Goal: Transaction & Acquisition: Purchase product/service

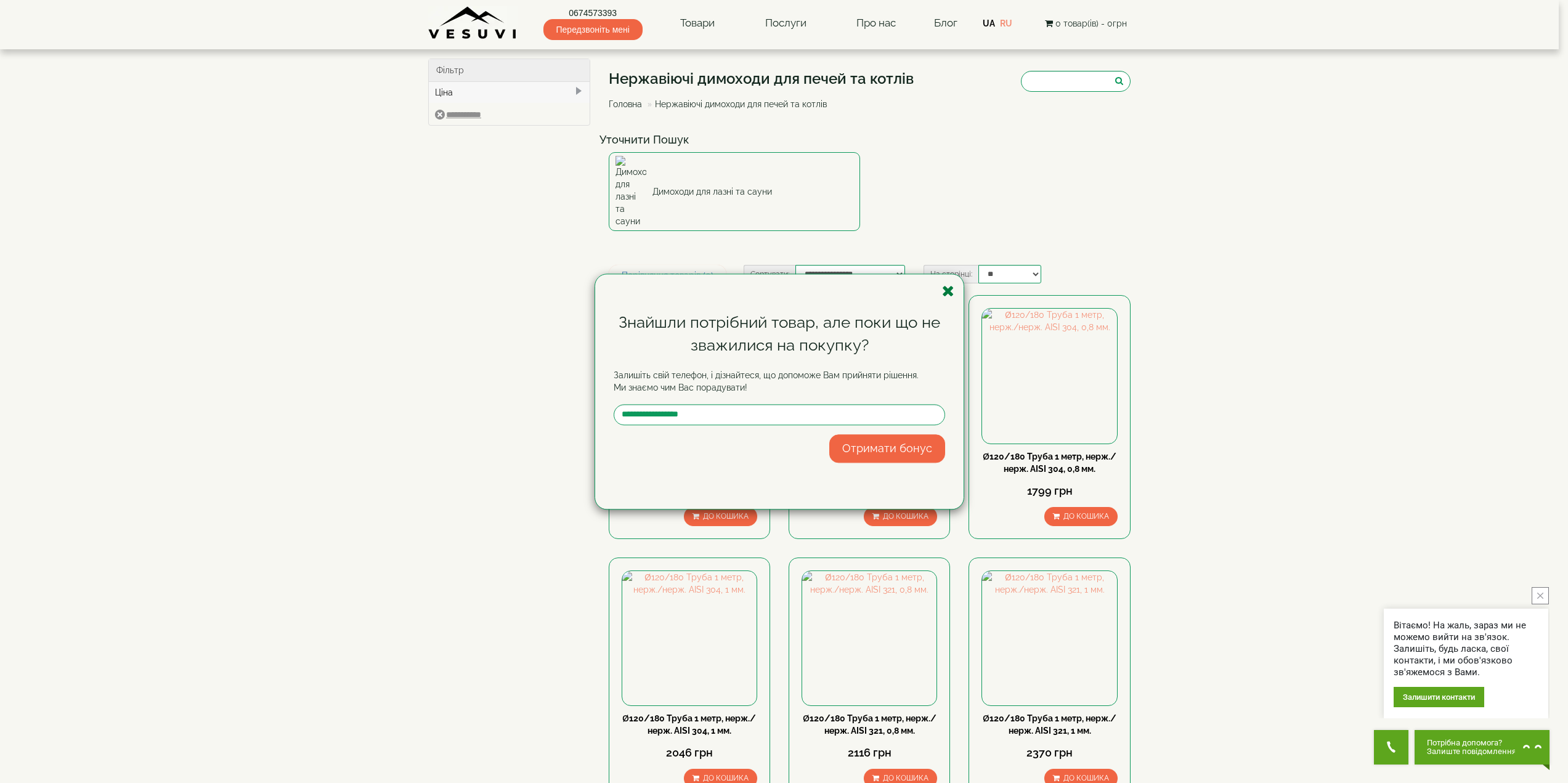
click at [948, 290] on icon "button" at bounding box center [947, 291] width 12 height 16
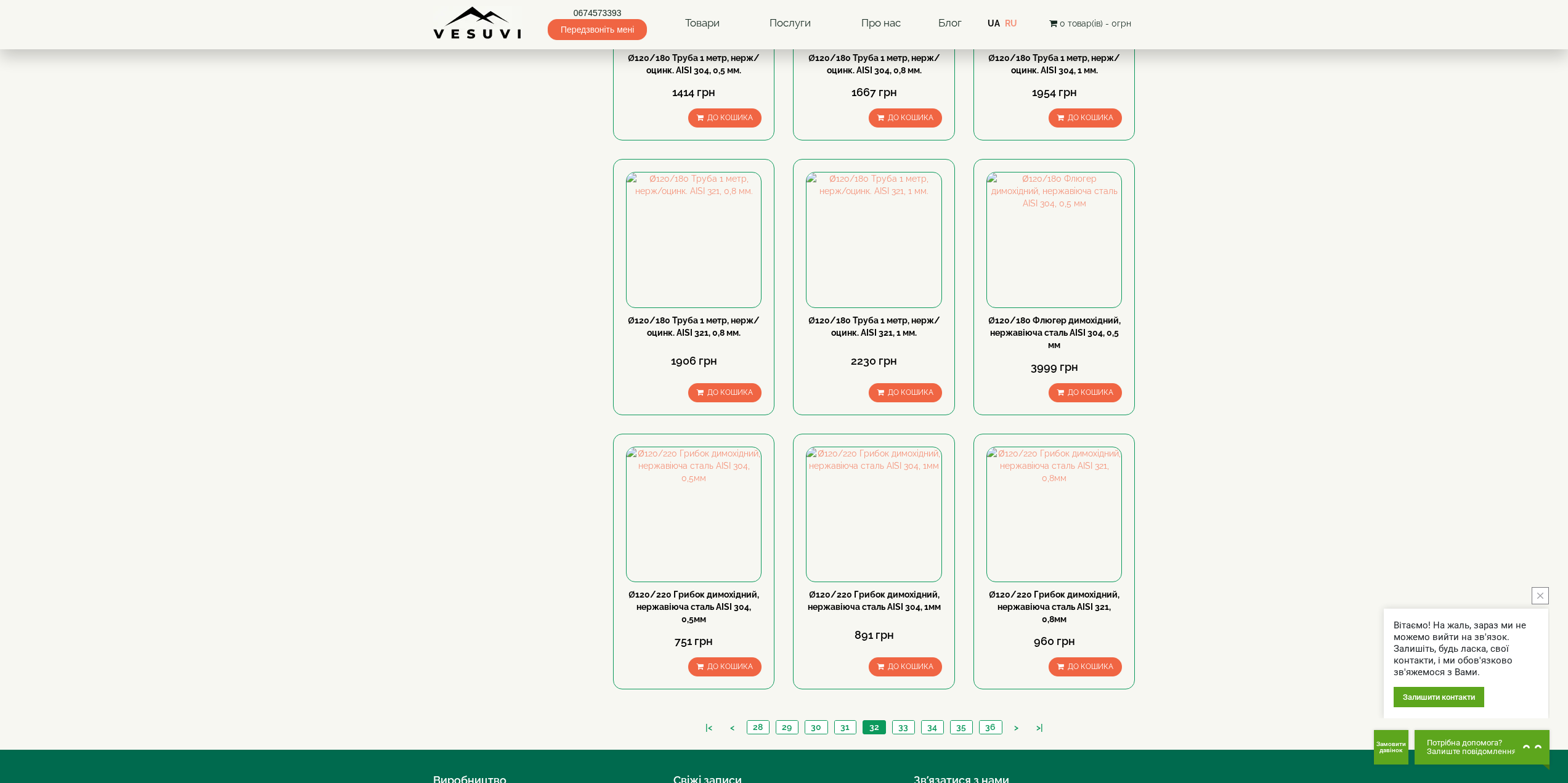
scroll to position [986, 0]
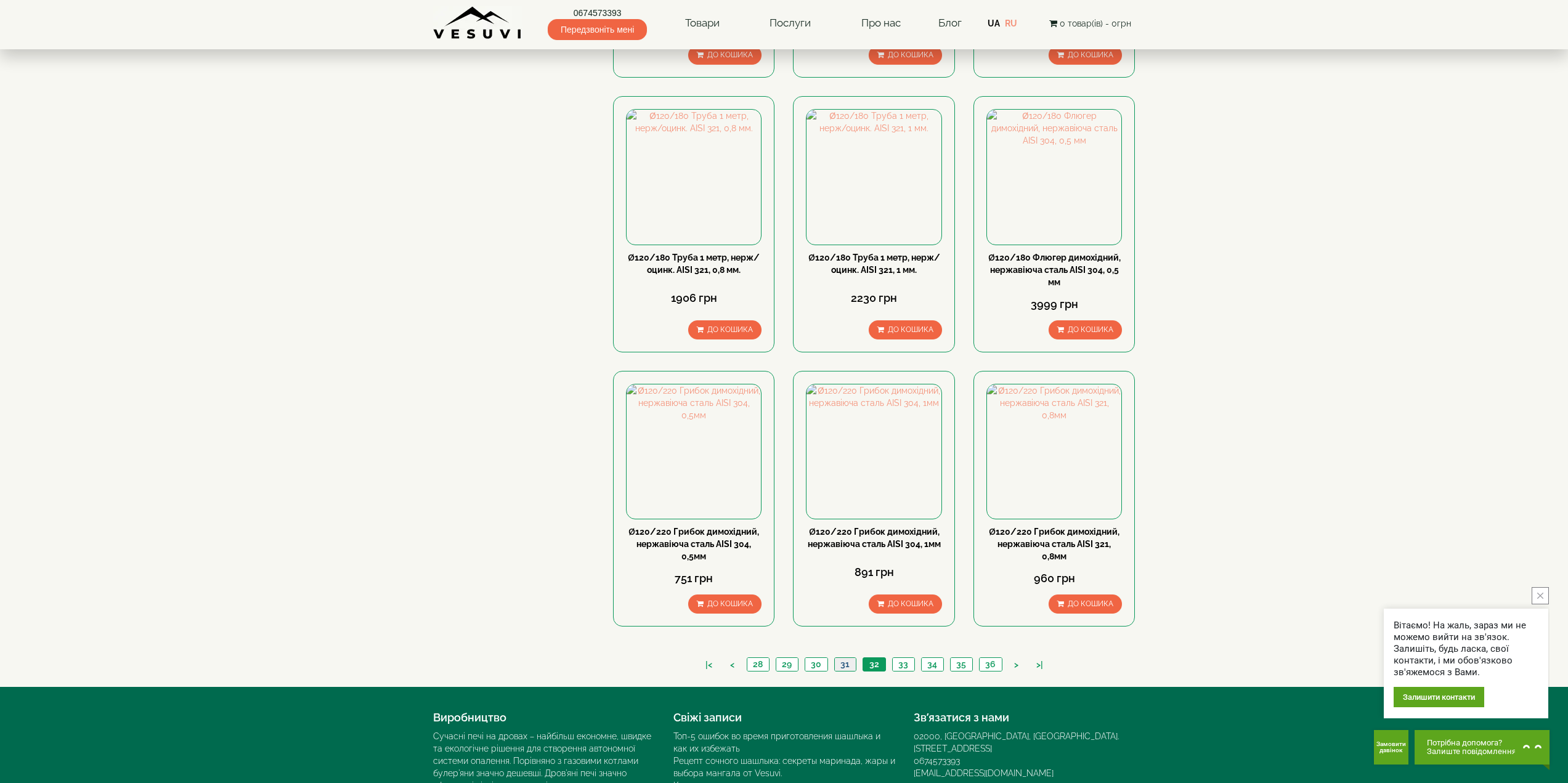
click at [842, 658] on link "31" at bounding box center [845, 664] width 21 height 13
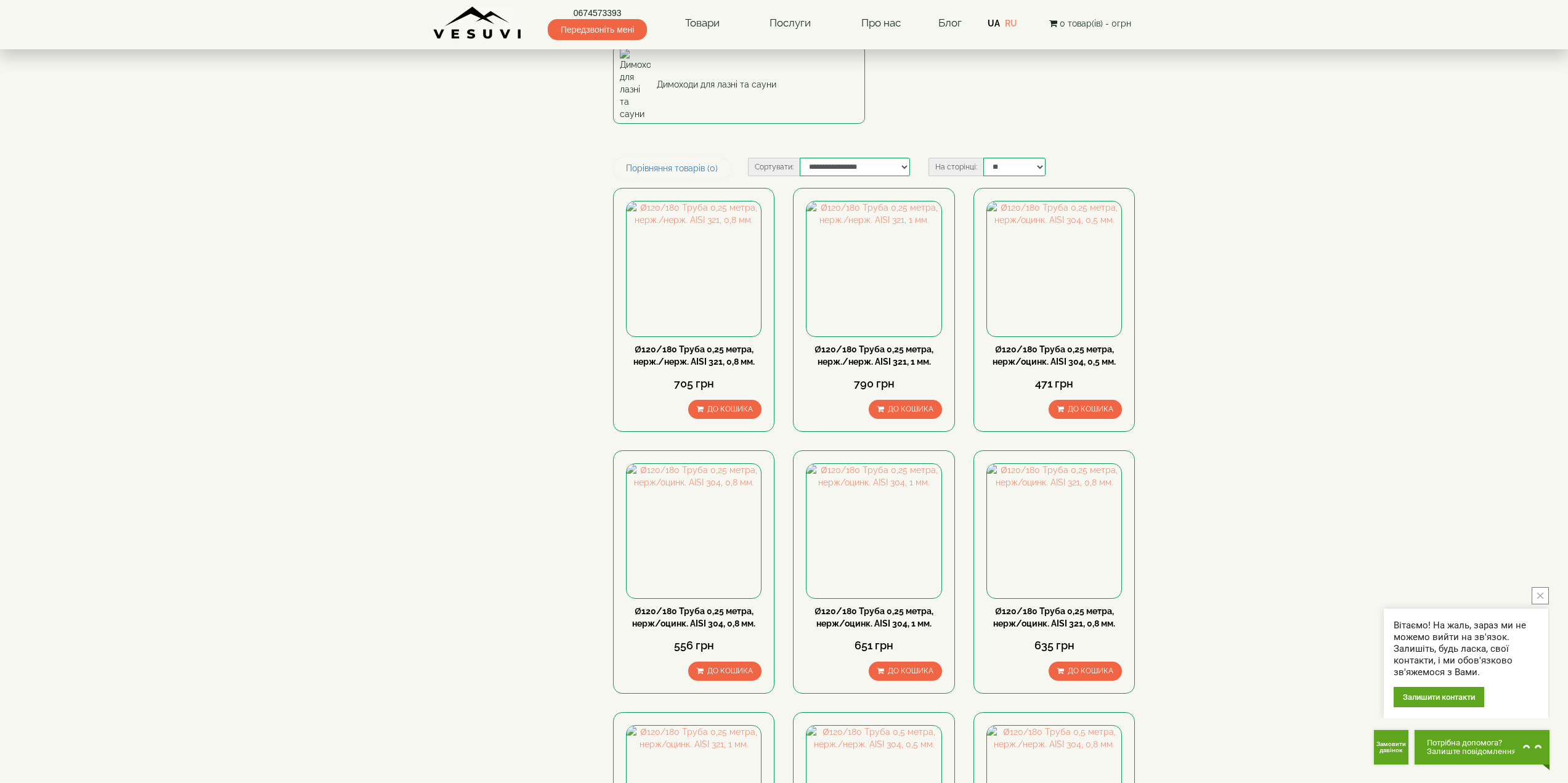
scroll to position [62, 0]
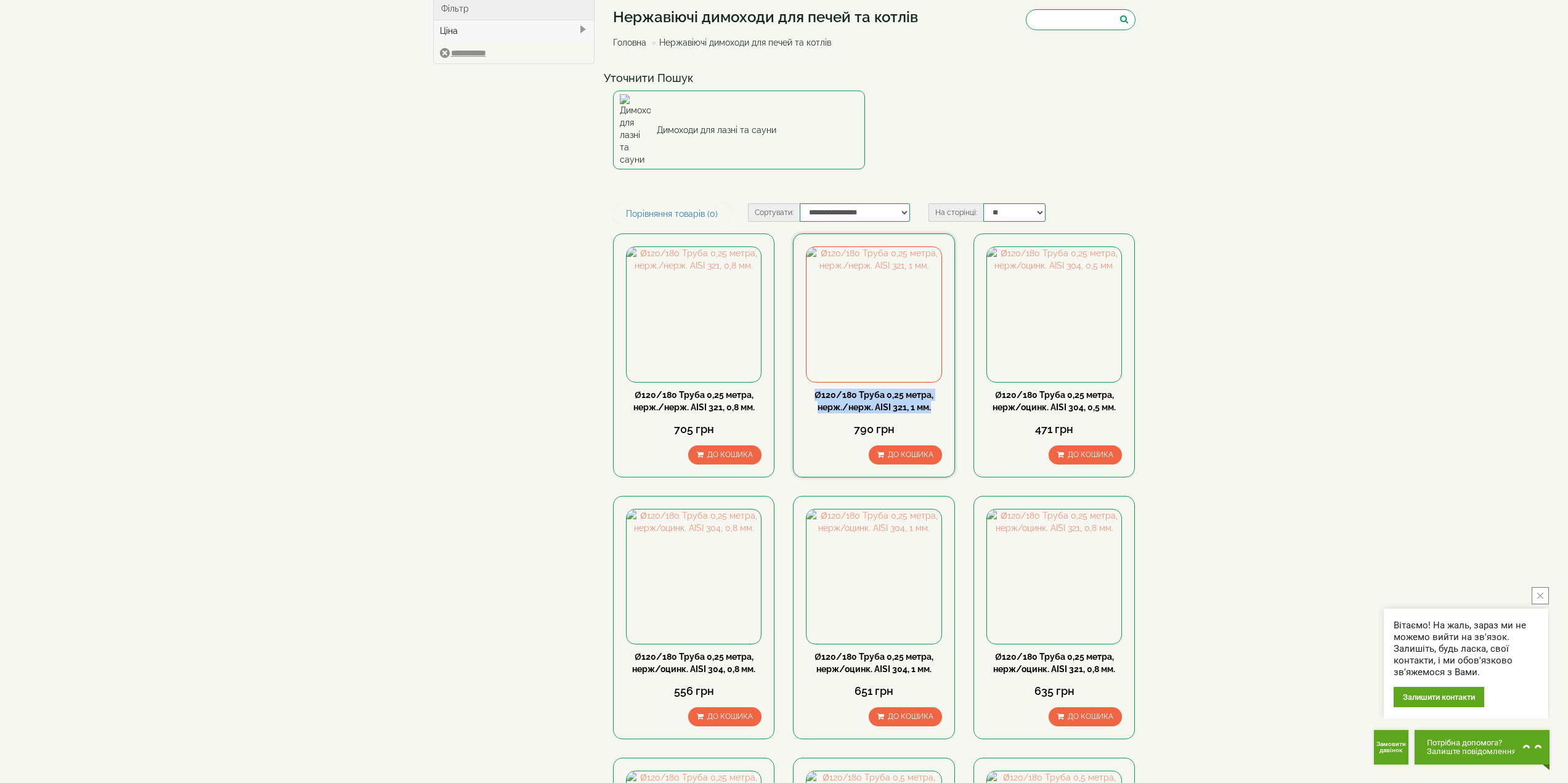
drag, startPoint x: 814, startPoint y: 356, endPoint x: 932, endPoint y: 366, distance: 118.4
click at [932, 389] on div "Ø120/180 Труба 0,25 метра, нерж./нерж. АISI 321, 1 мм." at bounding box center [873, 401] width 135 height 25
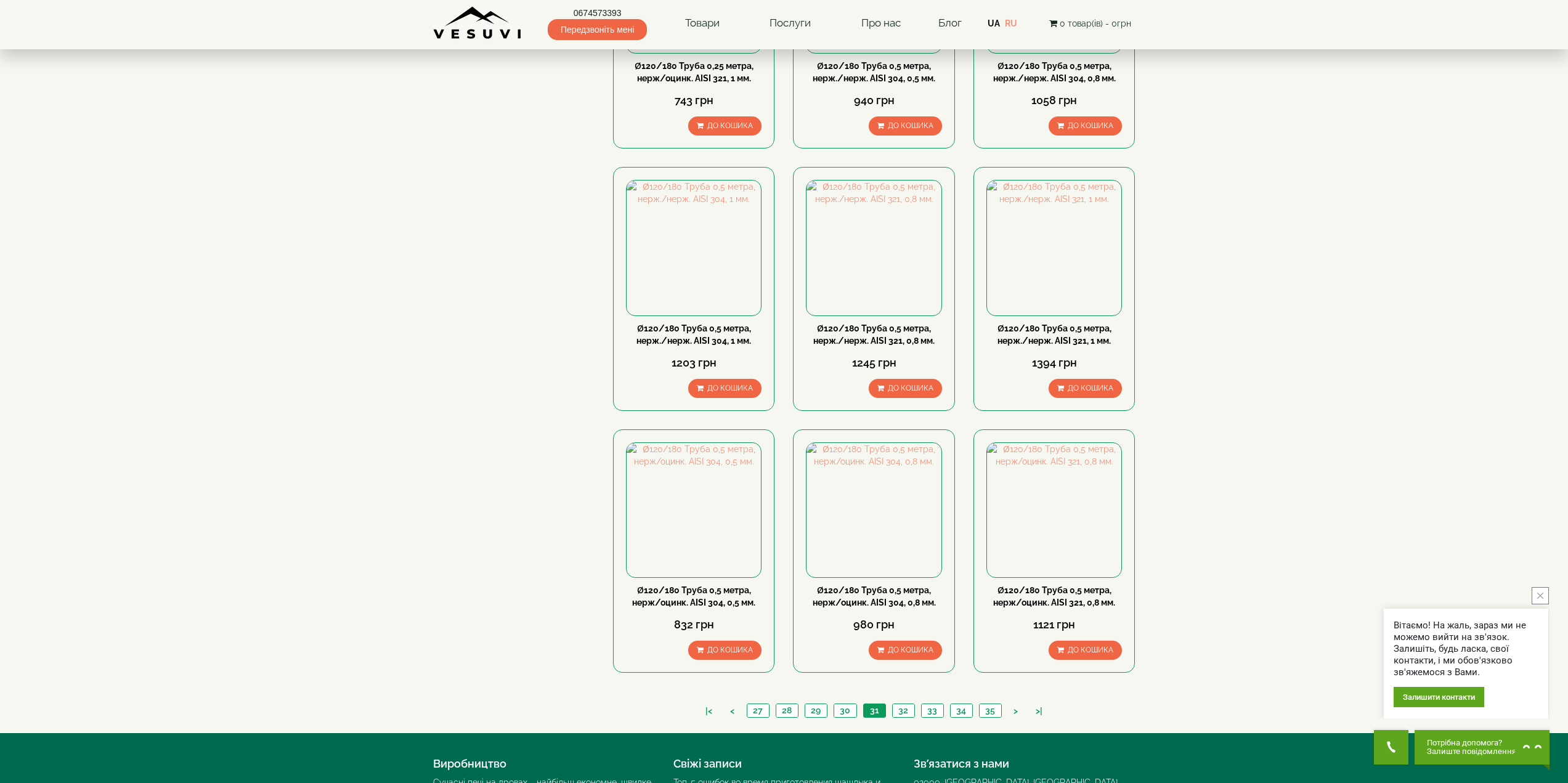
scroll to position [925, 0]
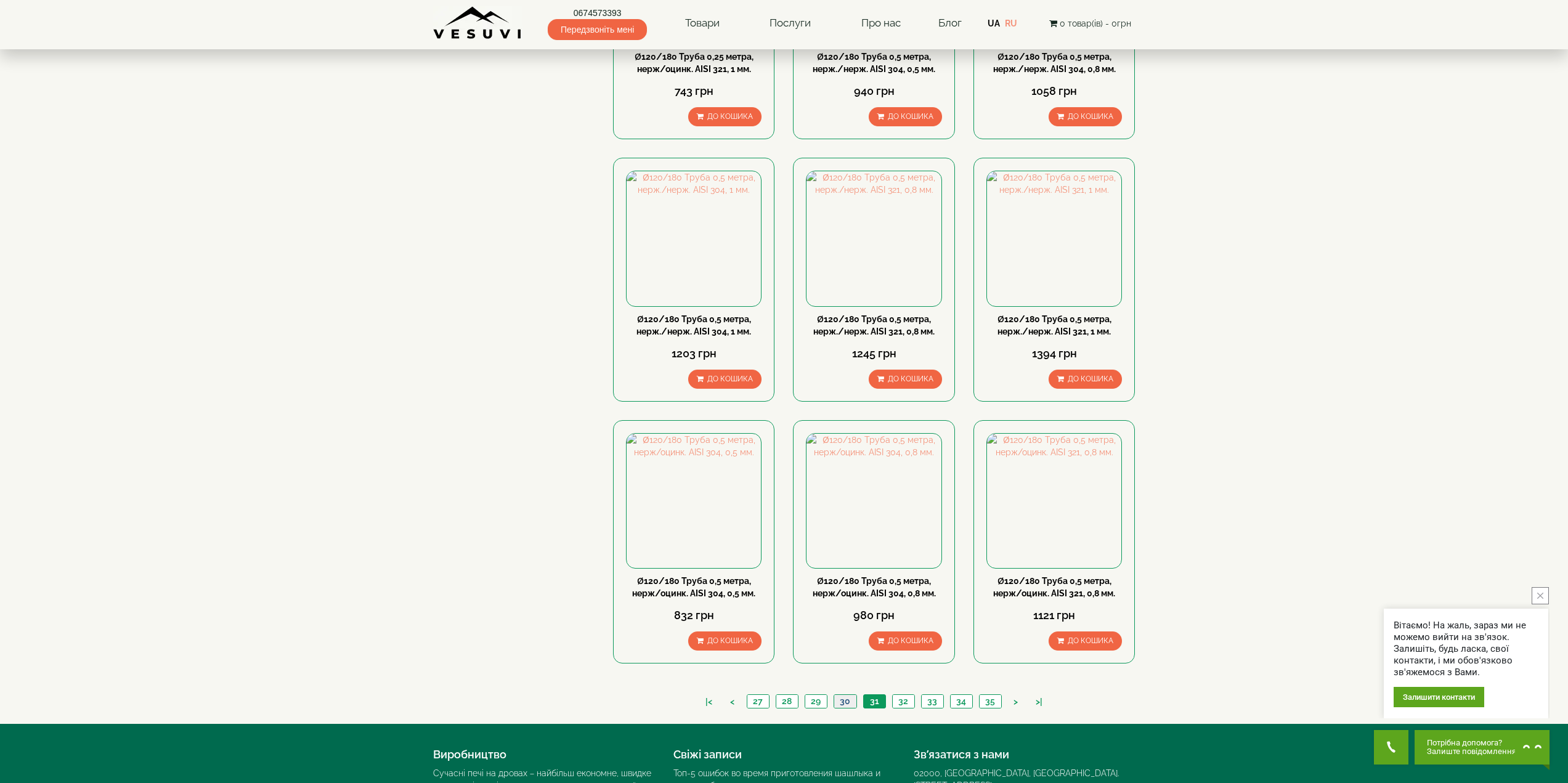
click at [849, 695] on link "30" at bounding box center [845, 701] width 23 height 13
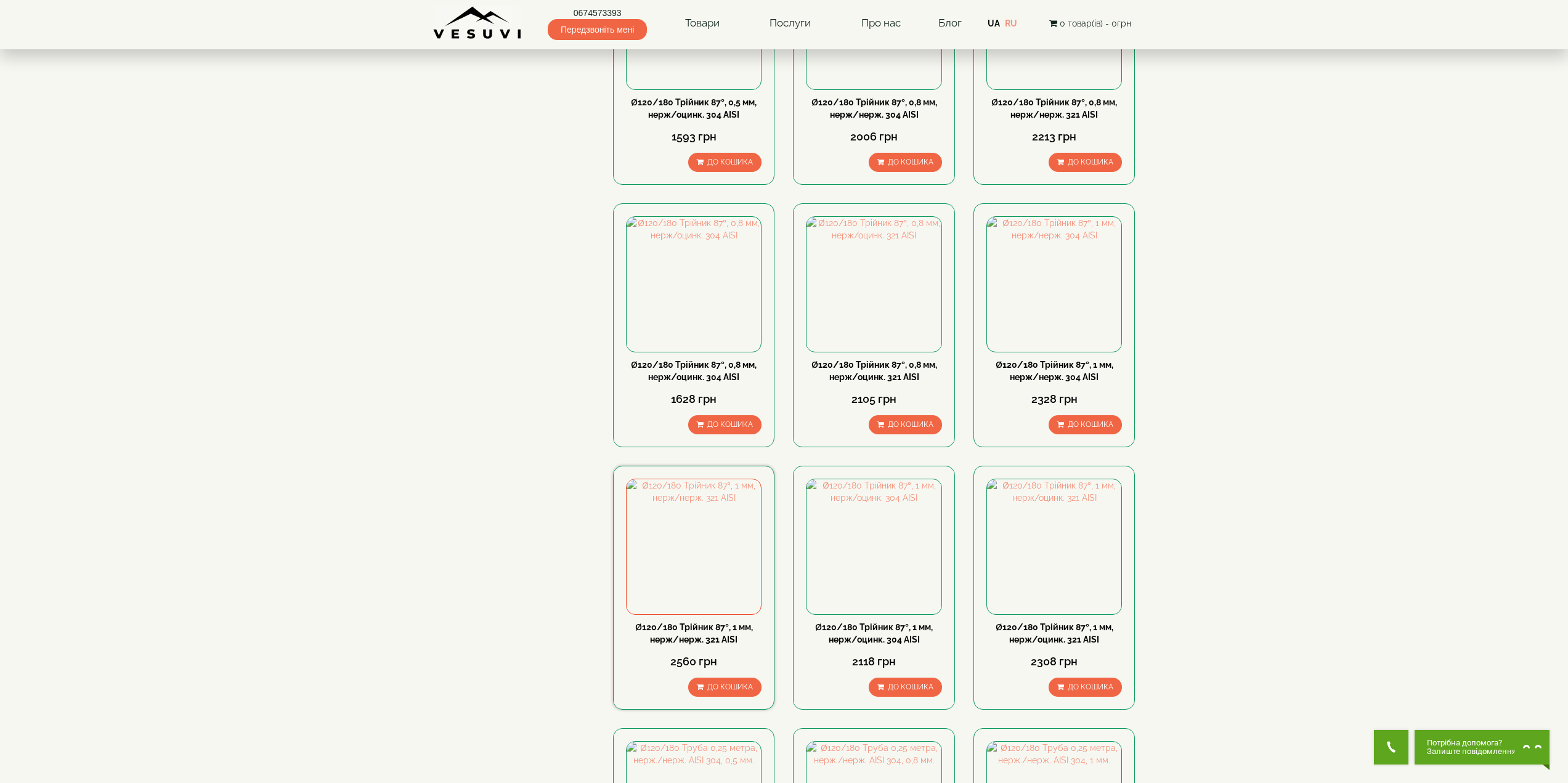
scroll to position [1037, 0]
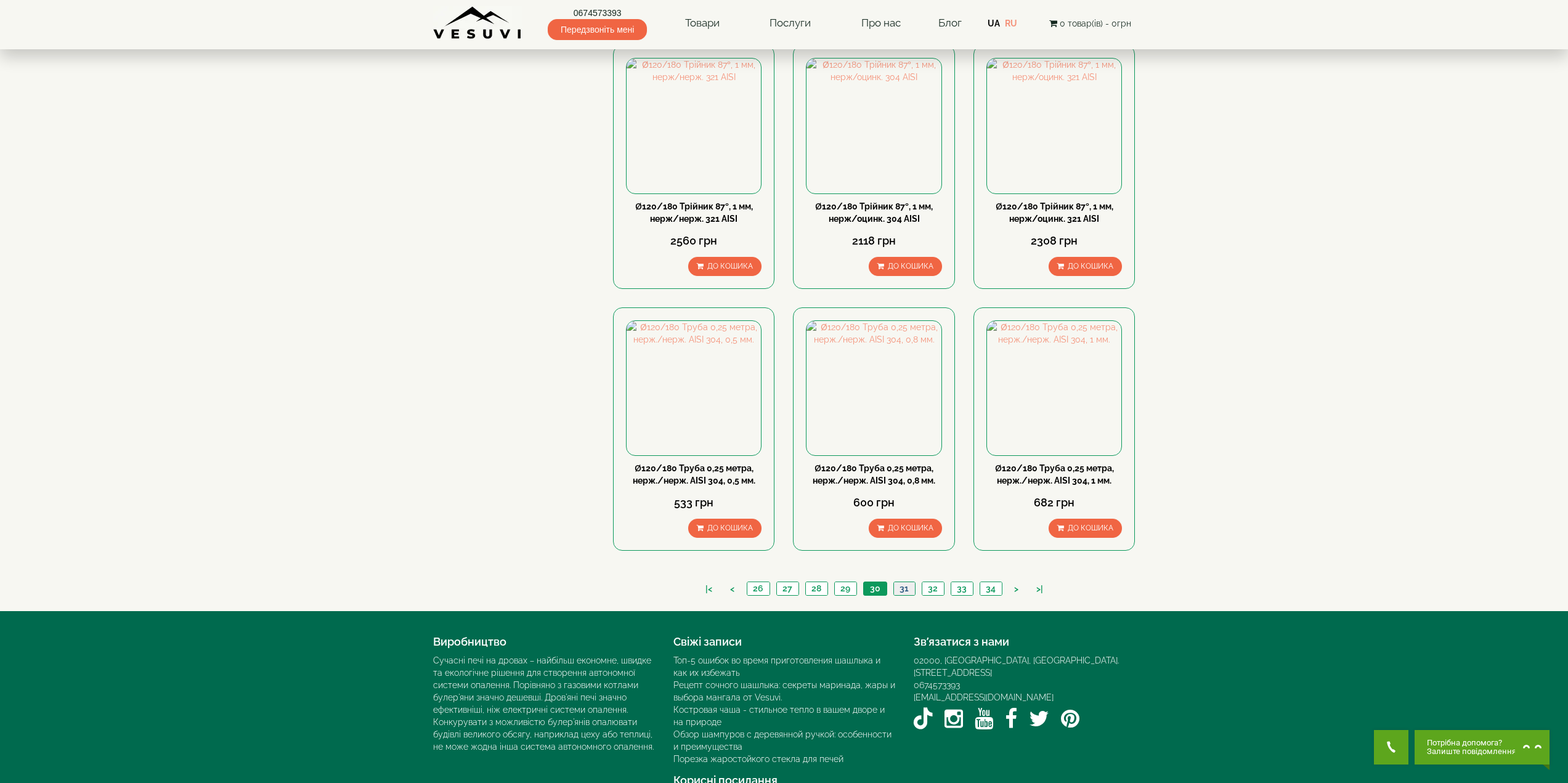
click at [899, 583] on link "31" at bounding box center [903, 589] width 21 height 13
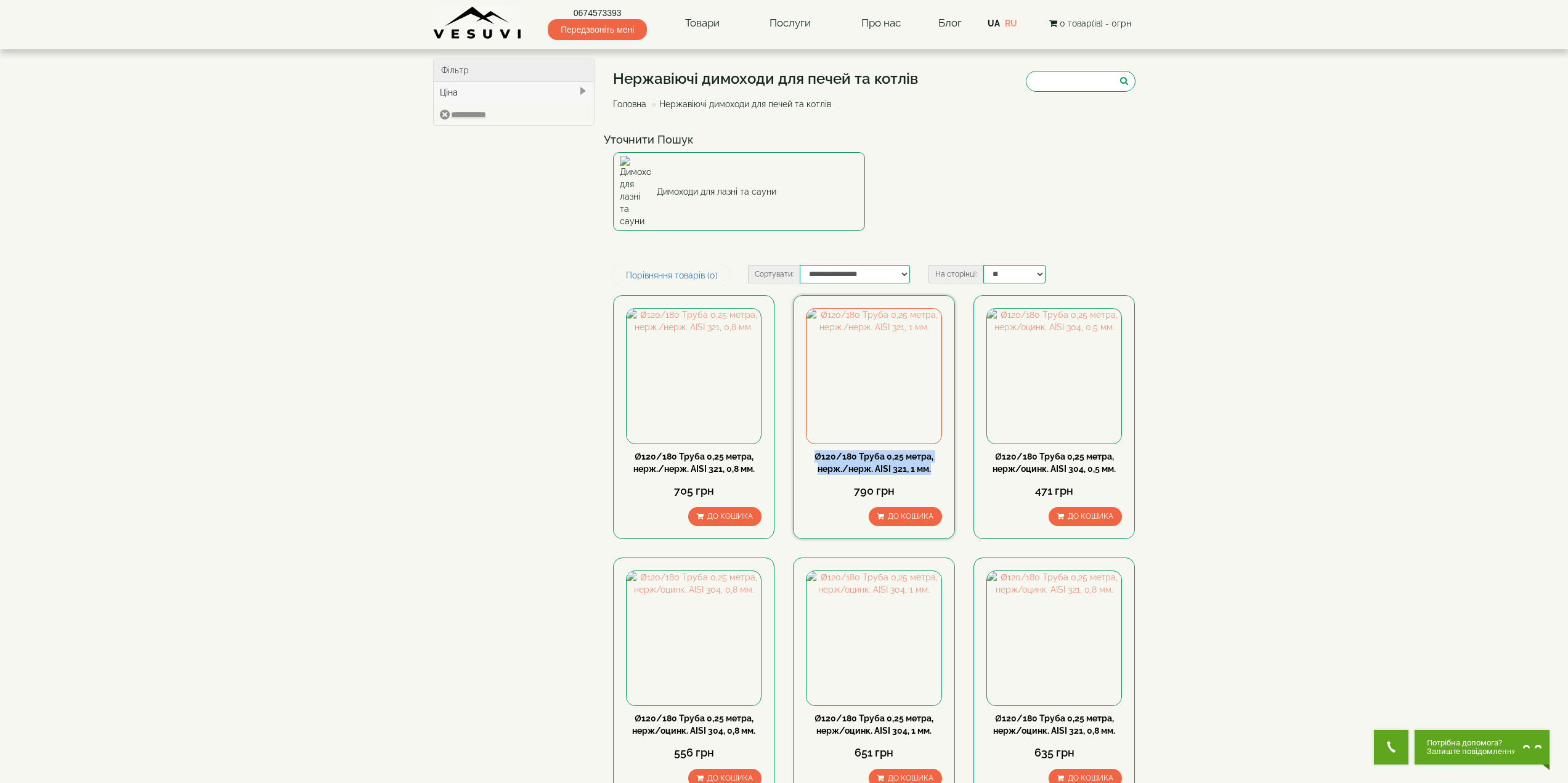
drag, startPoint x: 813, startPoint y: 417, endPoint x: 934, endPoint y: 428, distance: 121.5
click at [934, 450] on div "Ø120/180 Труба 0,25 метра, нерж./нерж. АISI 321, 1 мм." at bounding box center [873, 462] width 135 height 25
copy link "Ø120/180 Труба 0,25 метра, нерж./нерж. АISI 321, 1 мм."
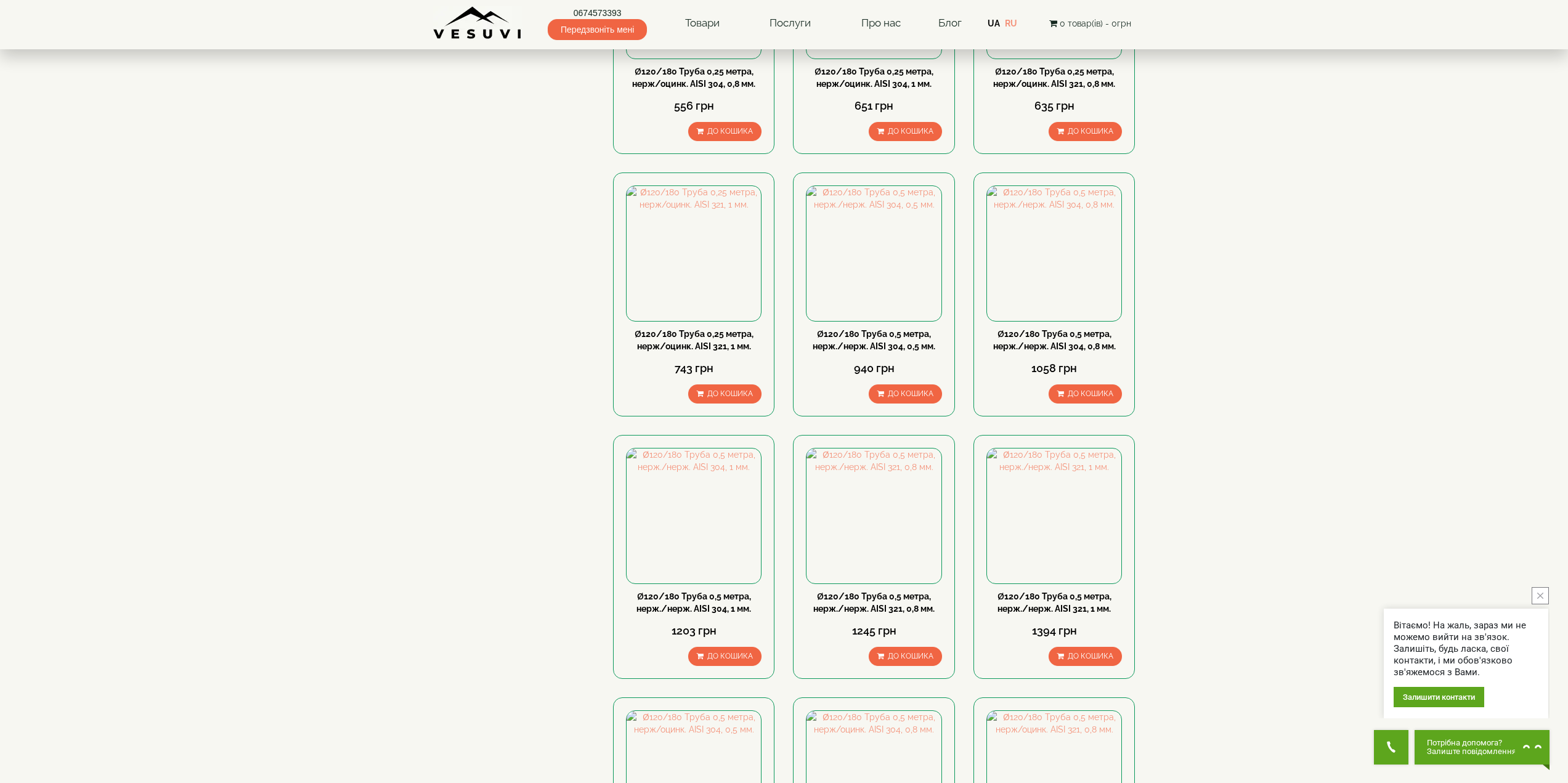
scroll to position [678, 0]
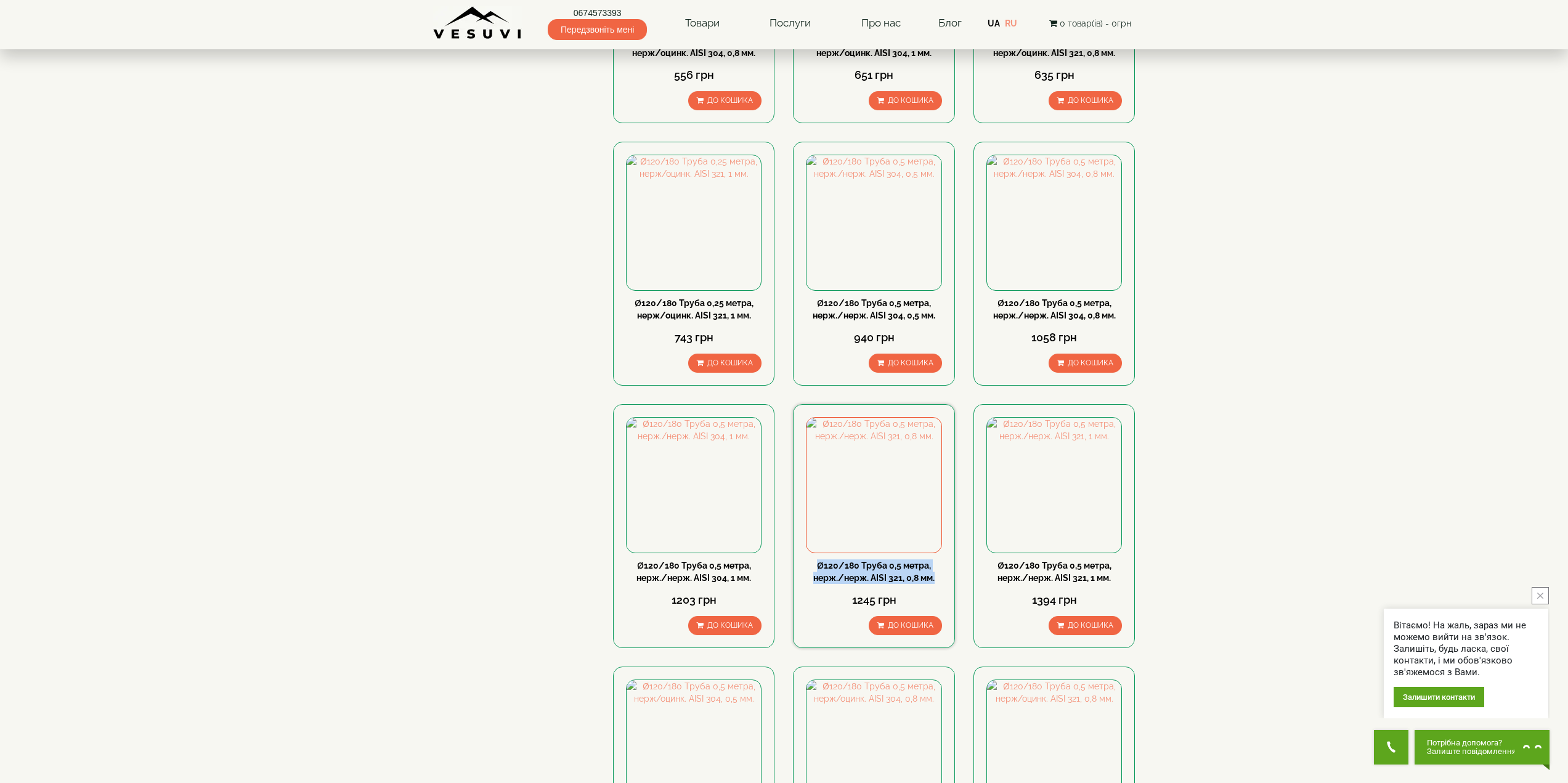
drag, startPoint x: 814, startPoint y: 527, endPoint x: 935, endPoint y: 538, distance: 121.5
click at [935, 560] on div "Ø120/180 Труба 0,5 метра, нерж./нерж. АISI 321, 0,8 мм." at bounding box center [873, 572] width 135 height 25
copy link "Ø120/180 Труба 0,5 метра, нерж./нерж. АISI 321, 0,8 мм."
drag, startPoint x: 995, startPoint y: 525, endPoint x: 1108, endPoint y: 538, distance: 113.7
click at [1113, 560] on div "Ø120/180 Труба 0,5 метра, нерж./нерж. АISI 321, 1 мм." at bounding box center [1054, 572] width 135 height 25
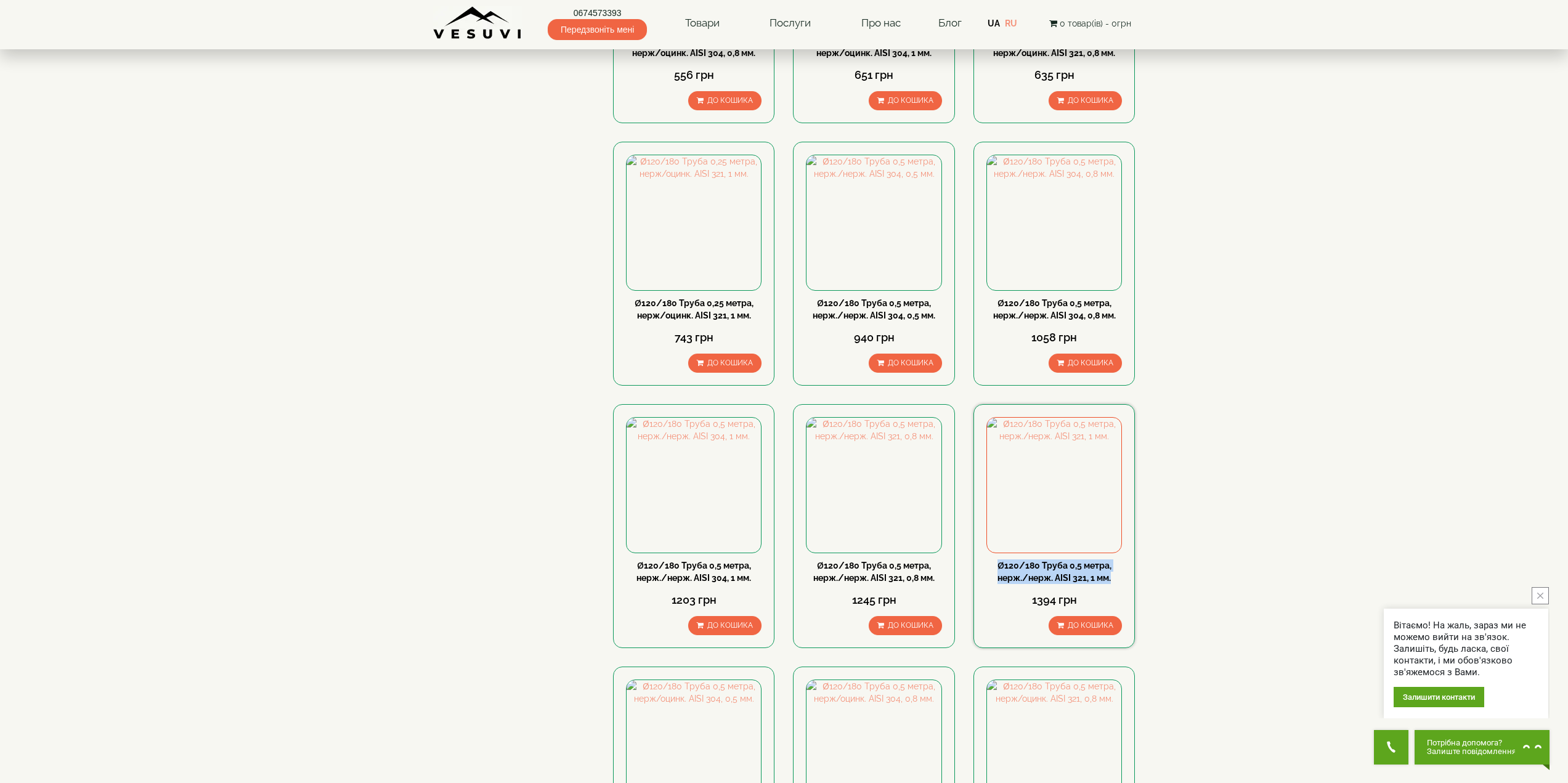
copy link "Ø120/180 Труба 0,5 метра, нерж./нерж. АISI 321, 1 мм."
click at [1223, 420] on body "0674573393 Передзвоніть мені Товари Булер'яни VESUVI Мангали від заводу VESUVI …" at bounding box center [784, 252] width 1568 height 1862
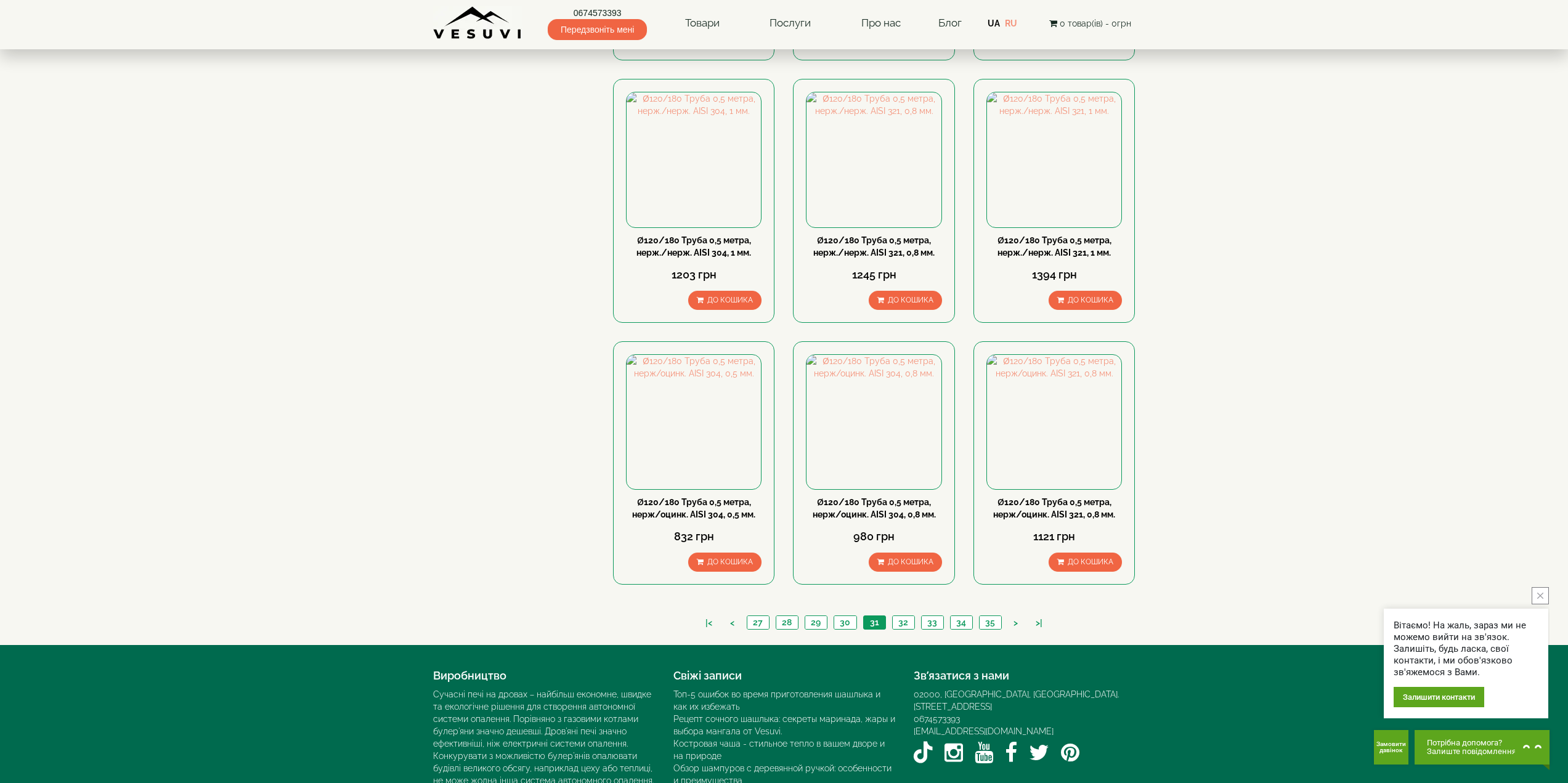
scroll to position [976, 0]
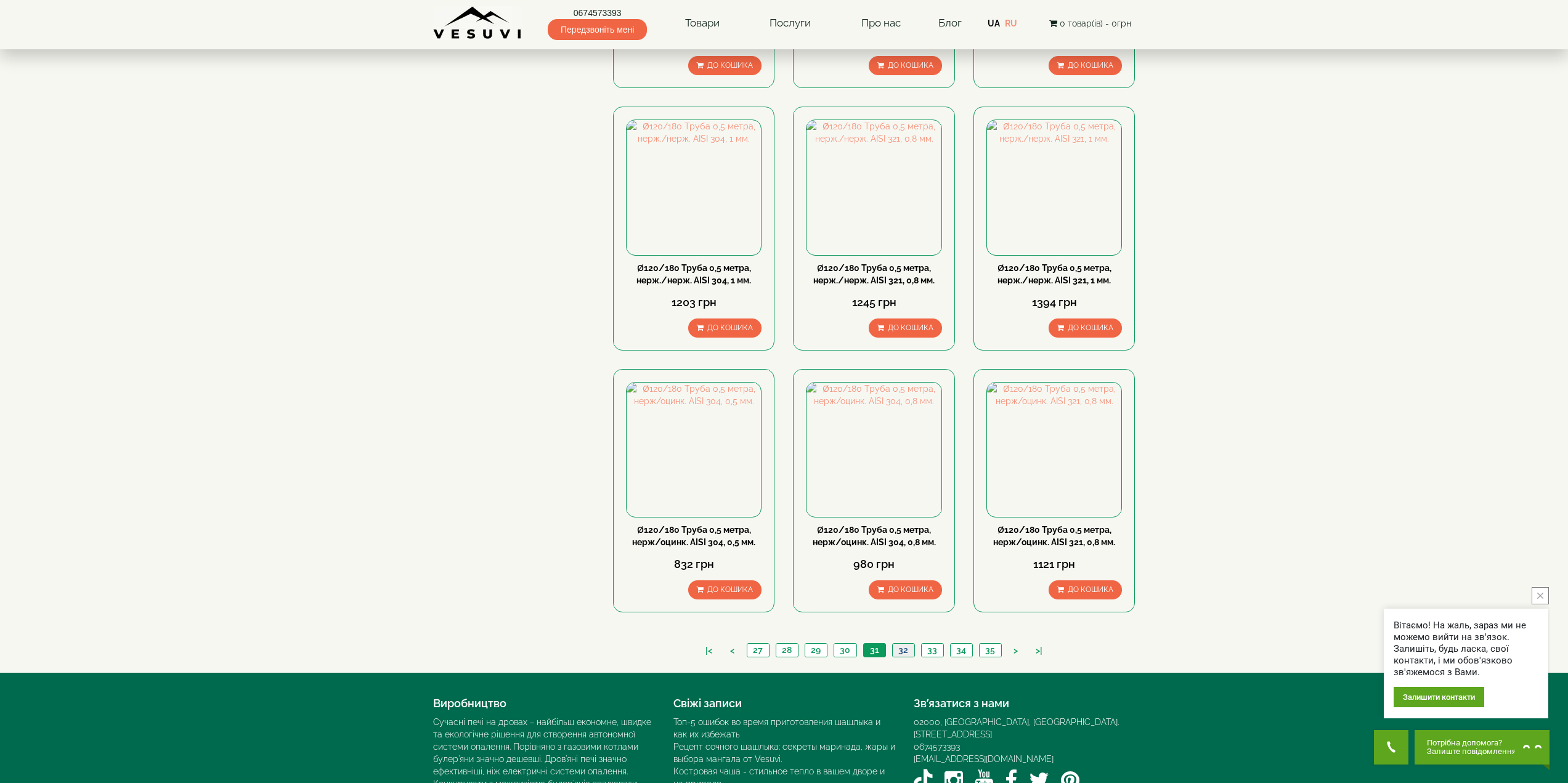
click at [903, 644] on link "32" at bounding box center [903, 650] width 22 height 13
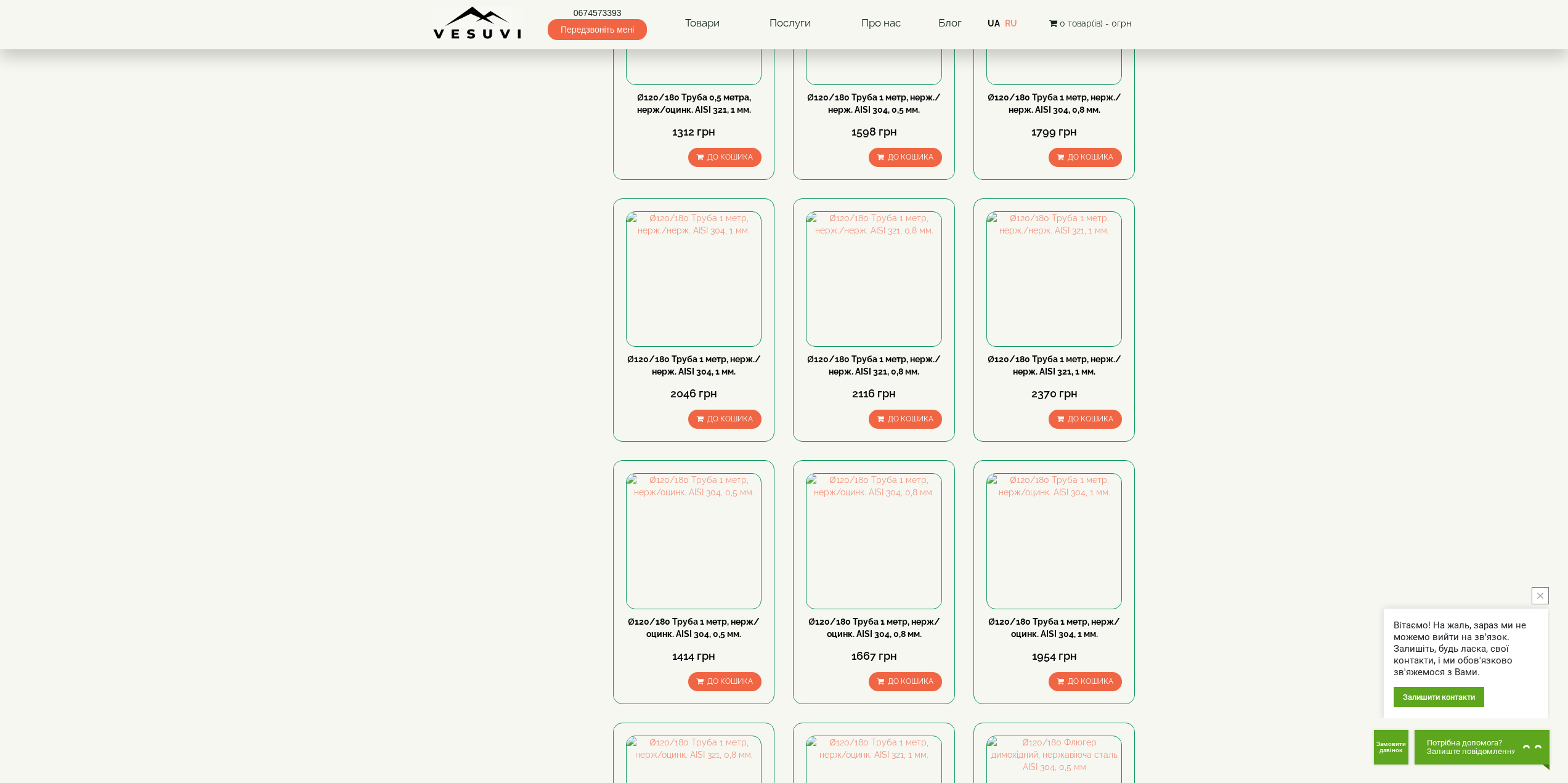
scroll to position [370, 0]
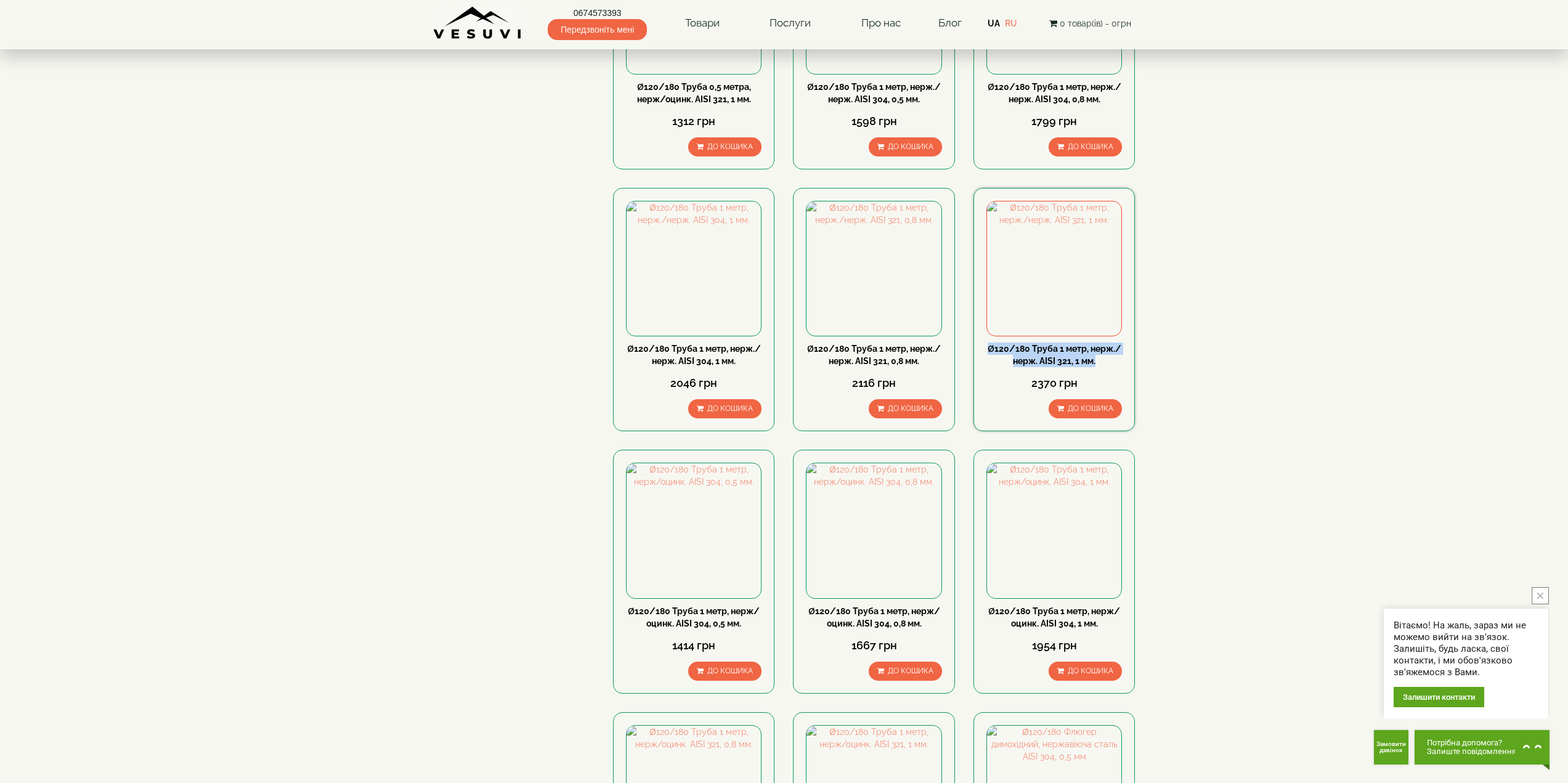
drag, startPoint x: 986, startPoint y: 310, endPoint x: 1099, endPoint y: 321, distance: 113.5
click at [1099, 343] on div "Ø120/180 Труба 1 метр, нерж./нерж. АISI 321, 1 мм." at bounding box center [1054, 355] width 135 height 25
copy link "Ø120/180 Труба 1 метр, нерж./нерж. АISI 321, 1 мм."
click at [327, 482] on body "0674573393 Передзвоніть мені Товари Булер'яни VESUVI Мангали від заводу VESUVI …" at bounding box center [784, 573] width 1568 height 1886
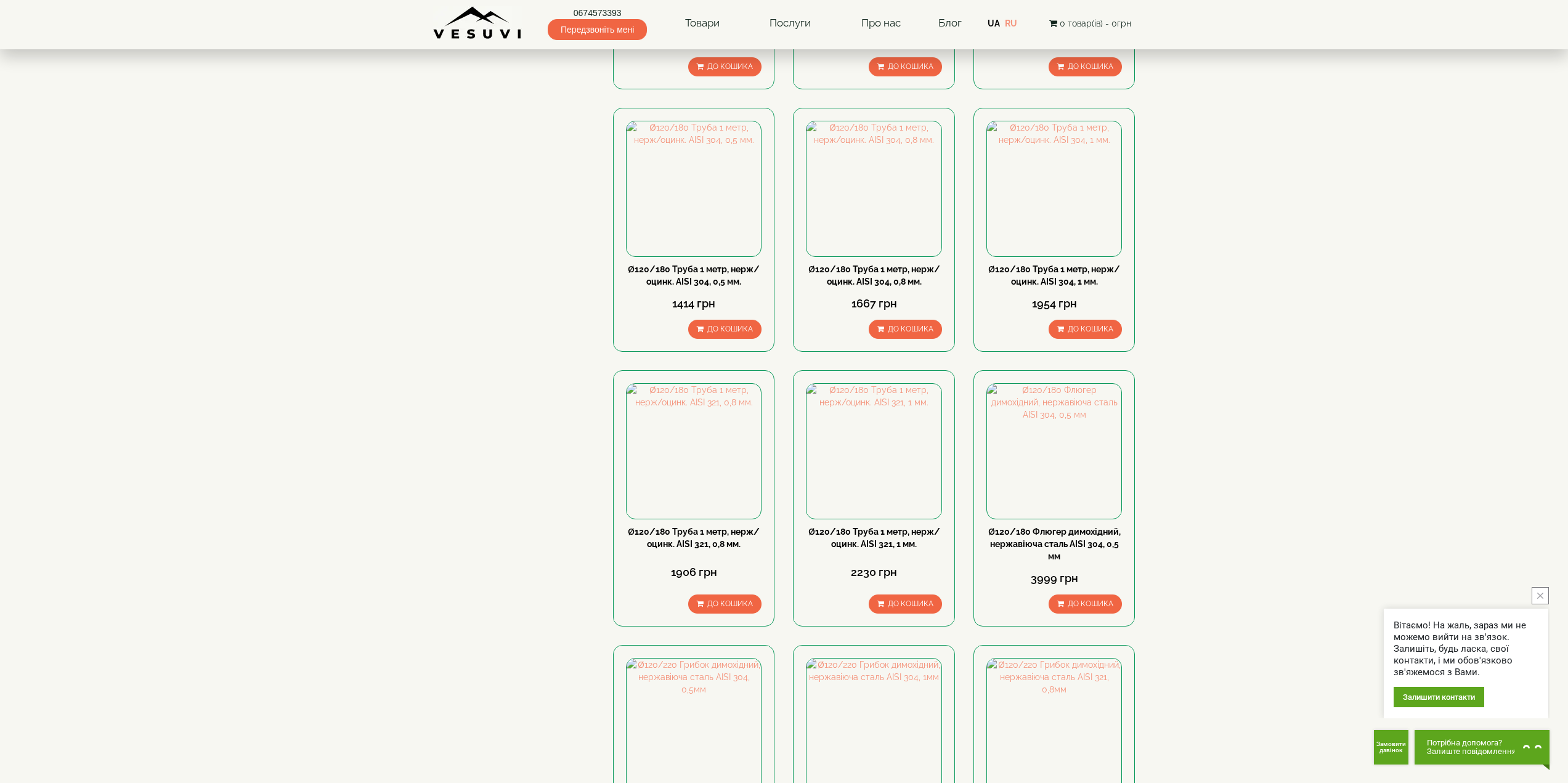
scroll to position [739, 0]
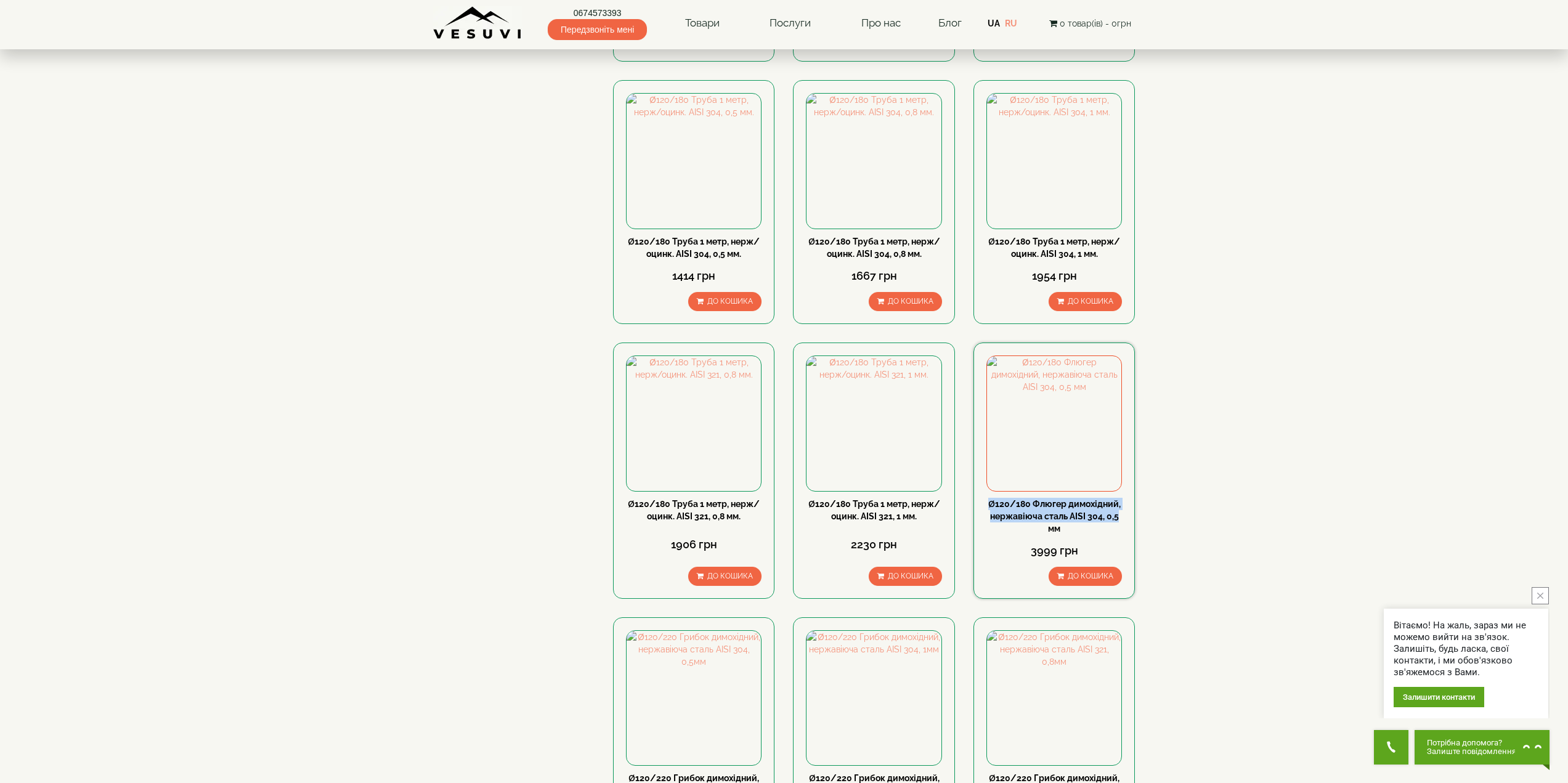
drag, startPoint x: 984, startPoint y: 465, endPoint x: 1123, endPoint y: 481, distance: 139.9
click at [1123, 481] on div "Ø120/180 Флюгер димохідний, нержавіюча сталь AISI 304, 0,5 мм 3999 грн До кошика" at bounding box center [1054, 471] width 161 height 257
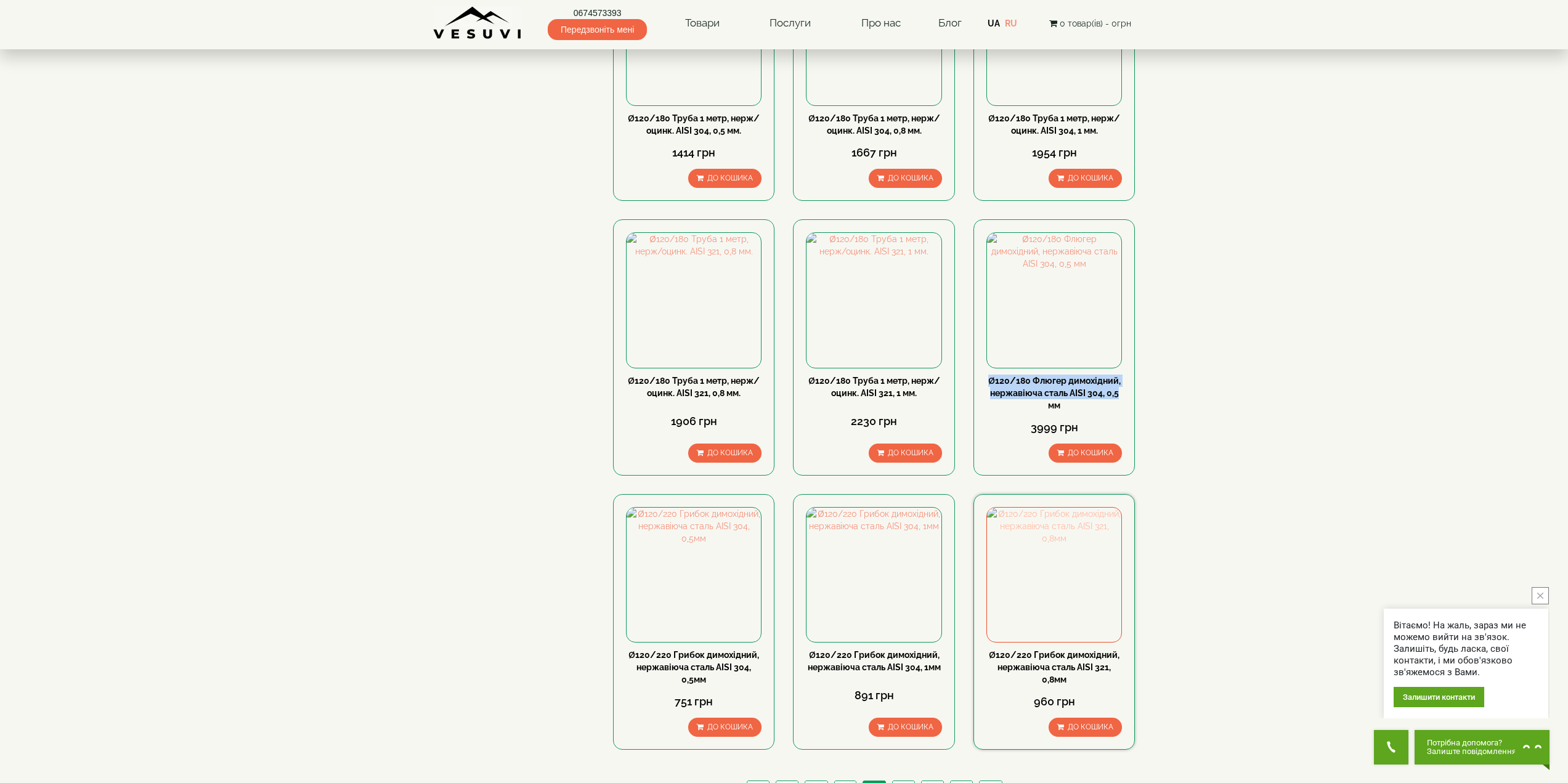
scroll to position [802, 0]
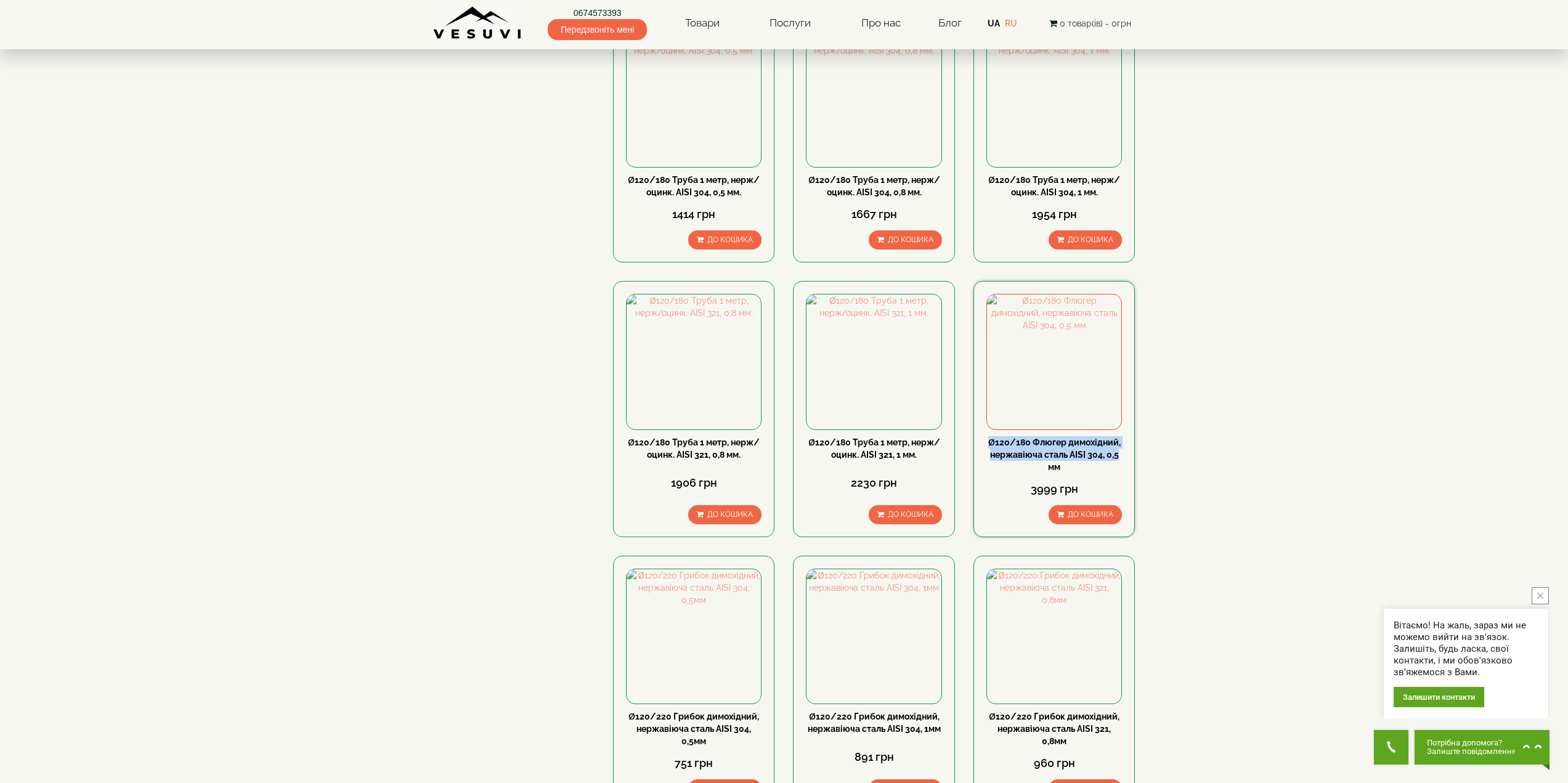
copy link "Ø120/180 Флюгер димохідний, нержавіюча сталь AISI 304, 0,5"
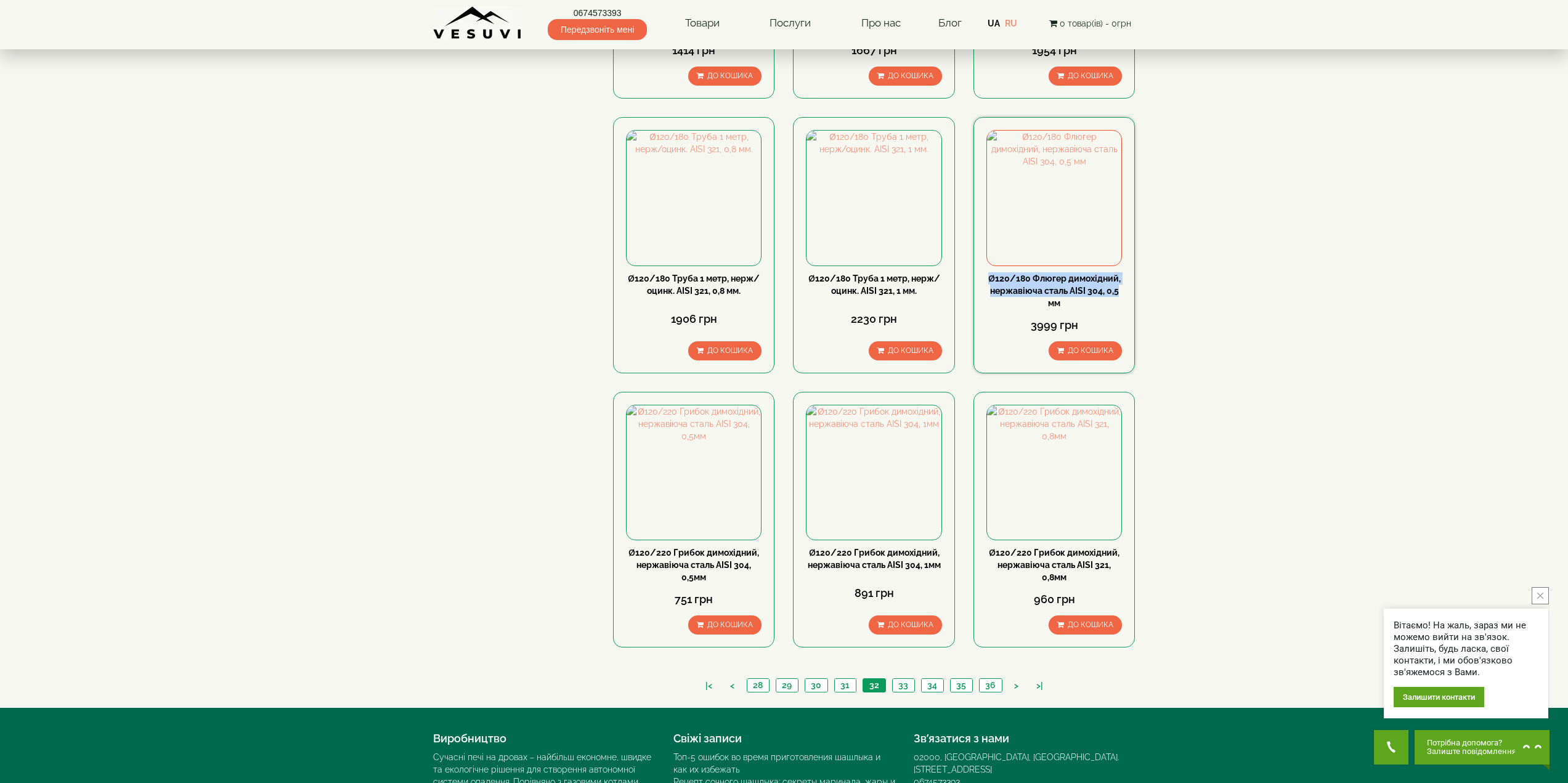
scroll to position [986, 0]
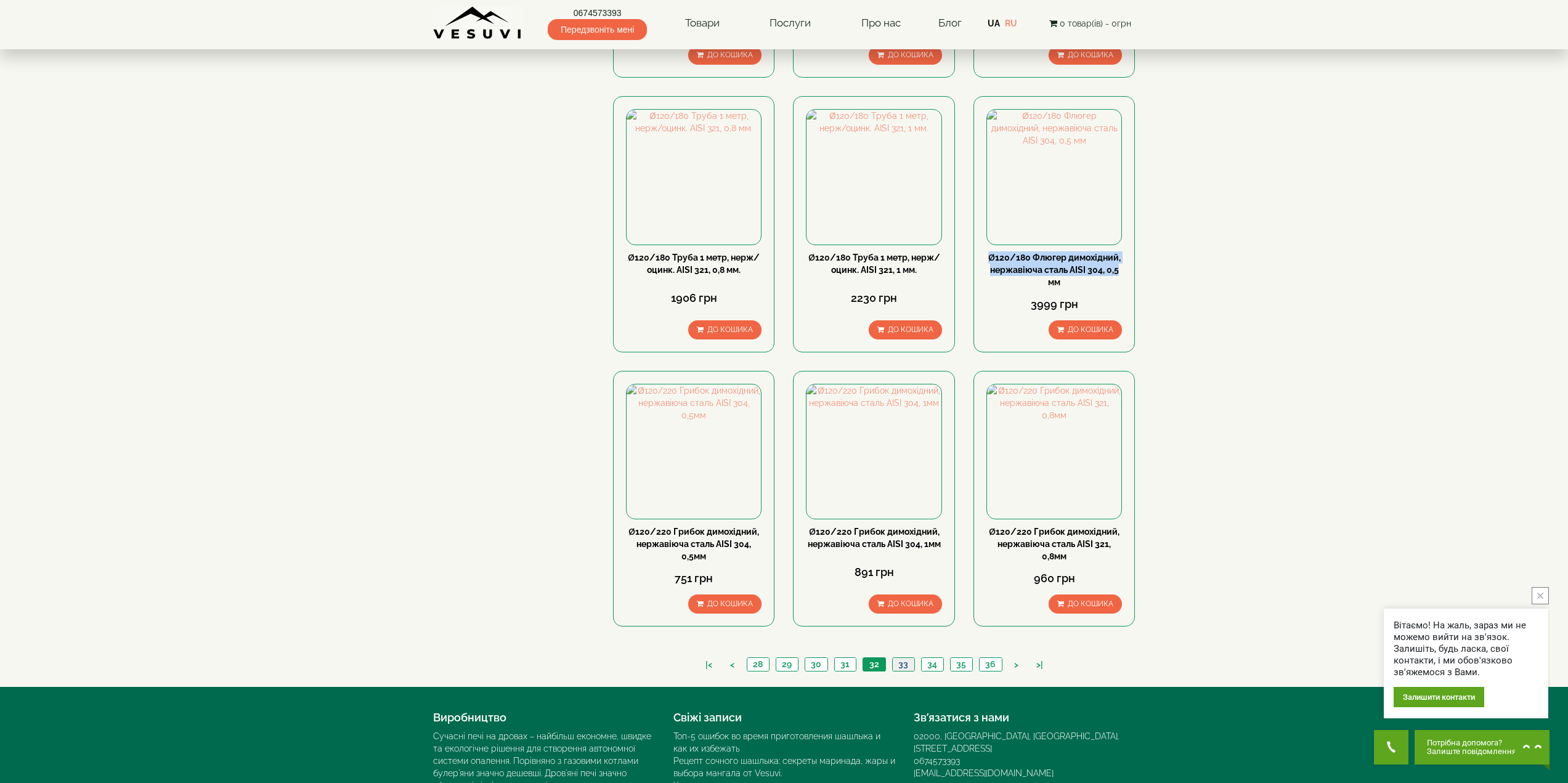
click at [899, 658] on link "33" at bounding box center [903, 664] width 22 height 13
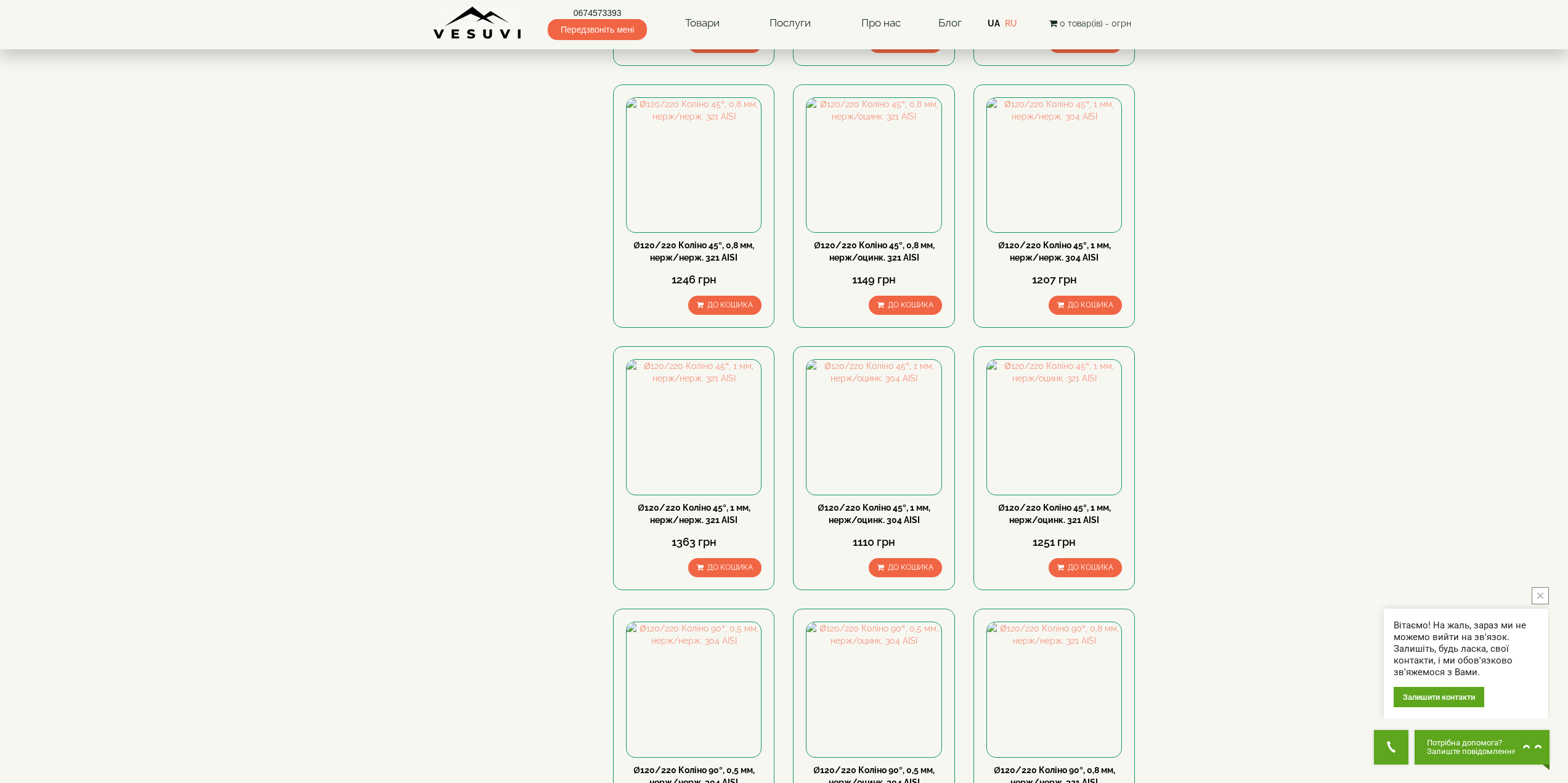
scroll to position [493, 0]
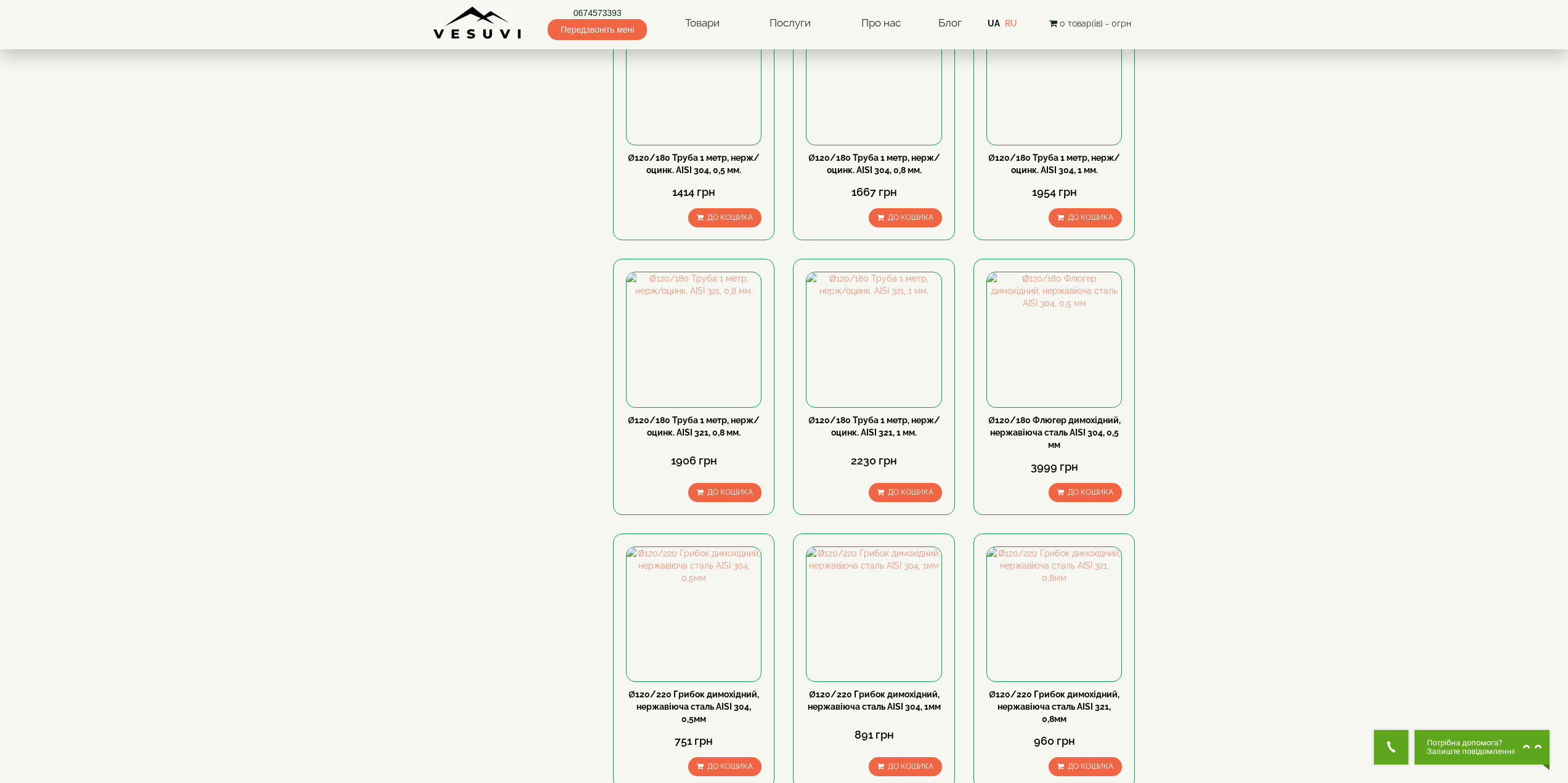
scroll to position [802, 0]
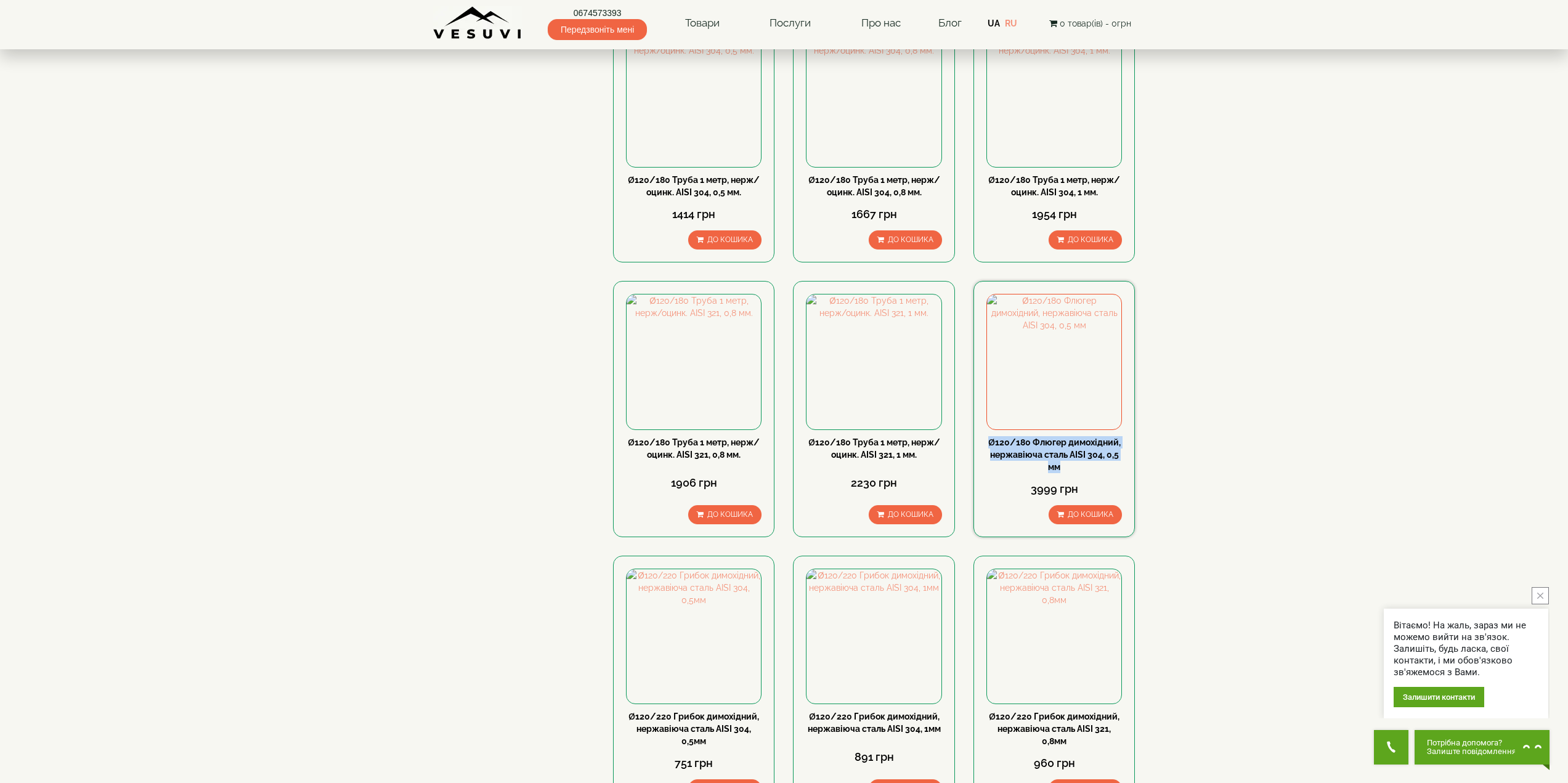
drag, startPoint x: 987, startPoint y: 403, endPoint x: 1084, endPoint y: 425, distance: 99.5
click at [1084, 436] on div "Ø120/180 Флюгер димохідний, нержавіюча сталь AISI 304, 0,5 мм" at bounding box center [1054, 455] width 135 height 37
copy link "Ø120/180 Флюгер димохідний, нержавіюча сталь AISI 304, 0,5 мм"
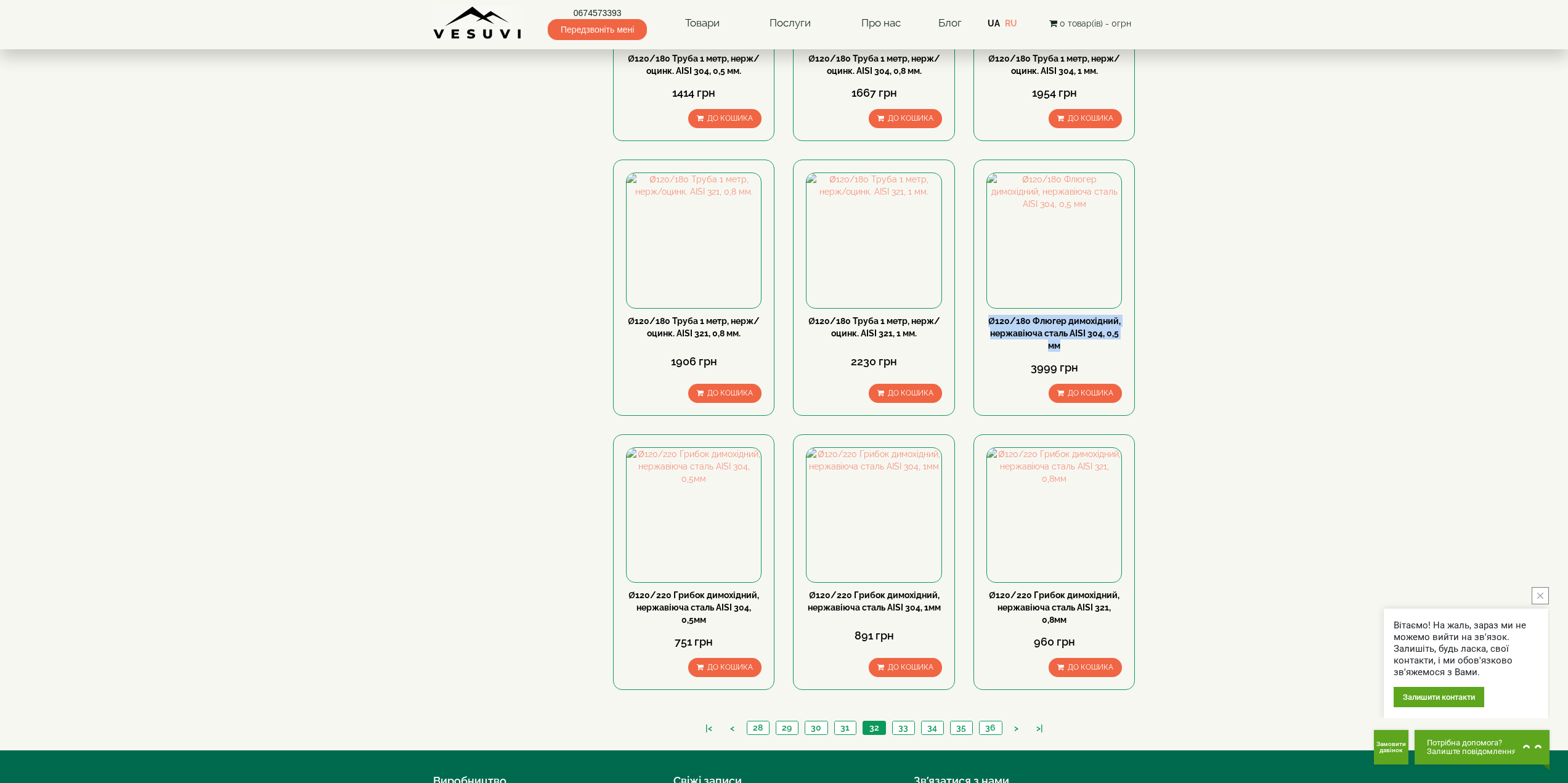
scroll to position [986, 0]
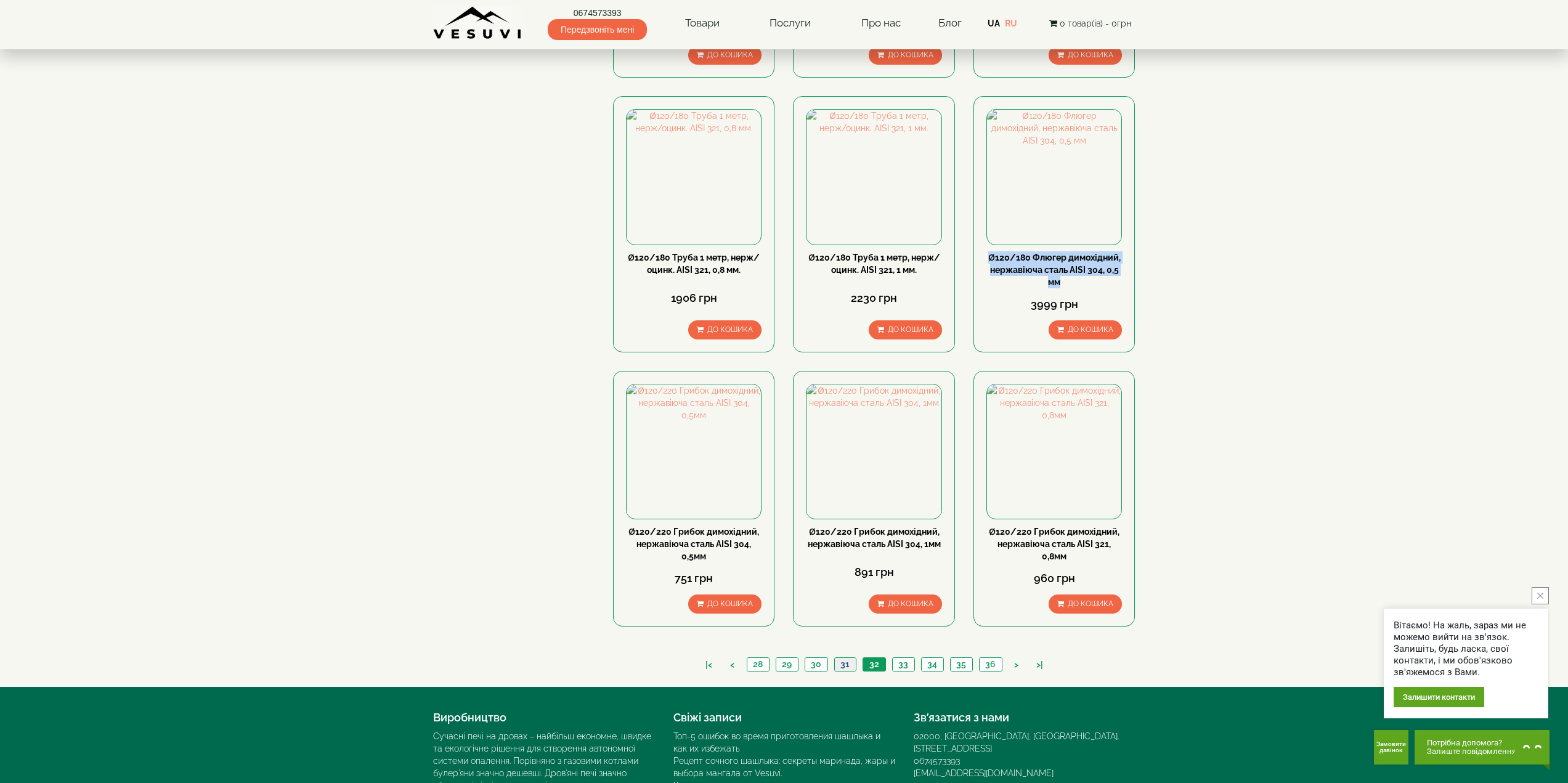
click at [840, 658] on link "31" at bounding box center [845, 664] width 21 height 13
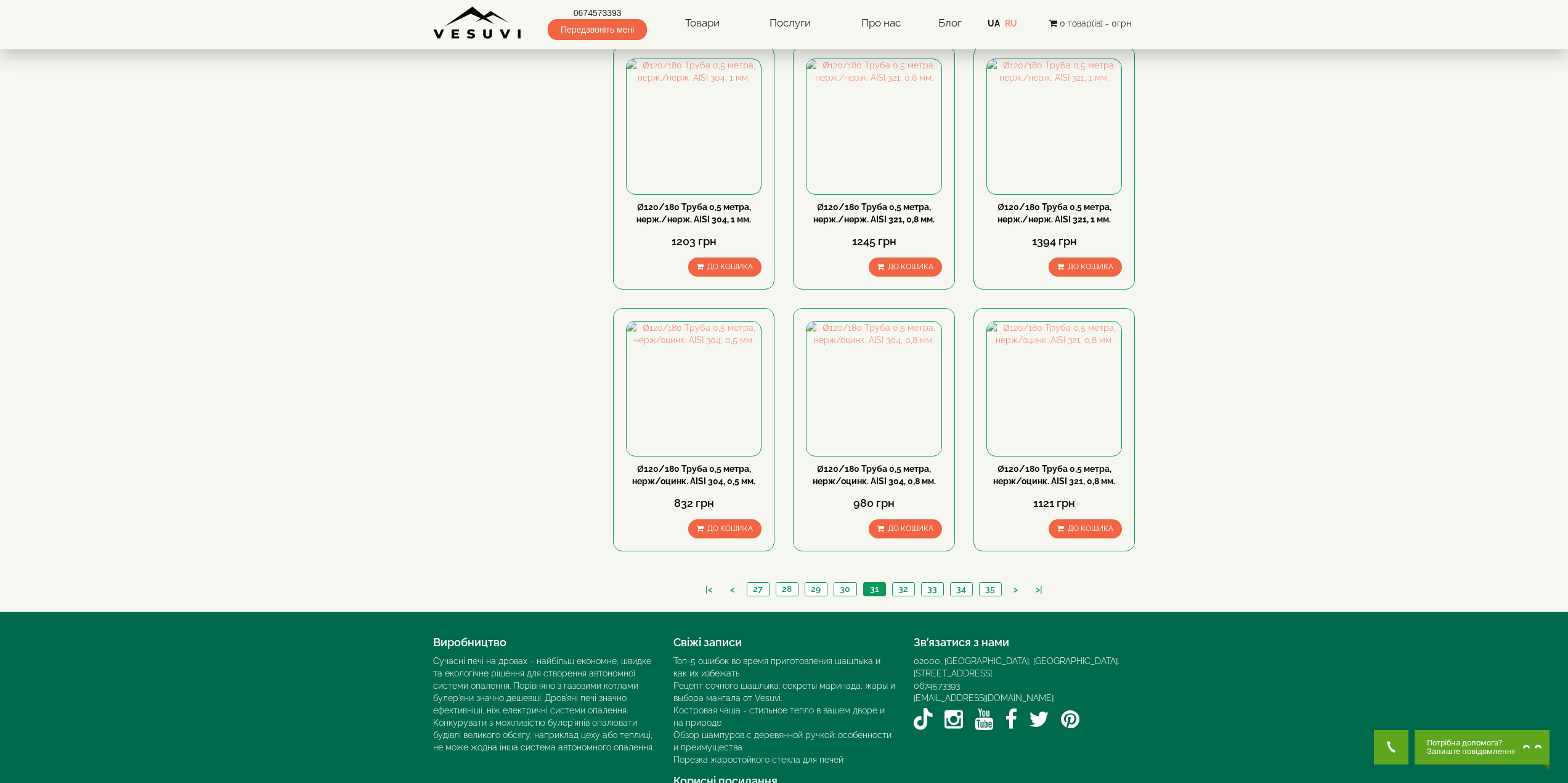
scroll to position [1037, 0]
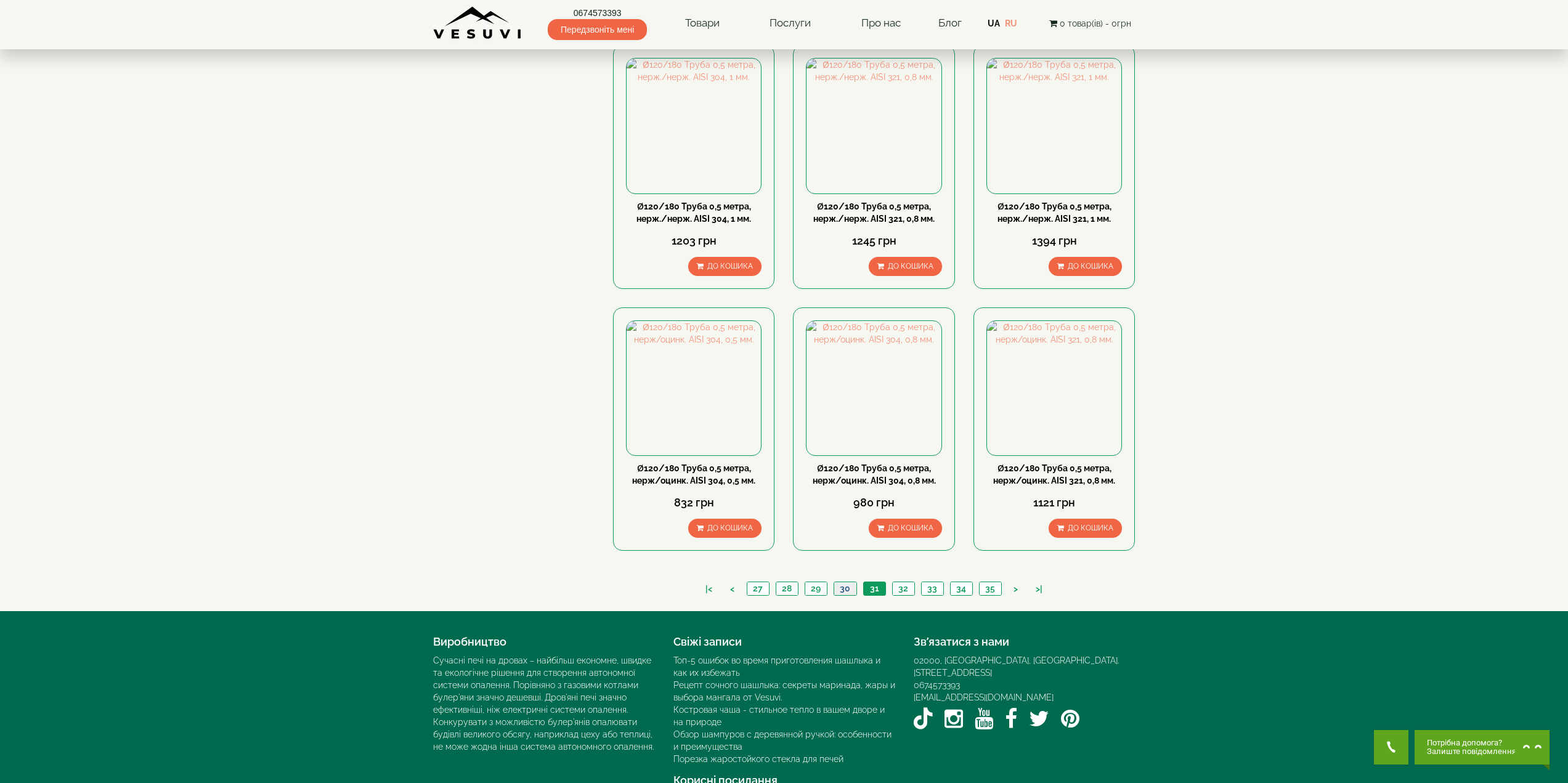
click at [838, 583] on link "30" at bounding box center [845, 589] width 23 height 13
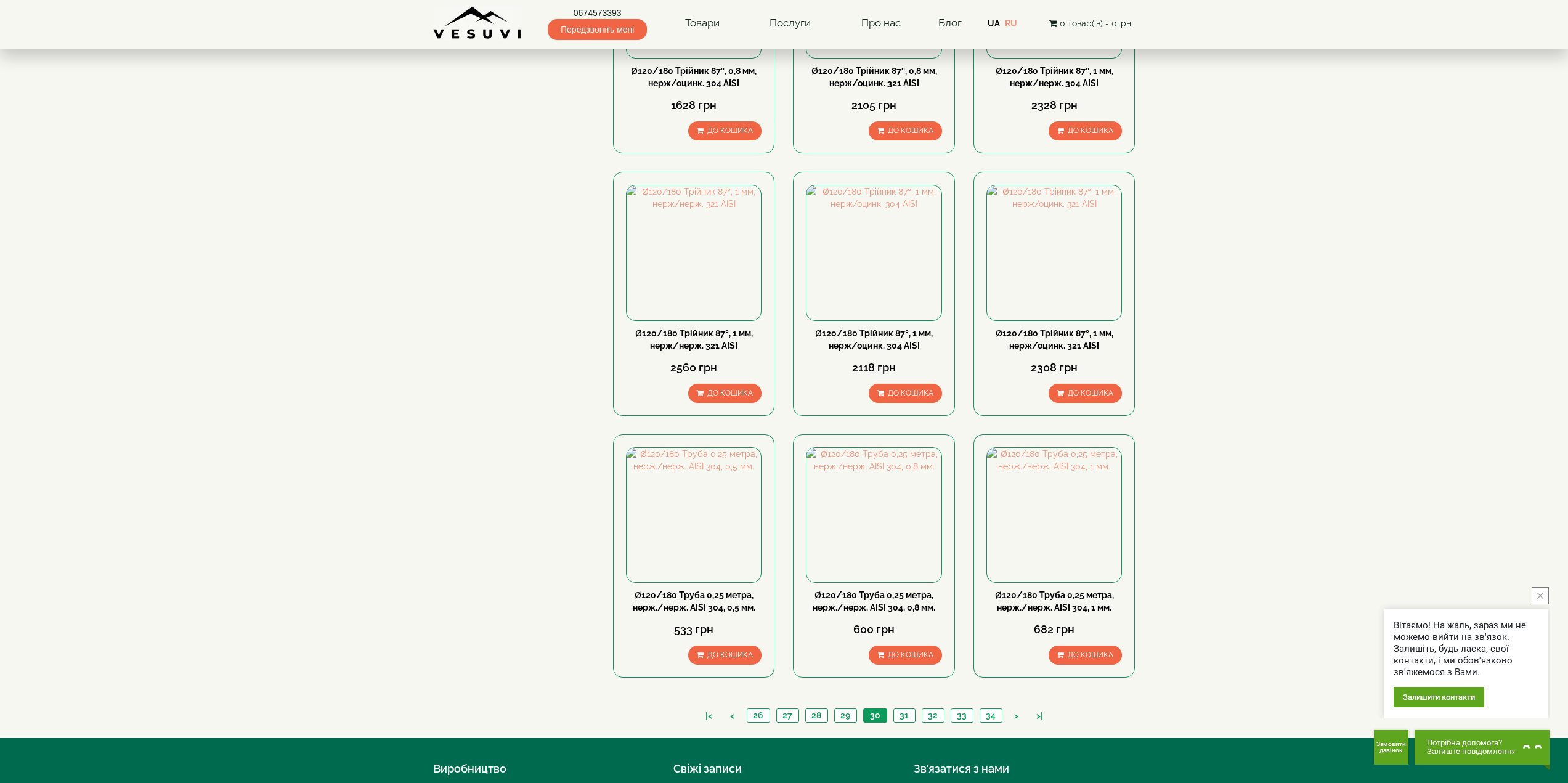
scroll to position [925, 0]
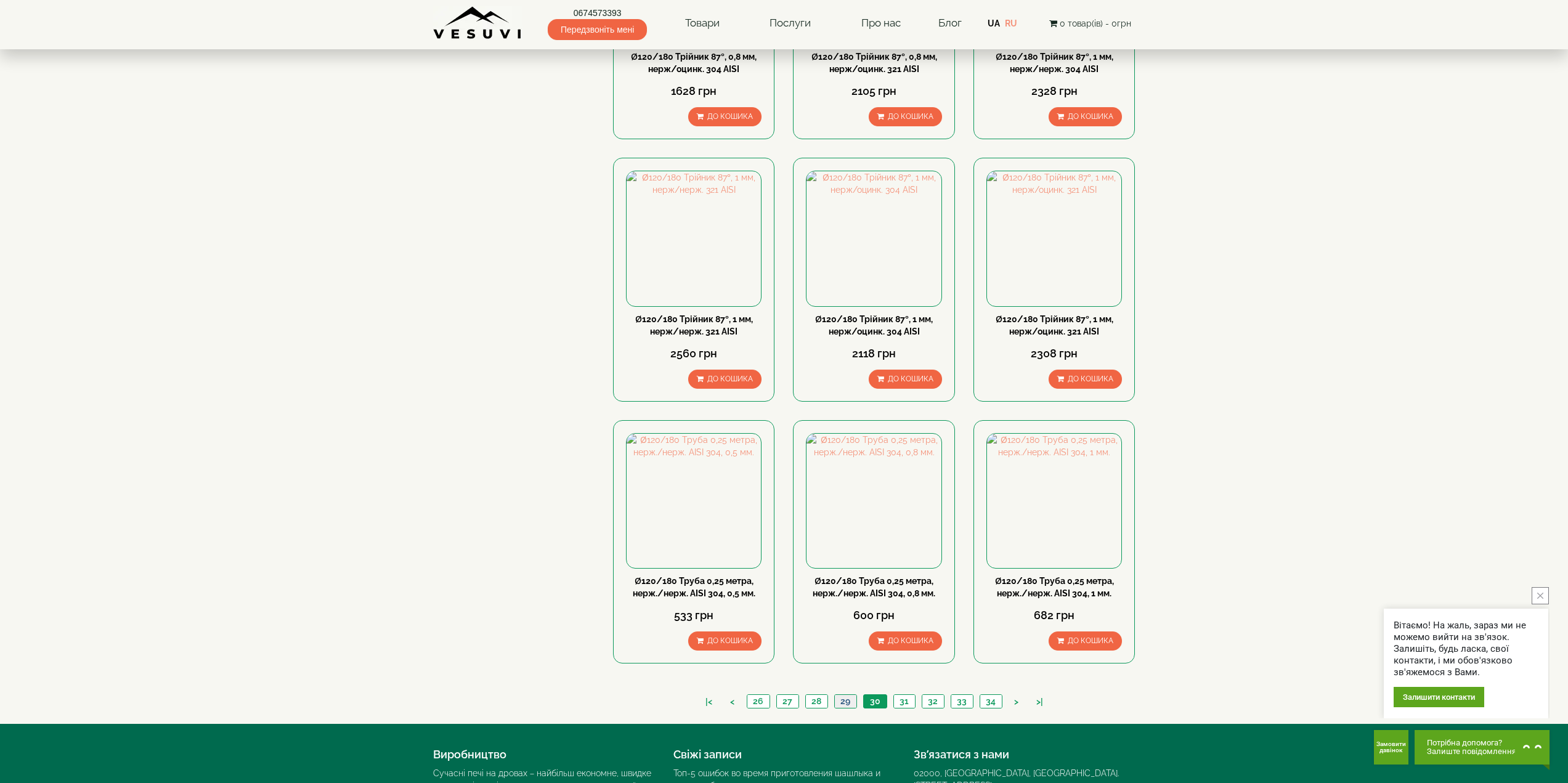
click at [847, 695] on link "29" at bounding box center [846, 701] width 22 height 13
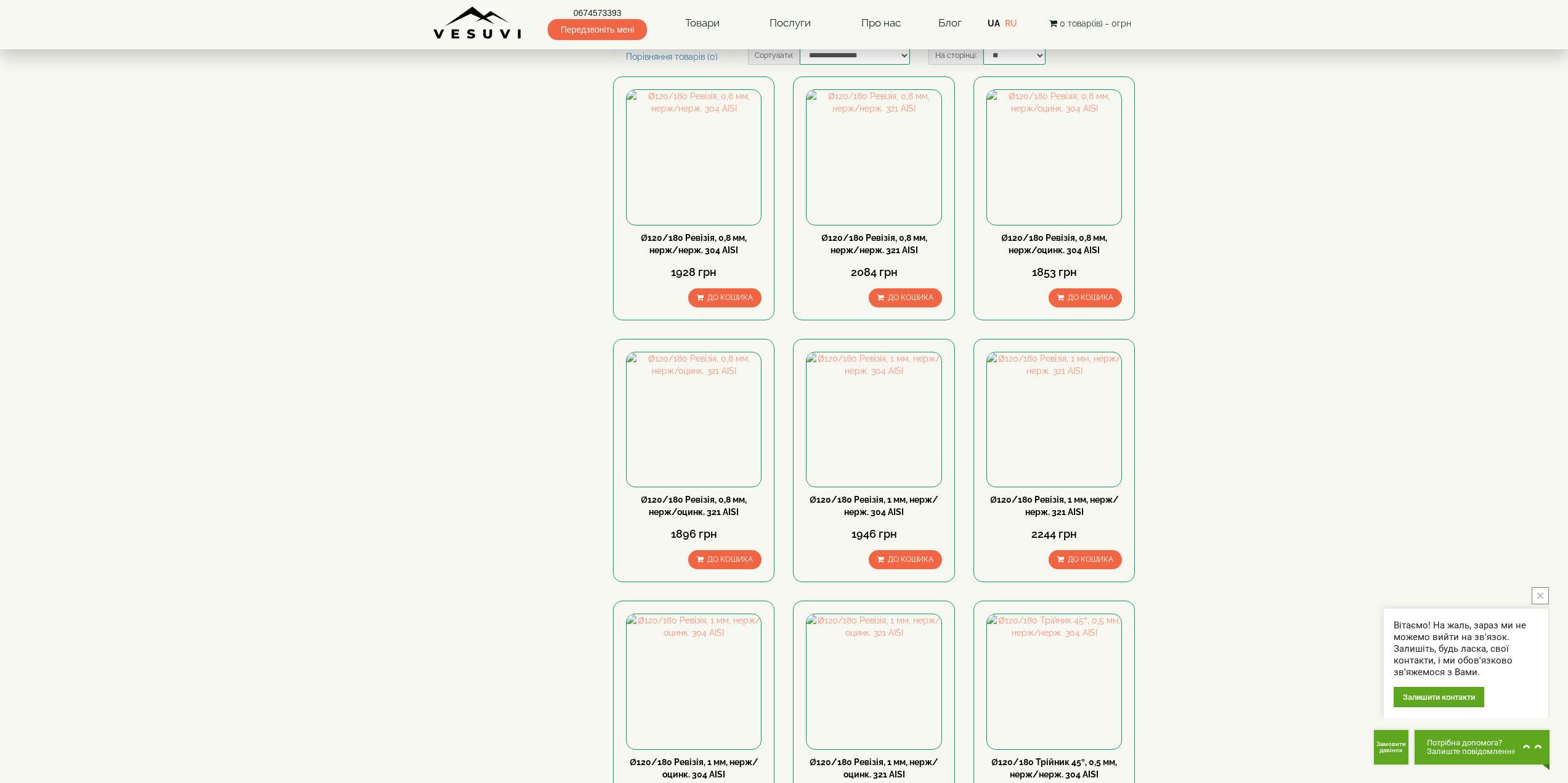
scroll to position [246, 0]
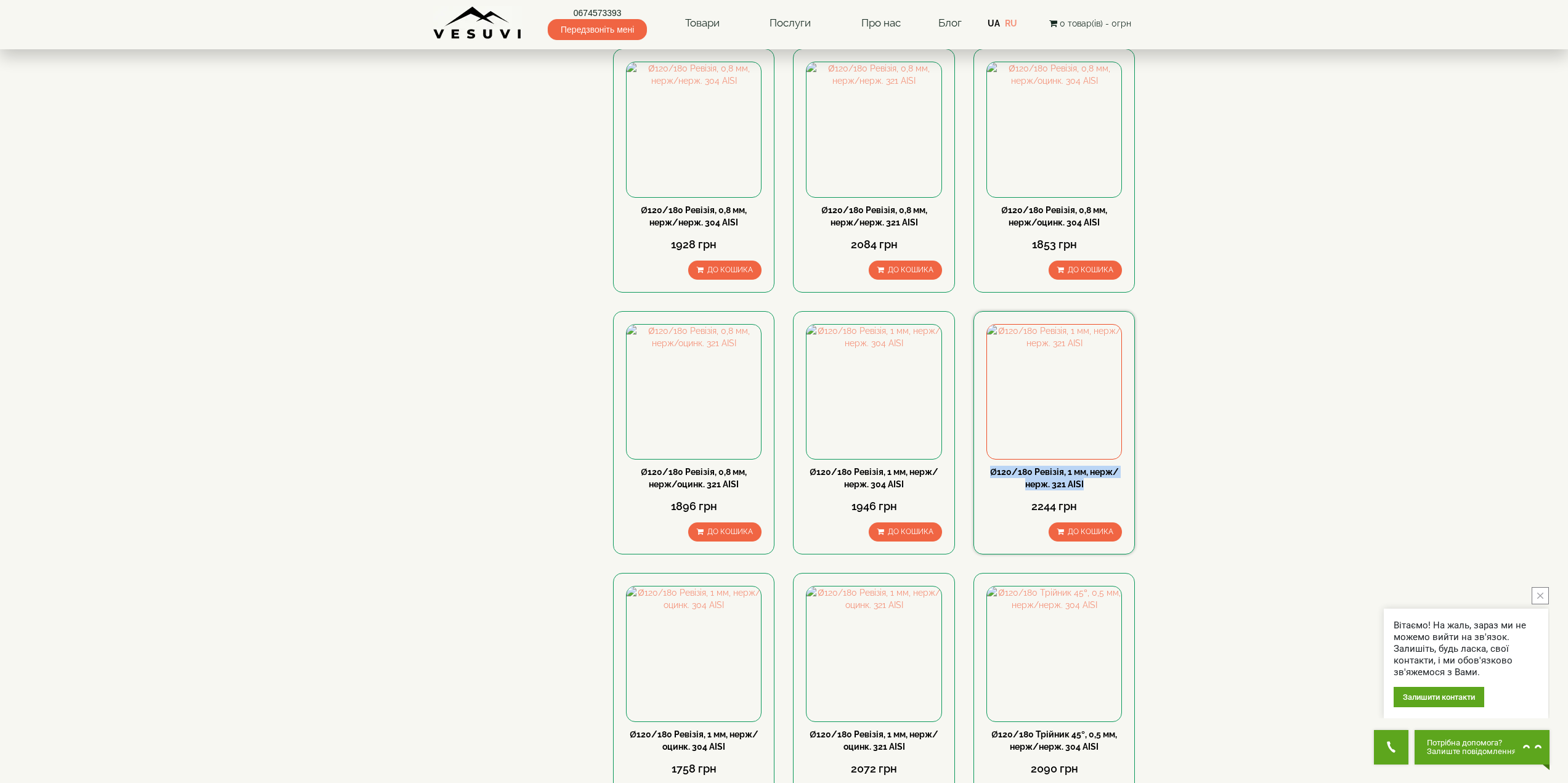
drag, startPoint x: 988, startPoint y: 433, endPoint x: 1086, endPoint y: 443, distance: 98.5
click at [1086, 466] on div "Ø120/180 Ревізія, 1 мм, нерж/нерж. 321 АISI" at bounding box center [1054, 478] width 135 height 25
copy link "Ø120/180 Ревізія, 1 мм, нерж/нерж. 321 АISI"
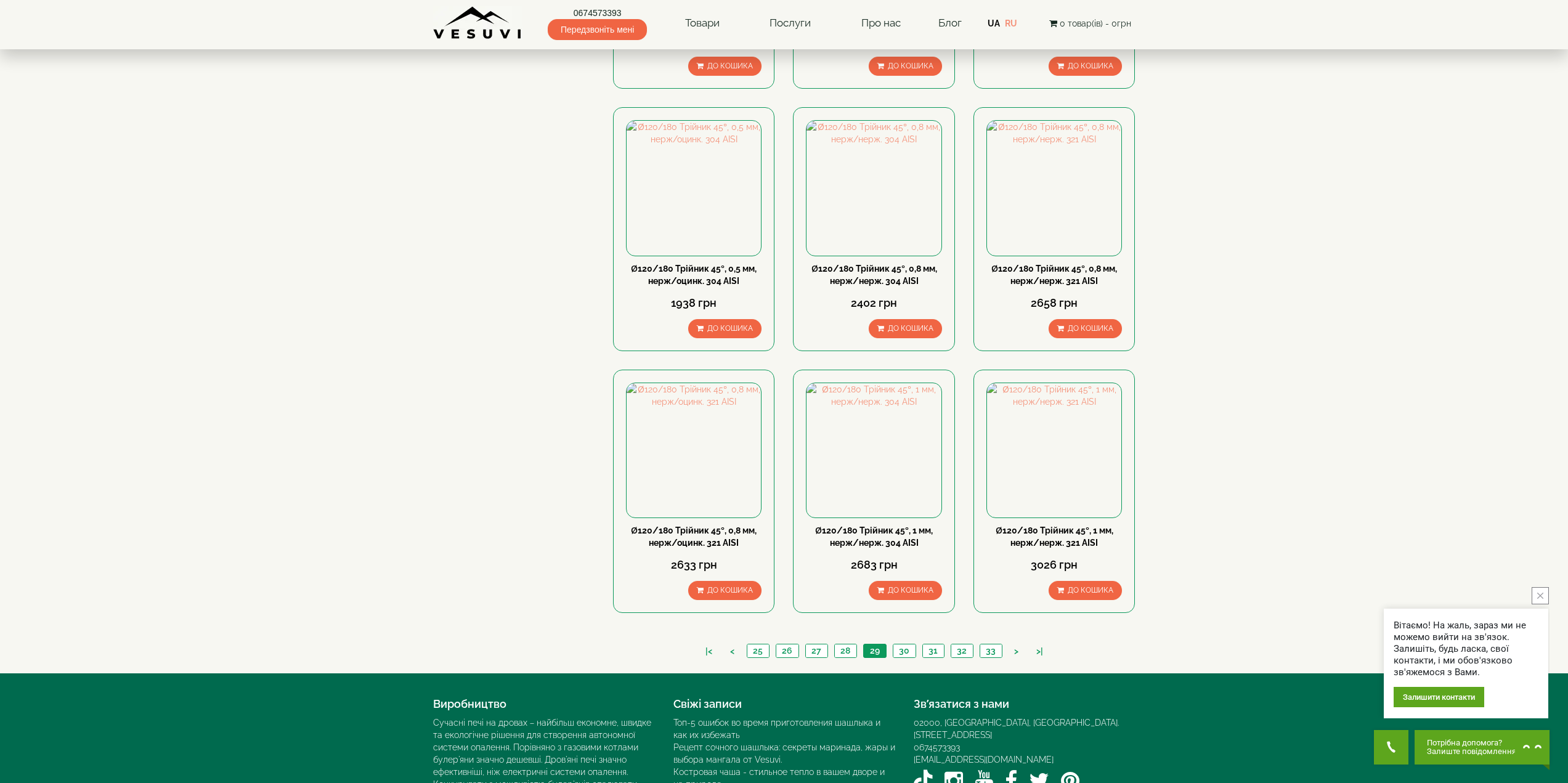
scroll to position [1037, 0]
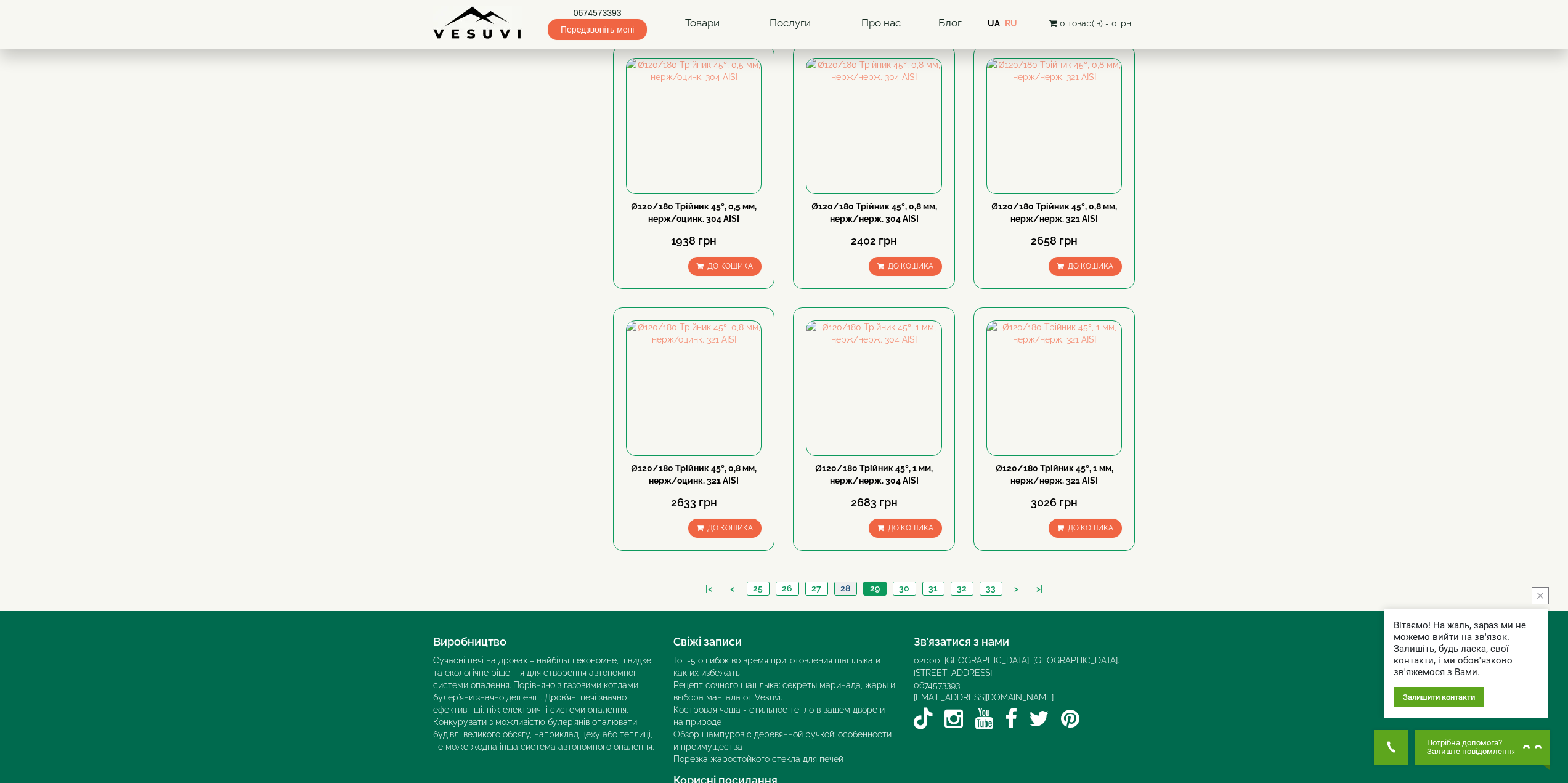
click at [843, 583] on link "28" at bounding box center [846, 589] width 22 height 13
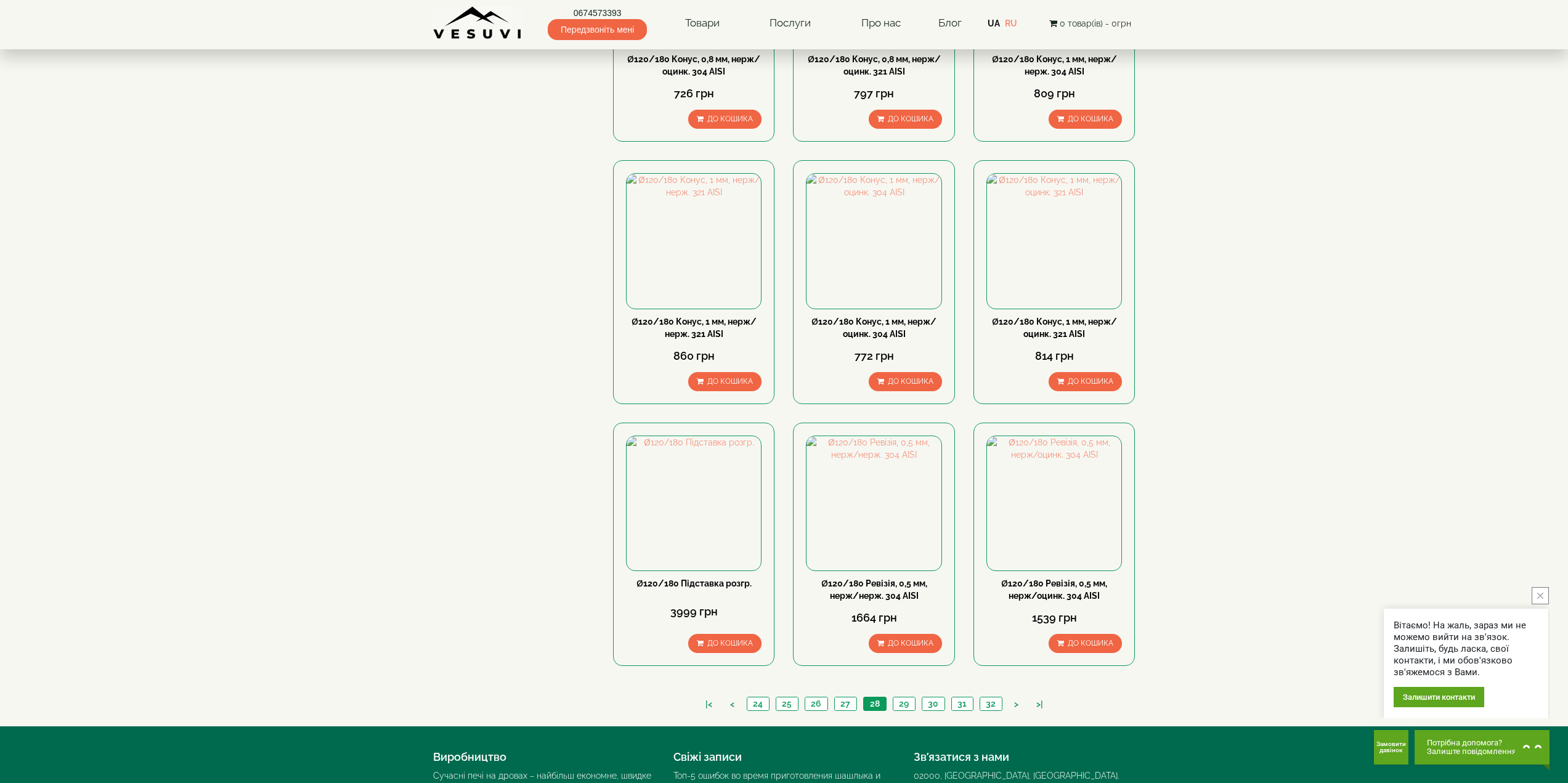
scroll to position [925, 0]
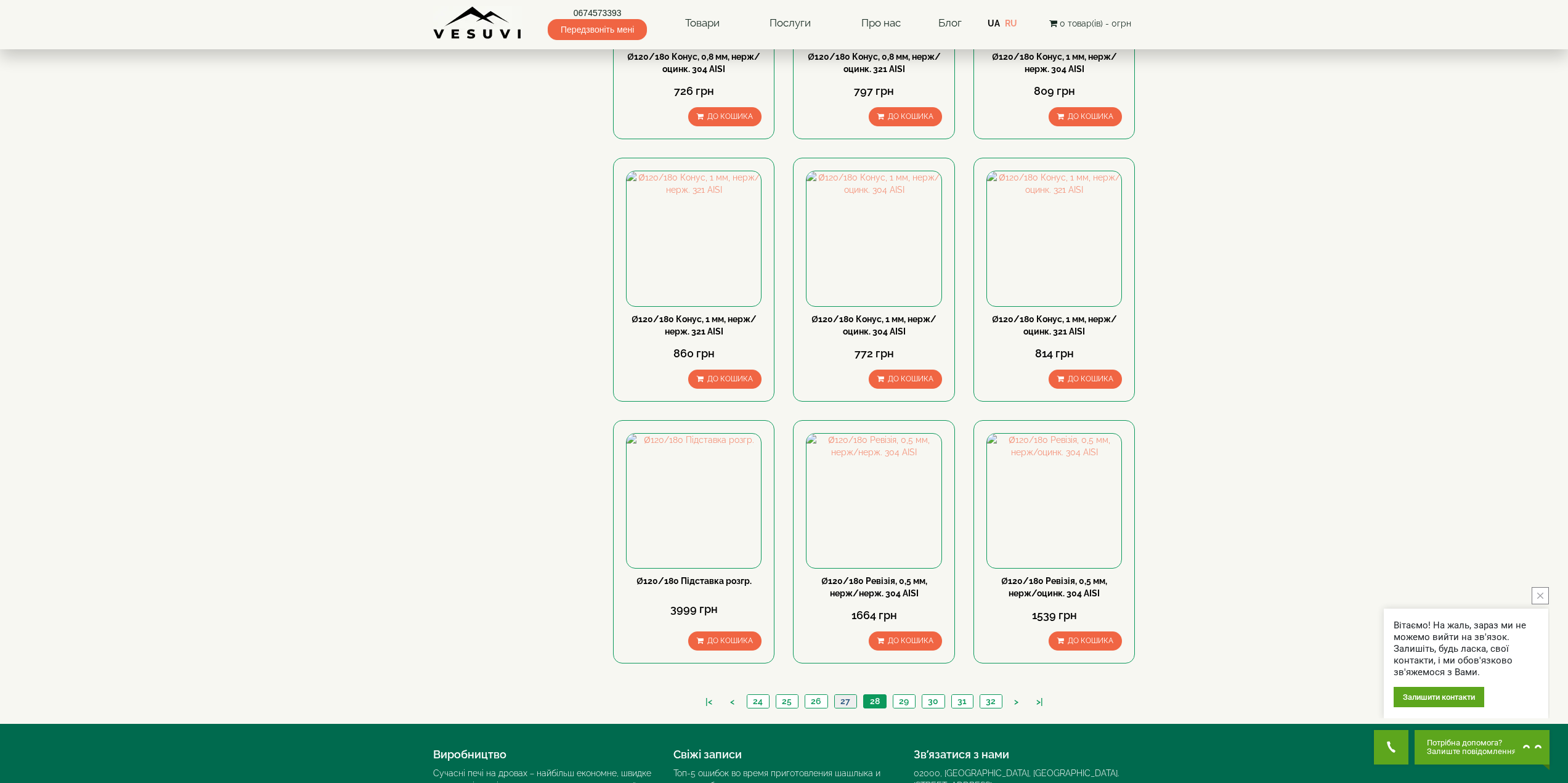
click at [849, 695] on link "27" at bounding box center [846, 701] width 22 height 13
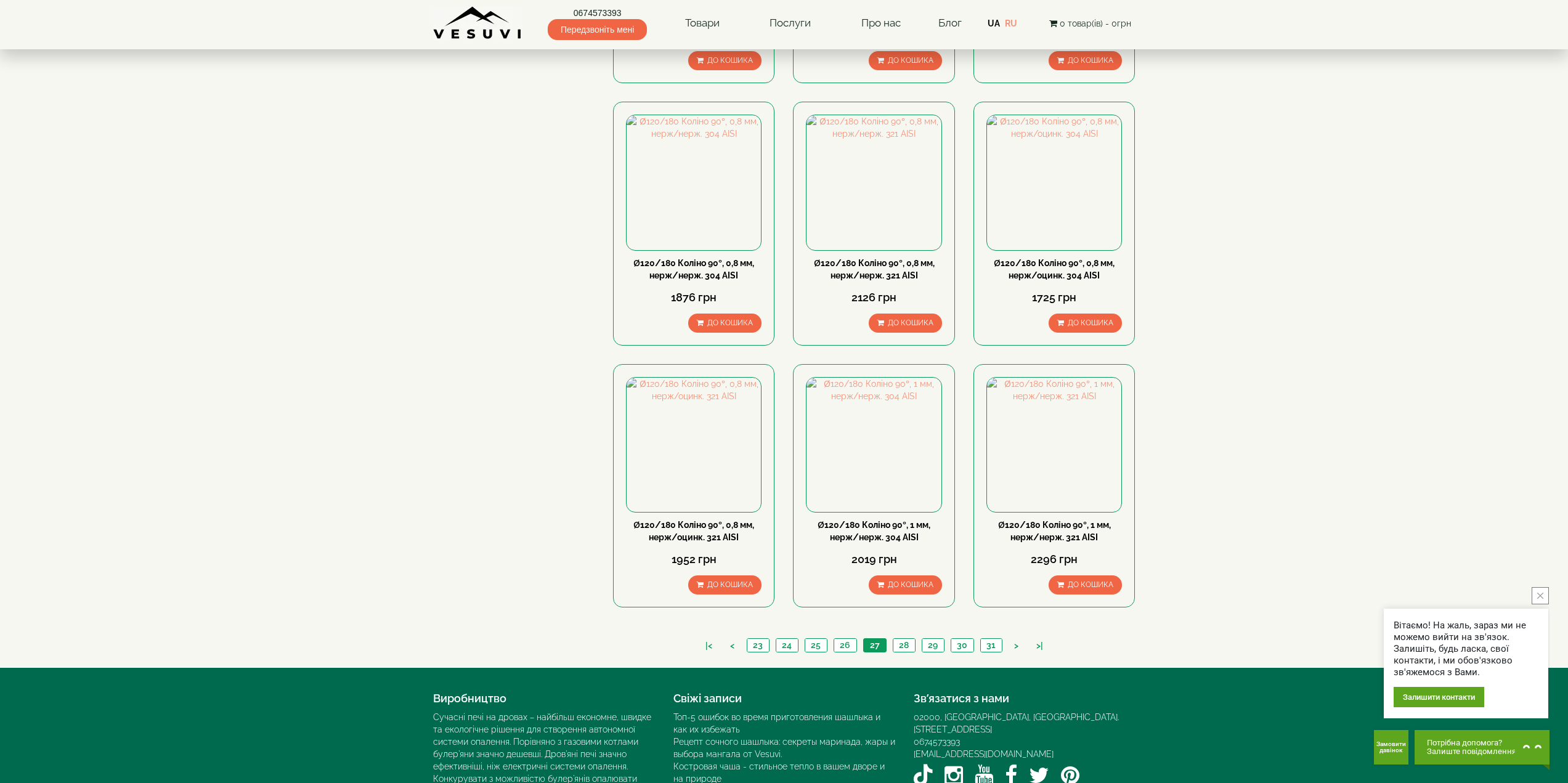
scroll to position [986, 0]
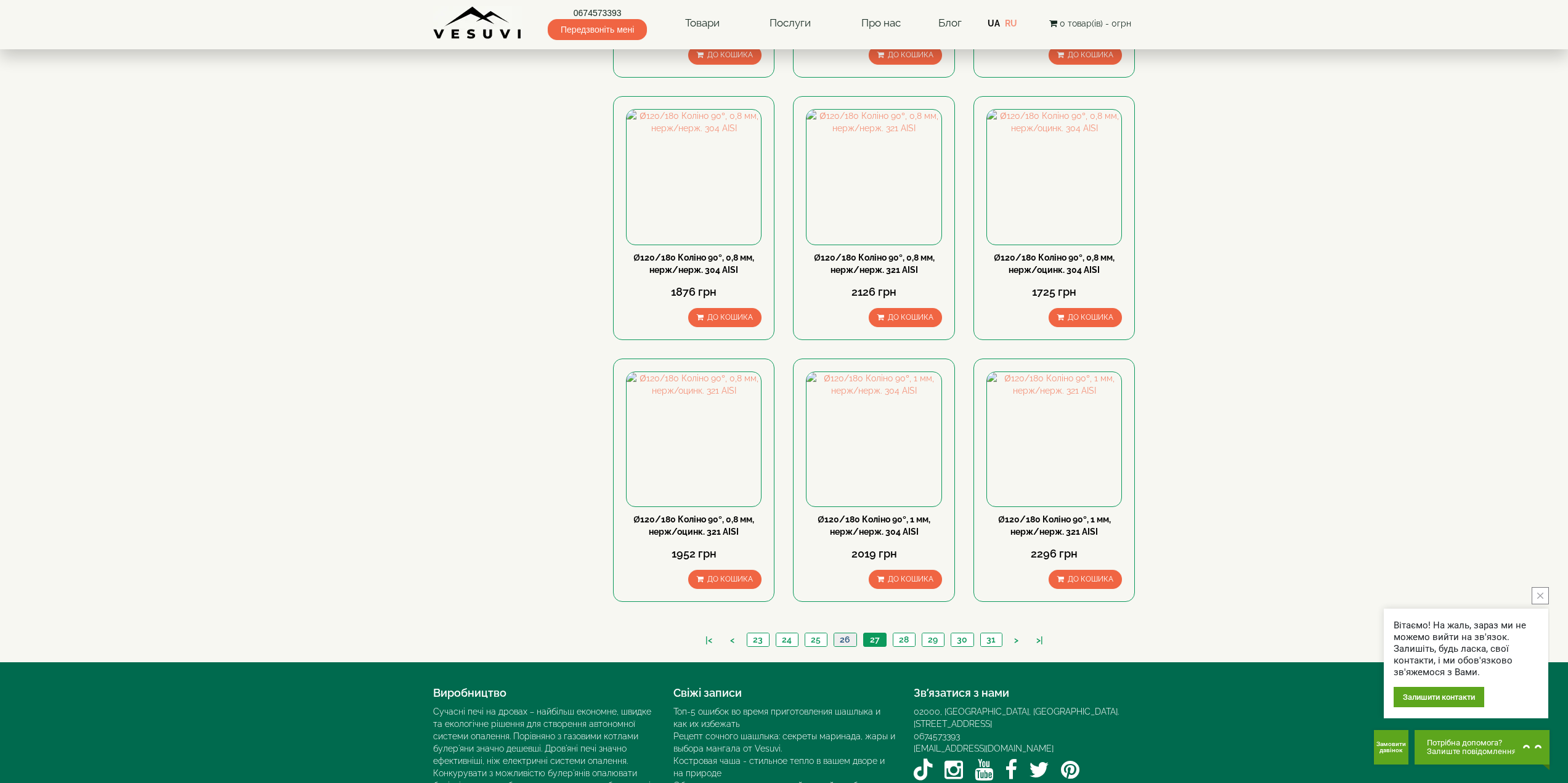
click at [845, 634] on link "26" at bounding box center [845, 640] width 23 height 13
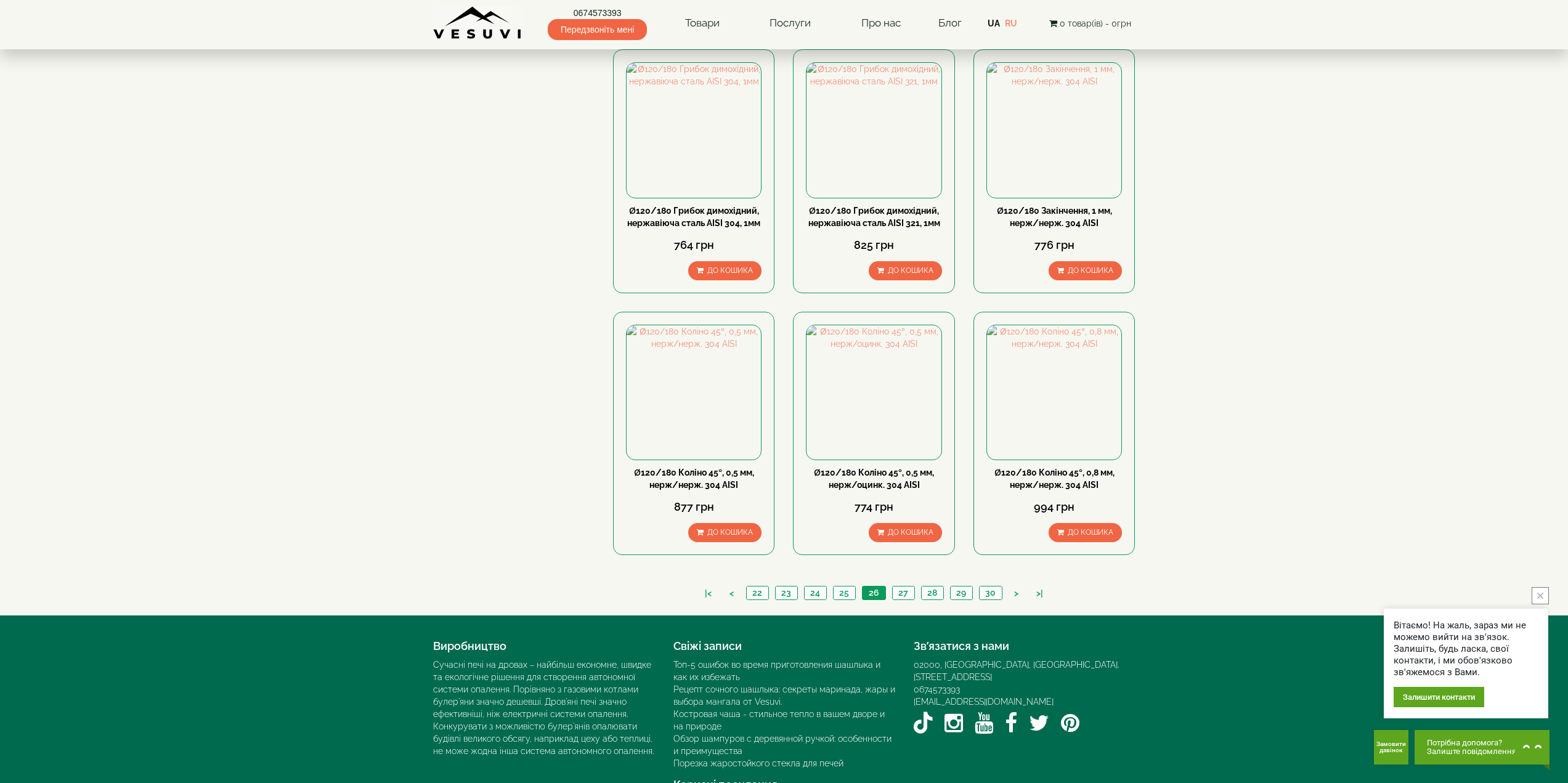
scroll to position [1050, 0]
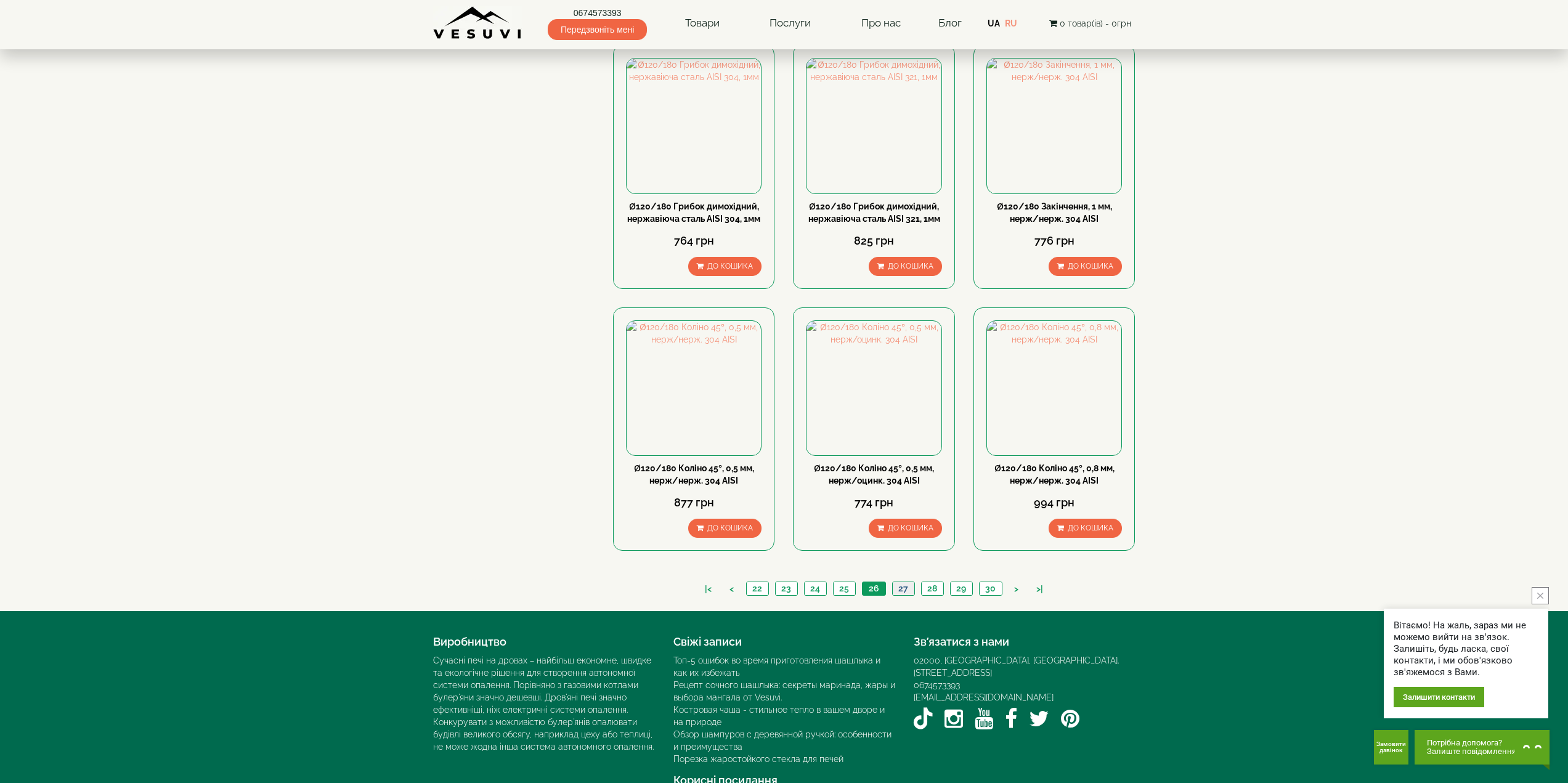
click at [897, 583] on link "27" at bounding box center [903, 589] width 22 height 13
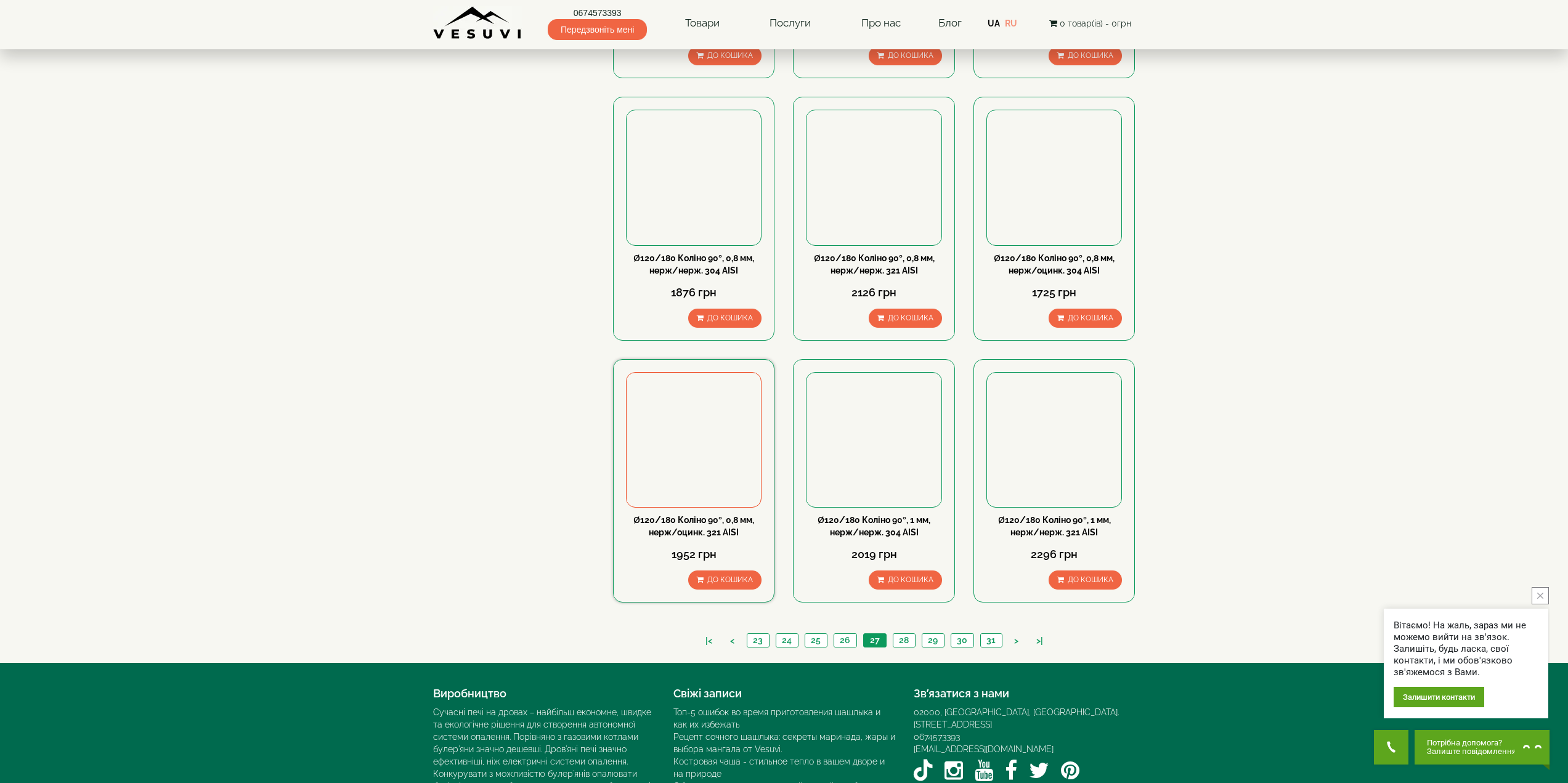
scroll to position [986, 0]
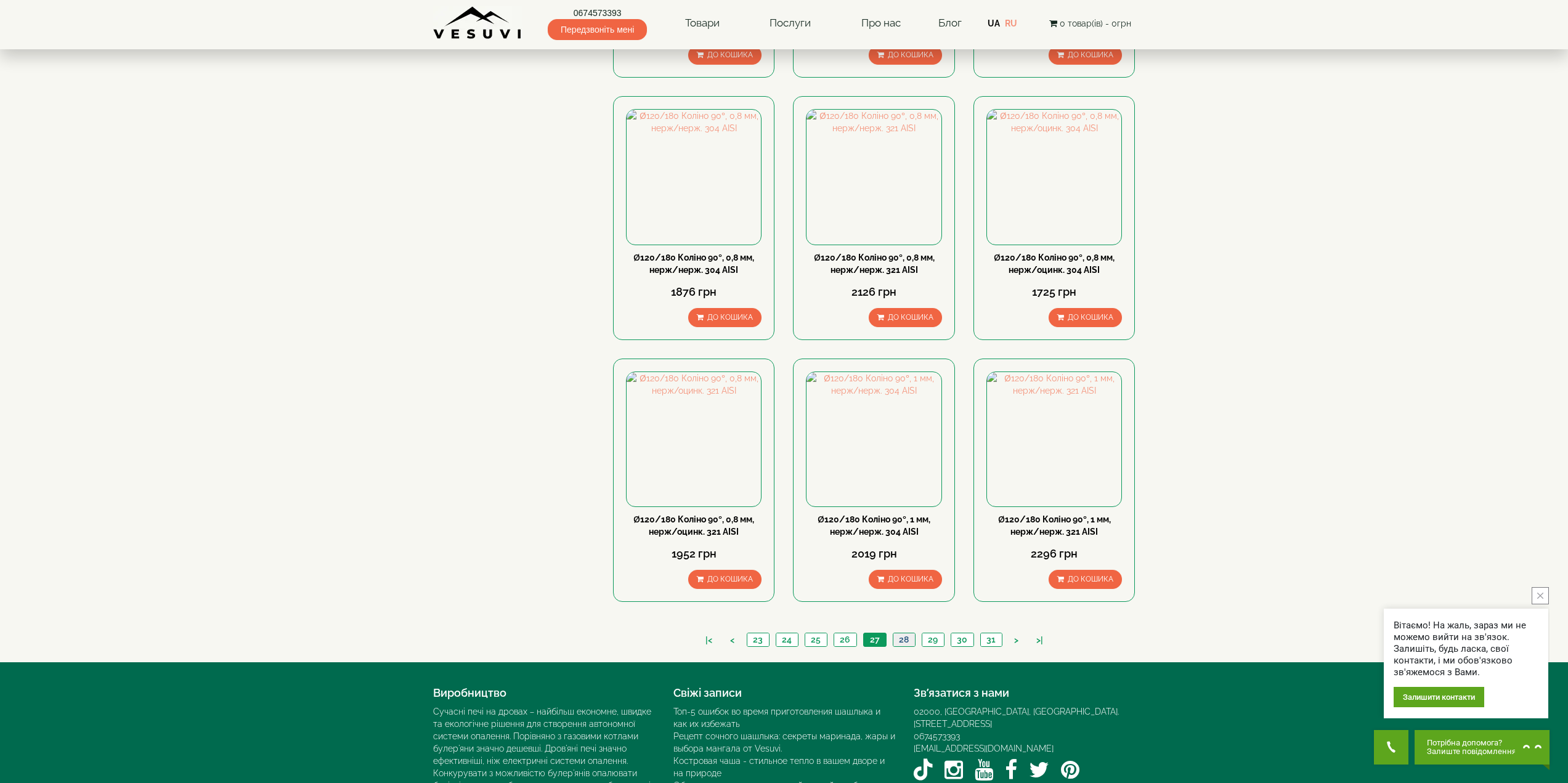
click at [899, 634] on link "28" at bounding box center [904, 640] width 22 height 13
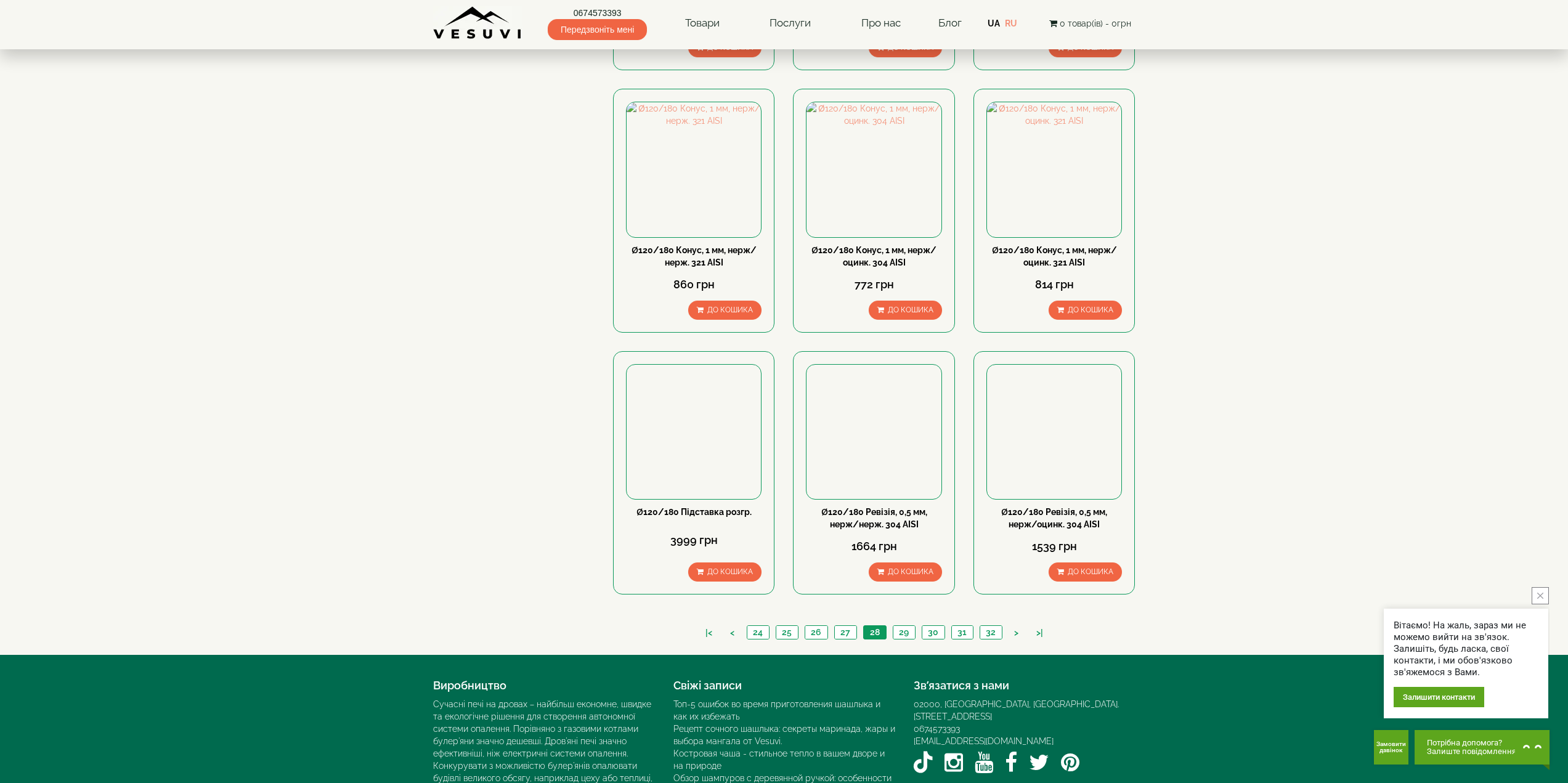
scroll to position [1037, 0]
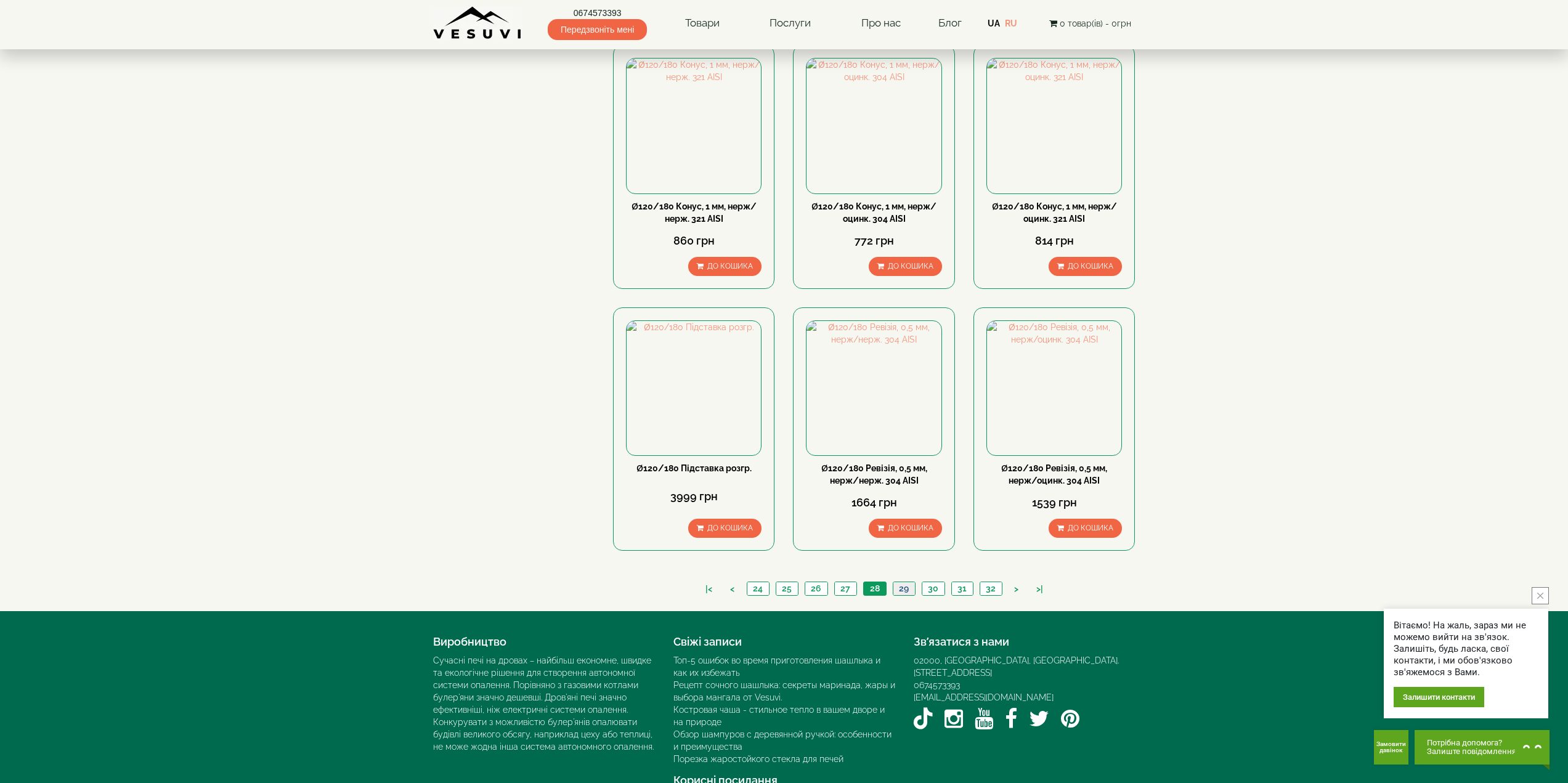
click at [902, 583] on link "29" at bounding box center [904, 589] width 22 height 13
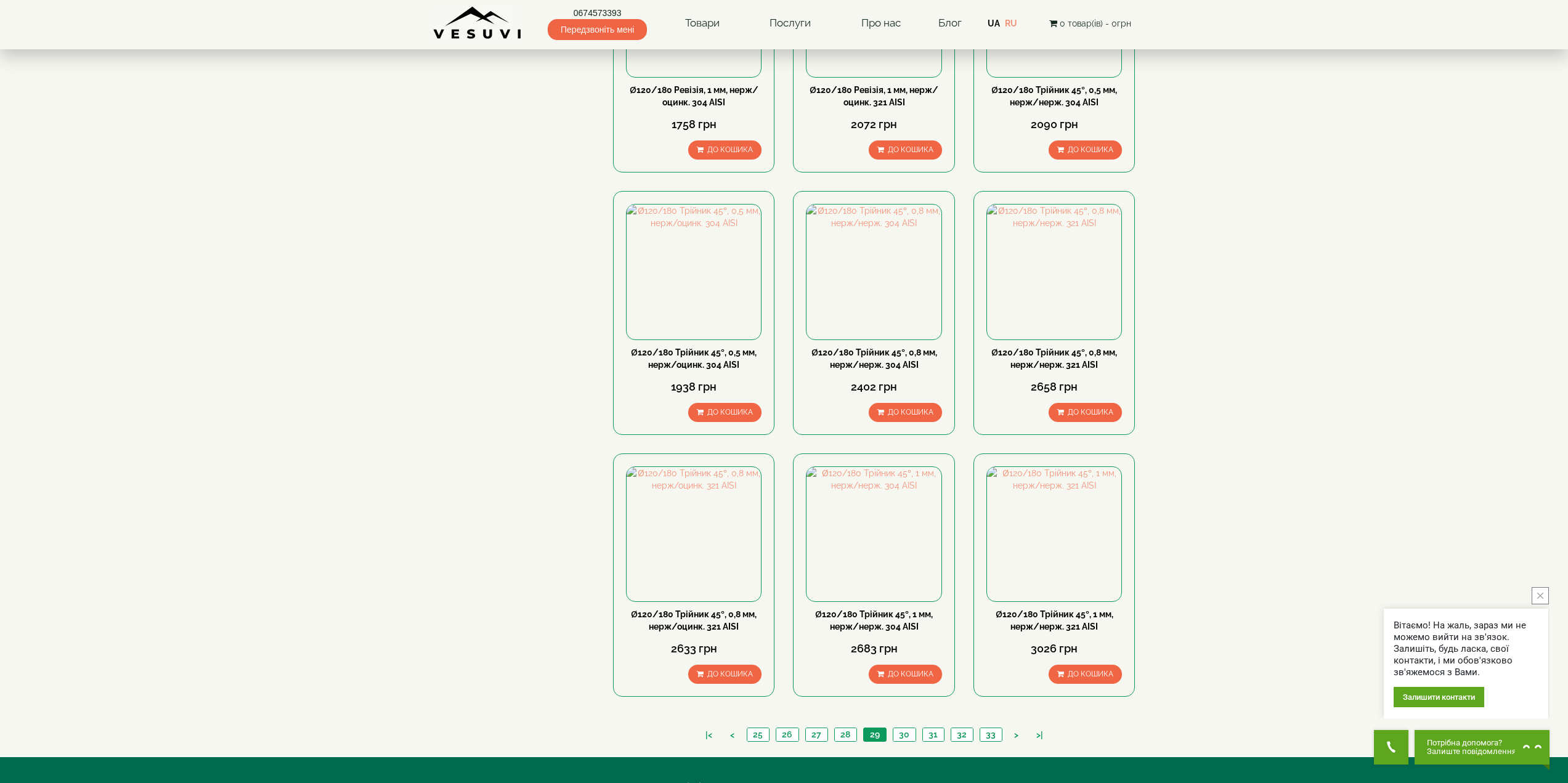
scroll to position [1037, 0]
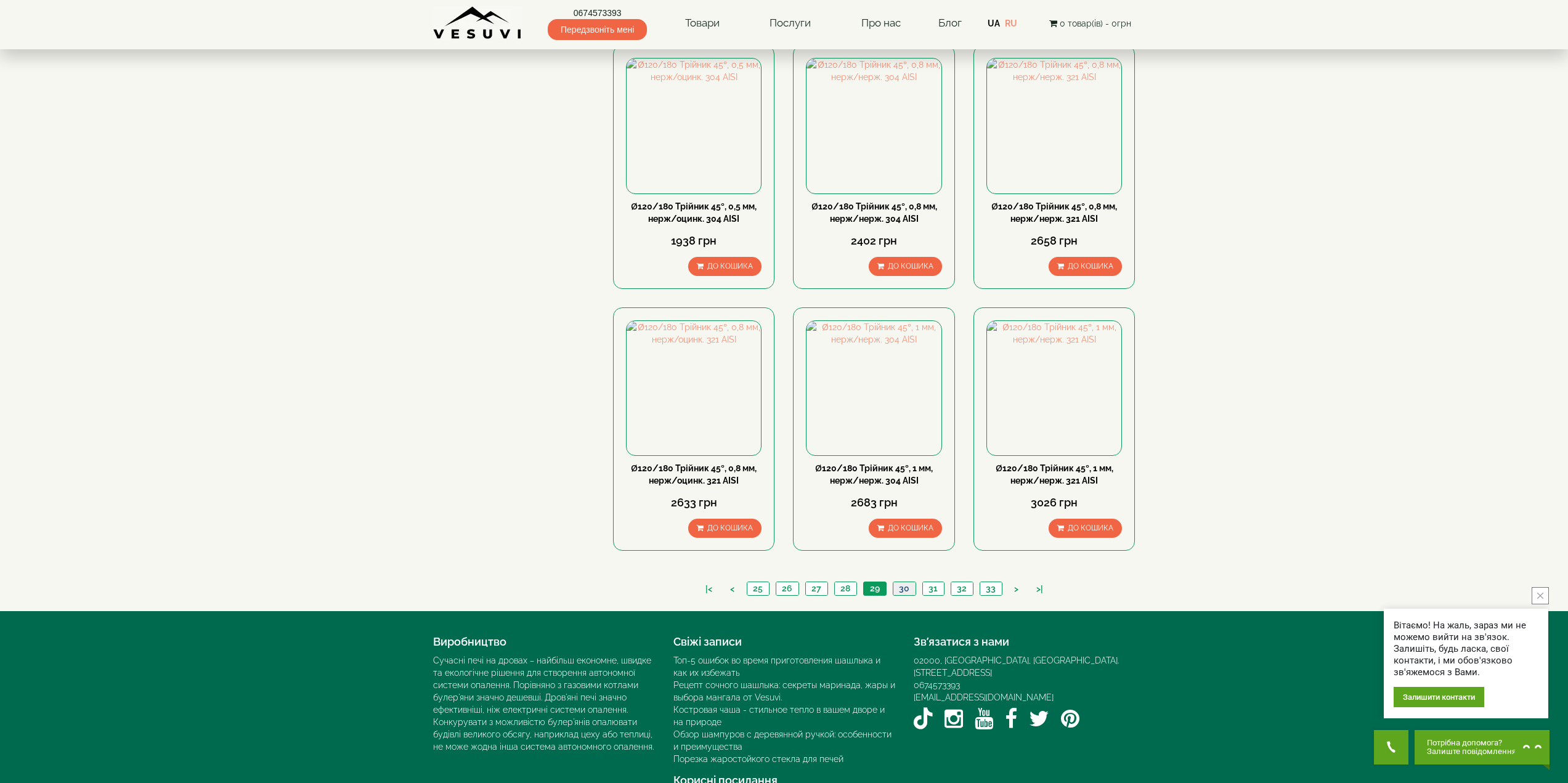
click at [906, 583] on link "30" at bounding box center [904, 589] width 23 height 13
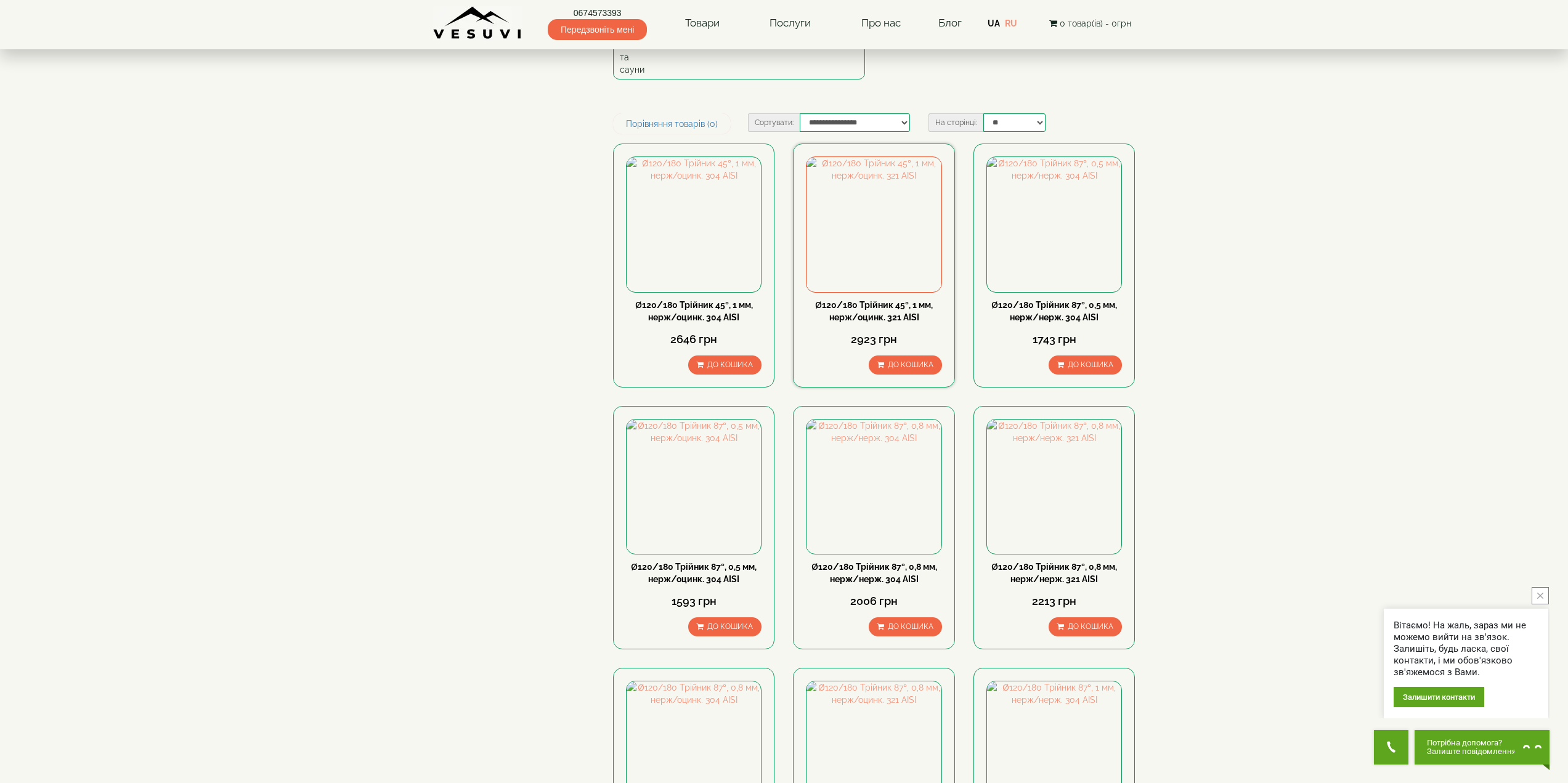
scroll to position [123, 0]
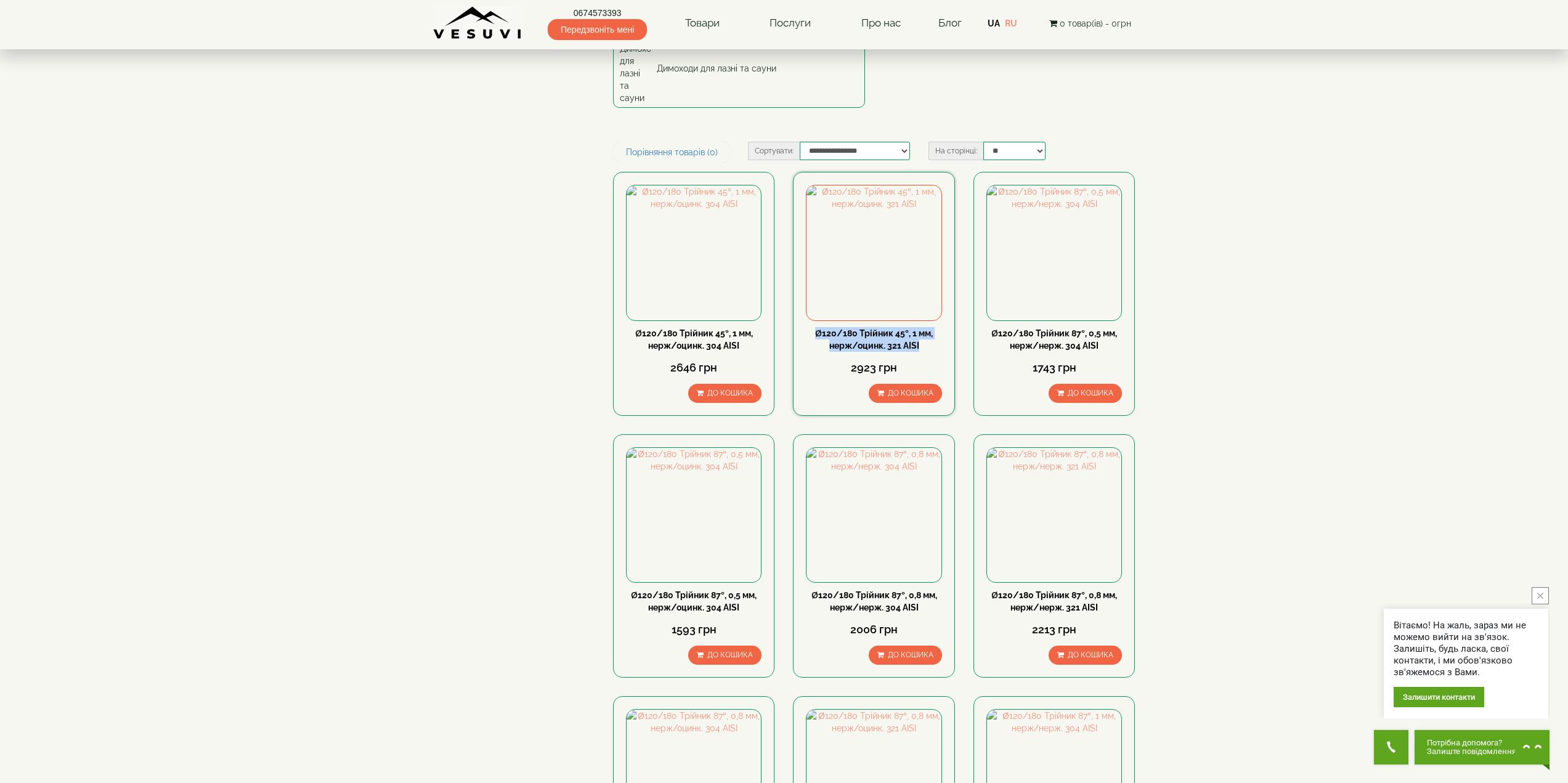
drag, startPoint x: 813, startPoint y: 293, endPoint x: 925, endPoint y: 306, distance: 112.8
click at [925, 327] on div "Ø120/180 Трійник 45°, 1 мм, нерж/оцинк. 321 АISI" at bounding box center [873, 339] width 135 height 25
copy link "Ø120/180 Трійник 45°, 1 мм, нерж/оцинк. 321 АISI"
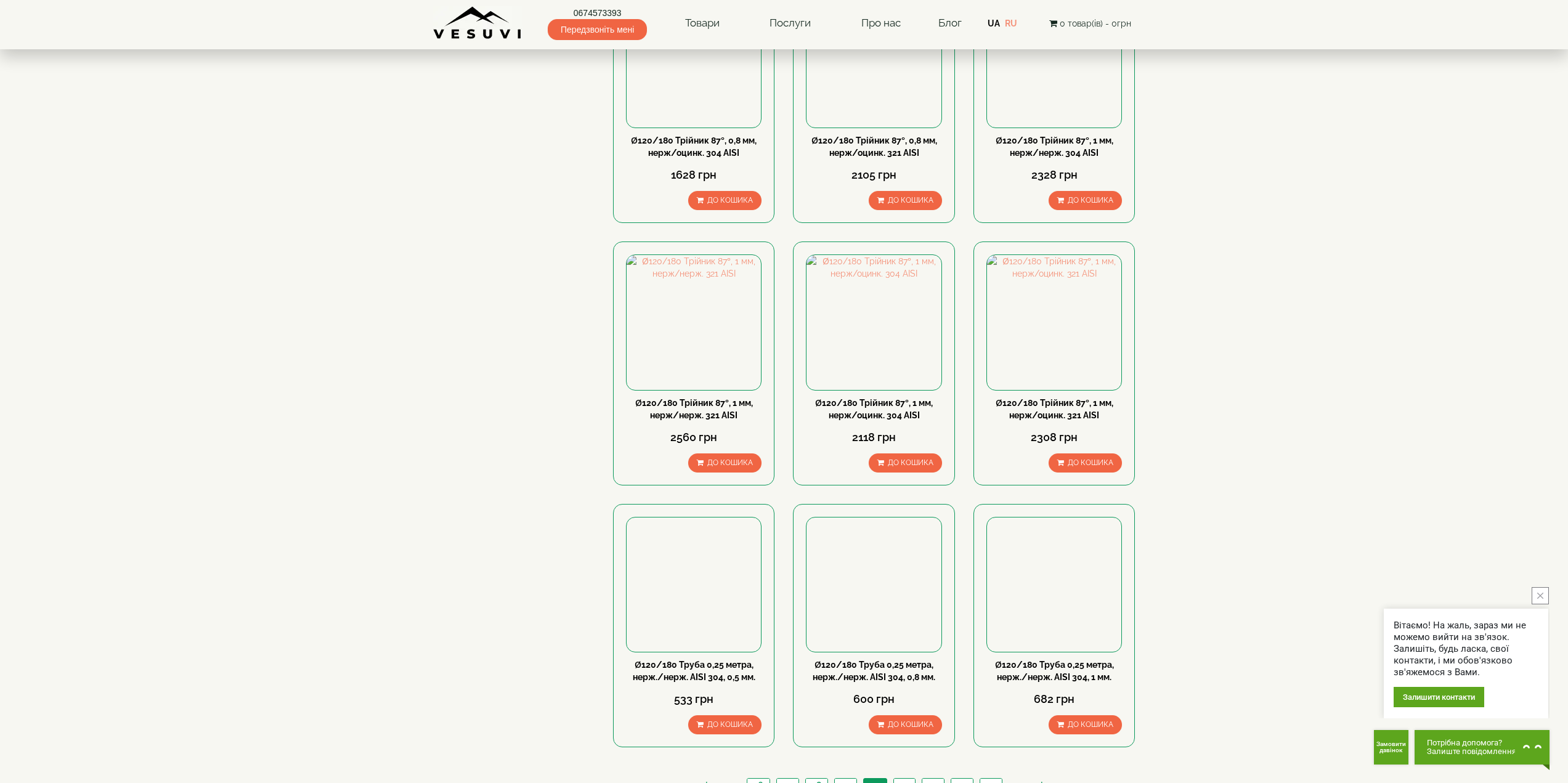
scroll to position [863, 0]
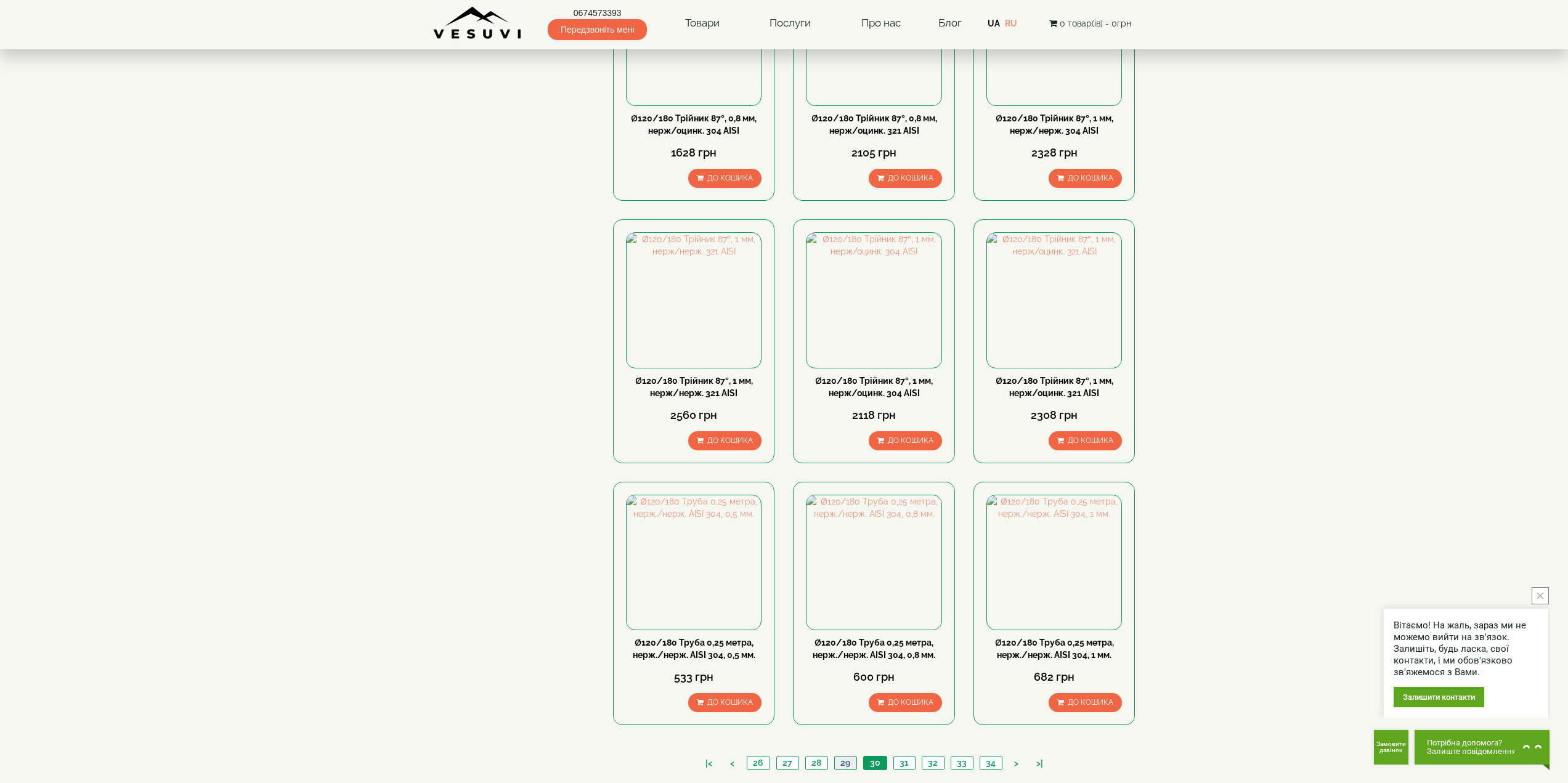
click at [849, 757] on link "29" at bounding box center [846, 764] width 22 height 13
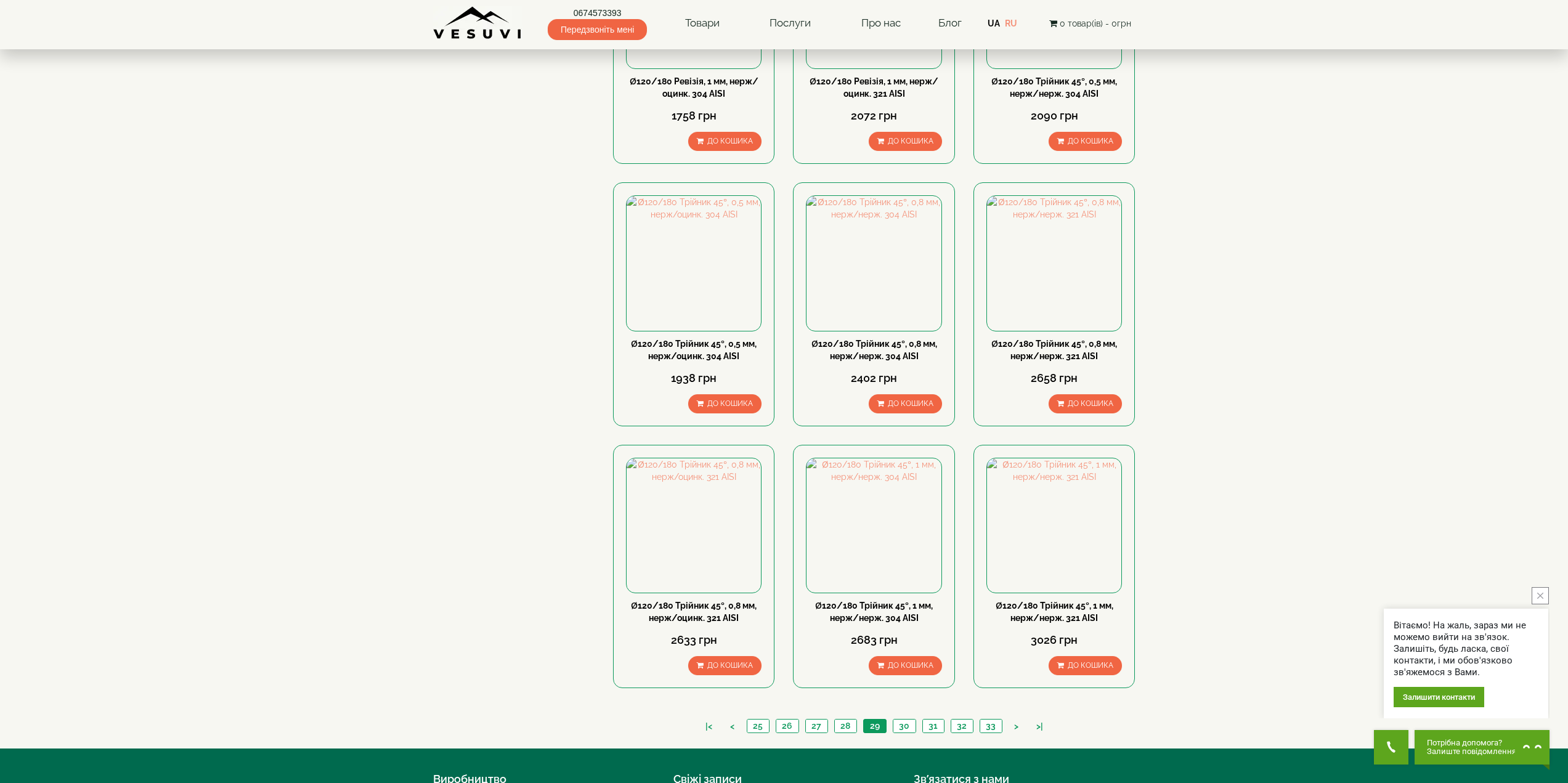
scroll to position [925, 0]
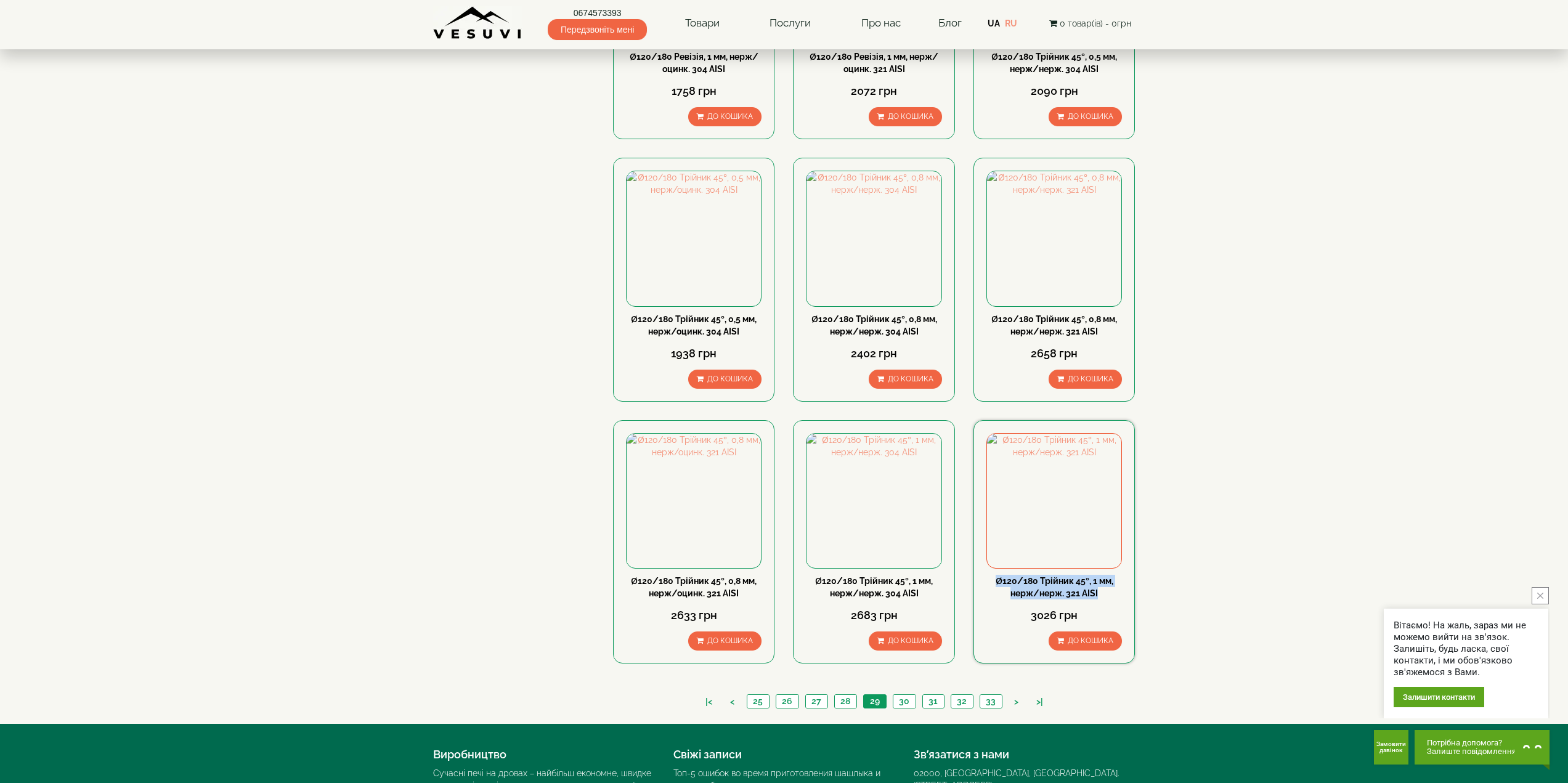
drag, startPoint x: 994, startPoint y: 542, endPoint x: 1103, endPoint y: 554, distance: 109.7
click at [1103, 575] on div "Ø120/180 Трійник 45°, 1 мм, нерж/нерж. 321 АISI" at bounding box center [1054, 587] width 135 height 25
copy link "Ø120/180 Трійник 45°, 1 мм, нерж/нерж. 321 АISI"
click at [905, 695] on link "30" at bounding box center [904, 701] width 23 height 13
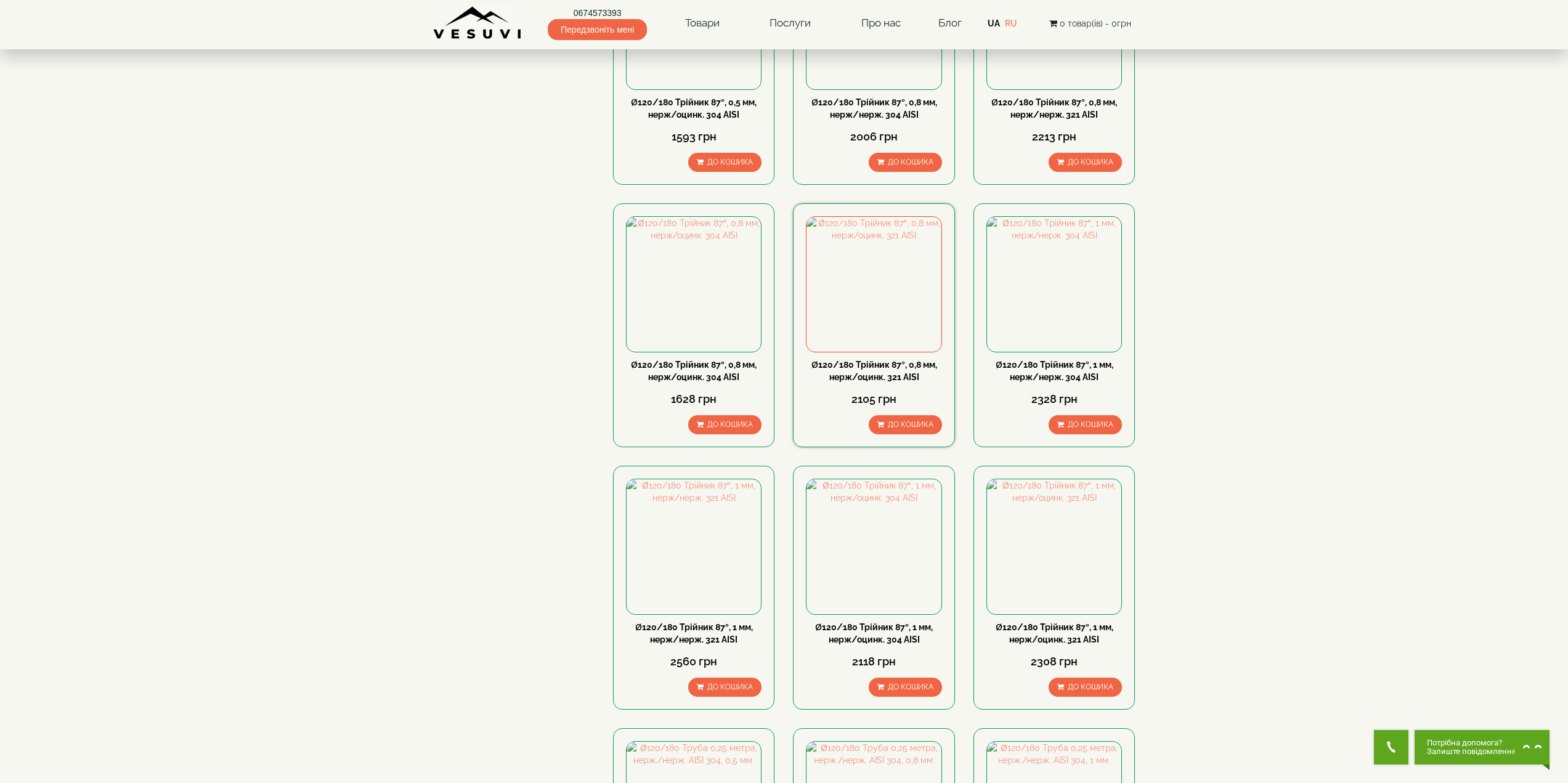
scroll to position [1037, 0]
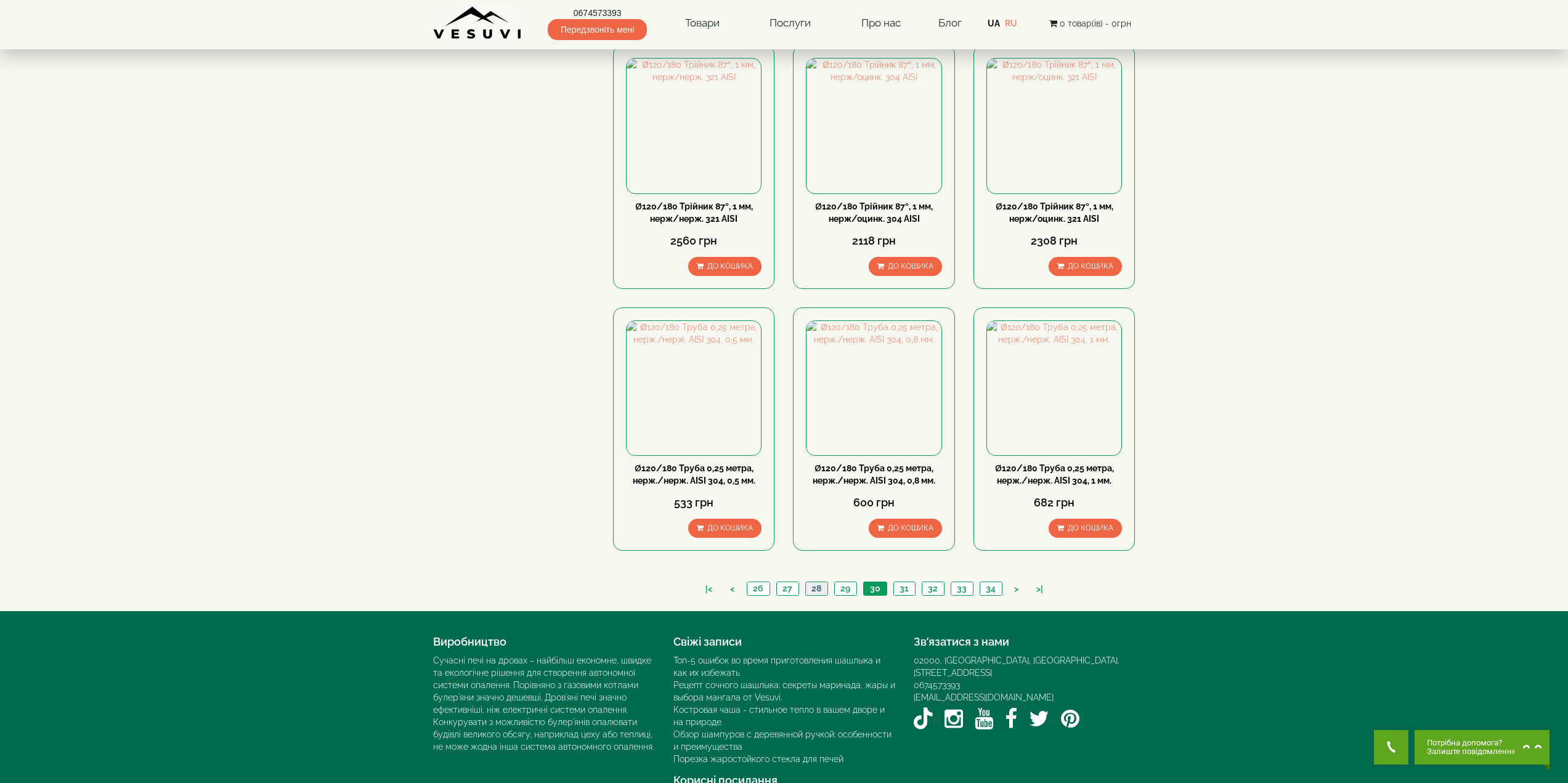
click at [816, 583] on link "28" at bounding box center [816, 589] width 22 height 13
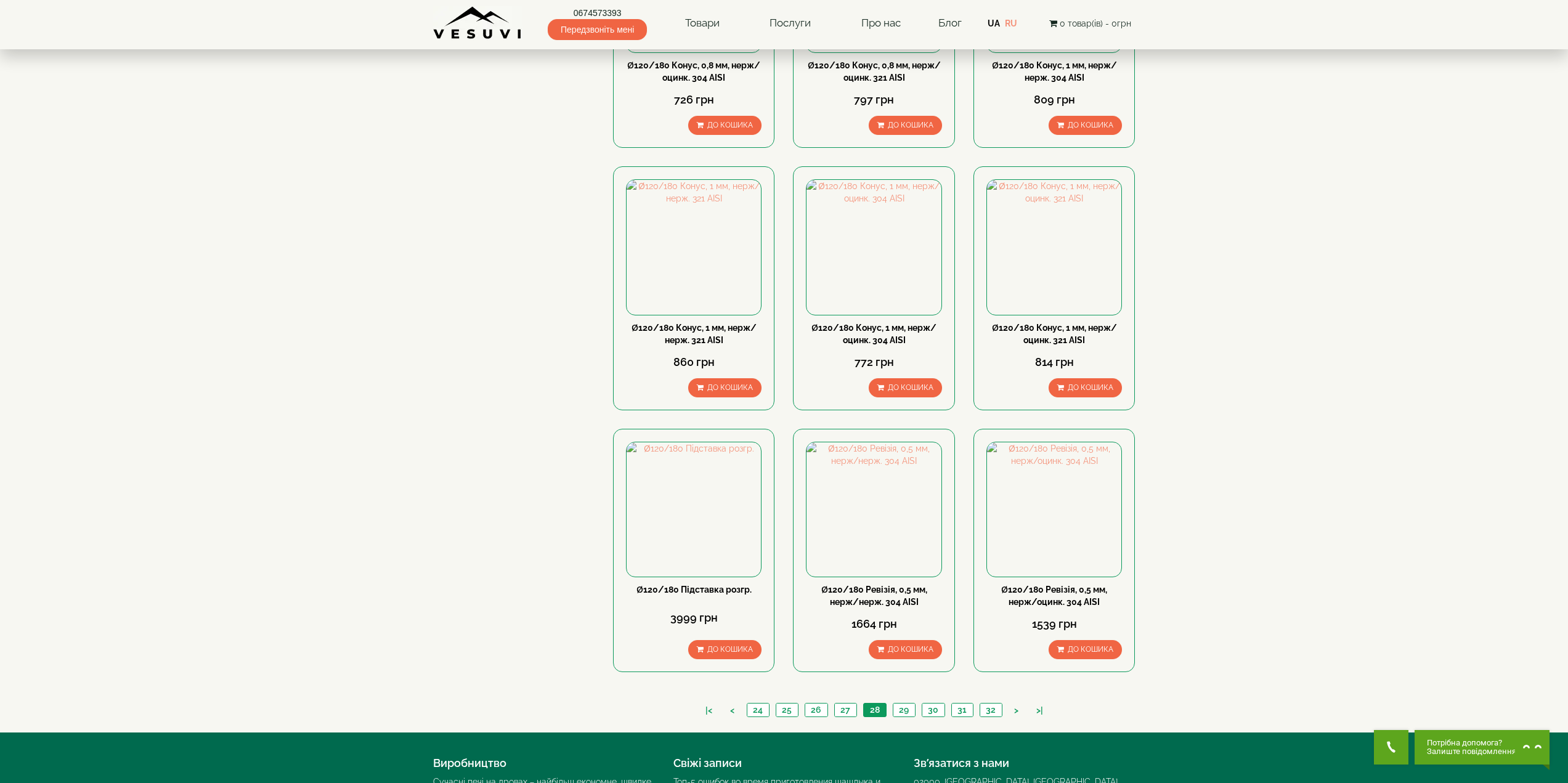
scroll to position [925, 0]
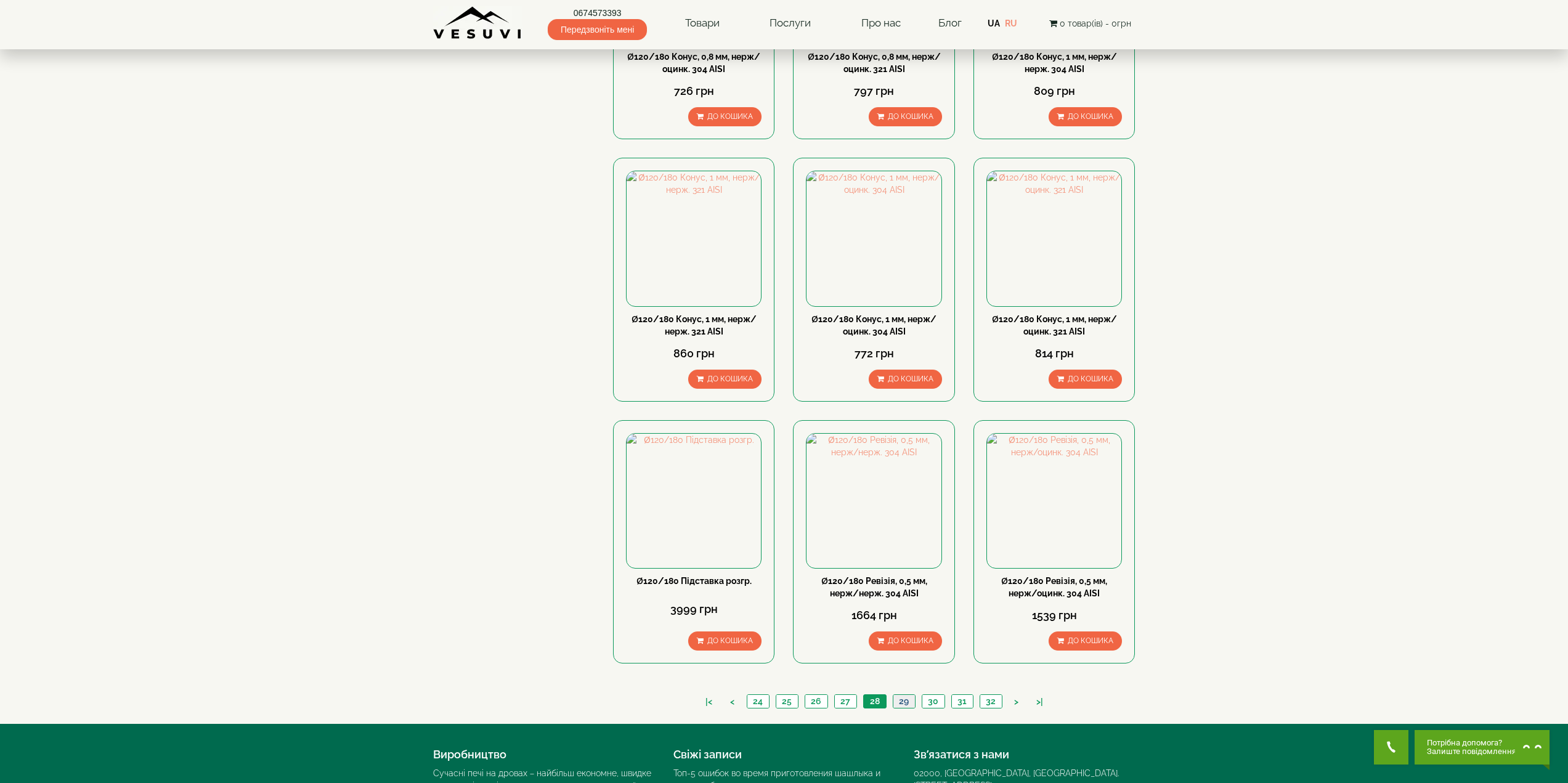
click at [904, 695] on link "29" at bounding box center [904, 701] width 22 height 13
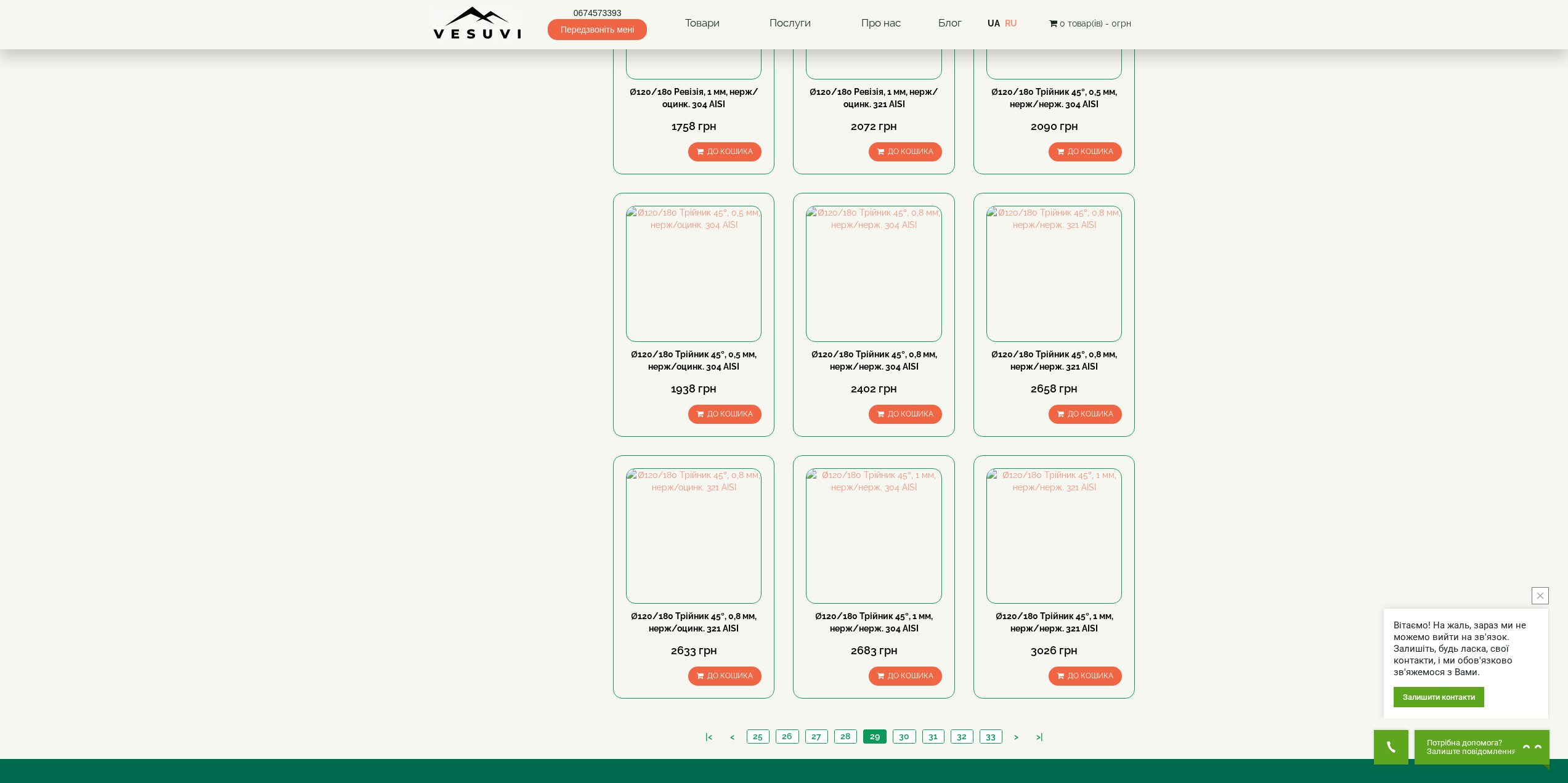
scroll to position [1037, 0]
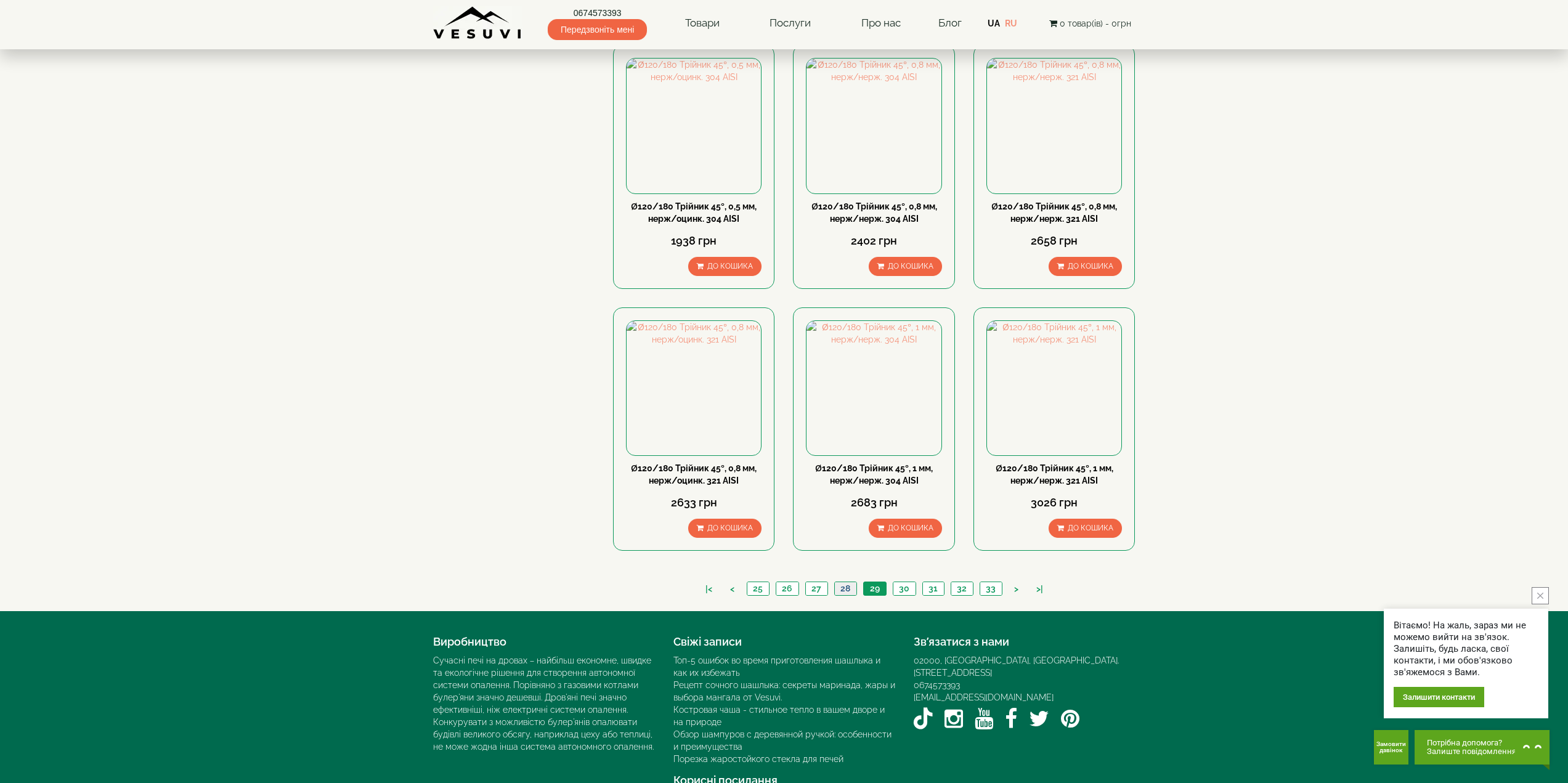
click at [841, 583] on link "28" at bounding box center [846, 589] width 22 height 13
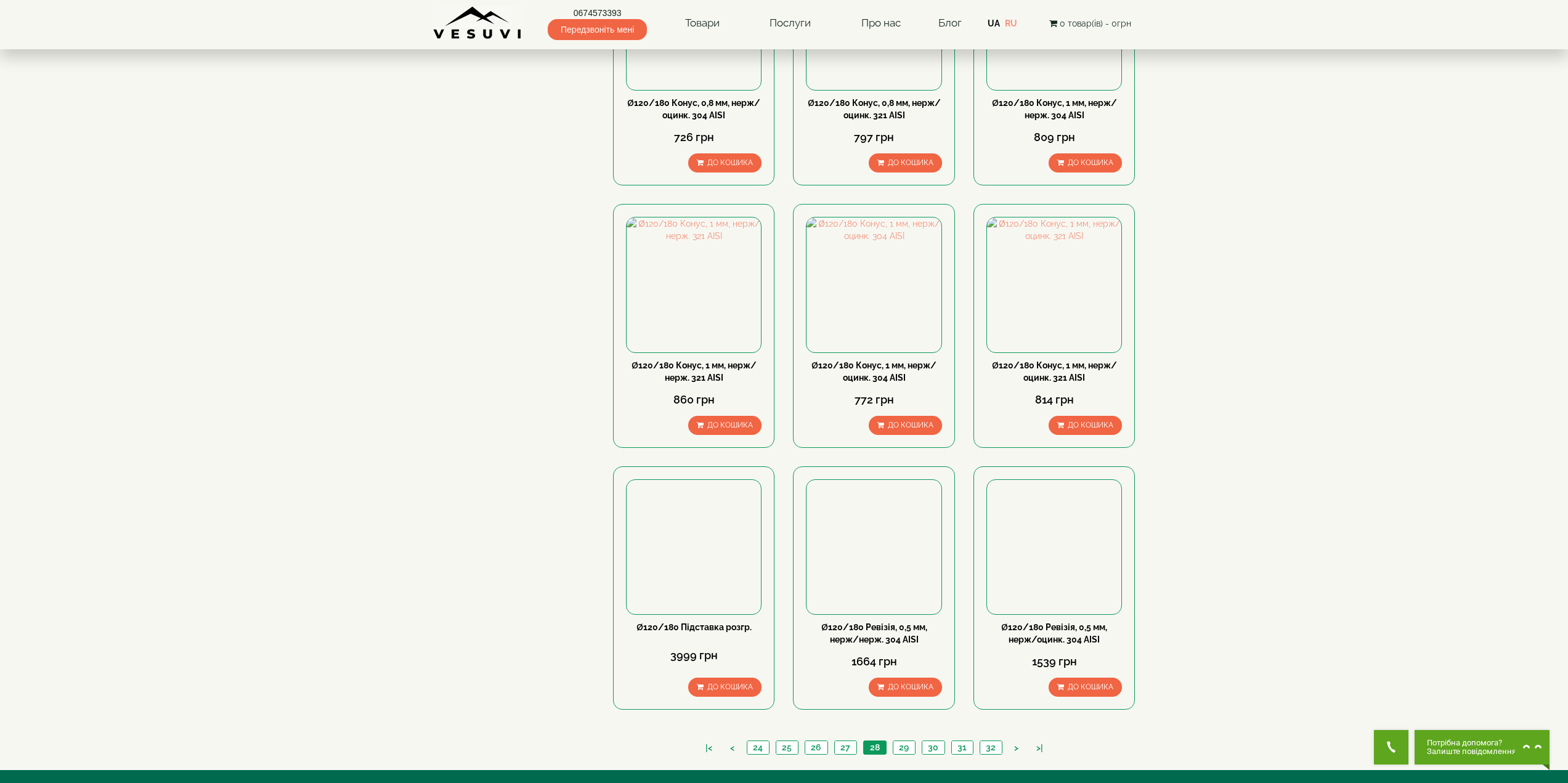
scroll to position [925, 0]
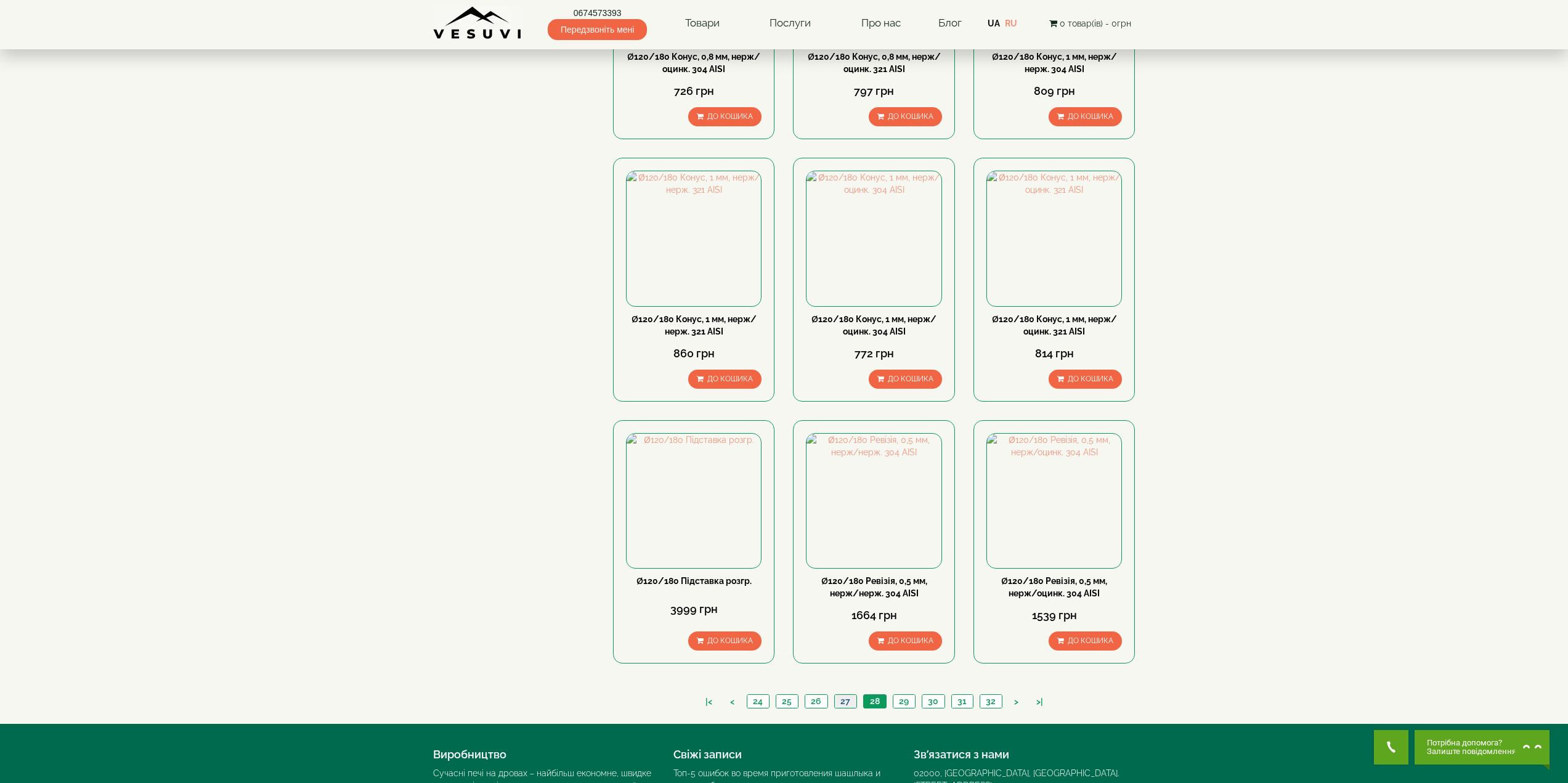
click at [843, 695] on link "27" at bounding box center [846, 701] width 22 height 13
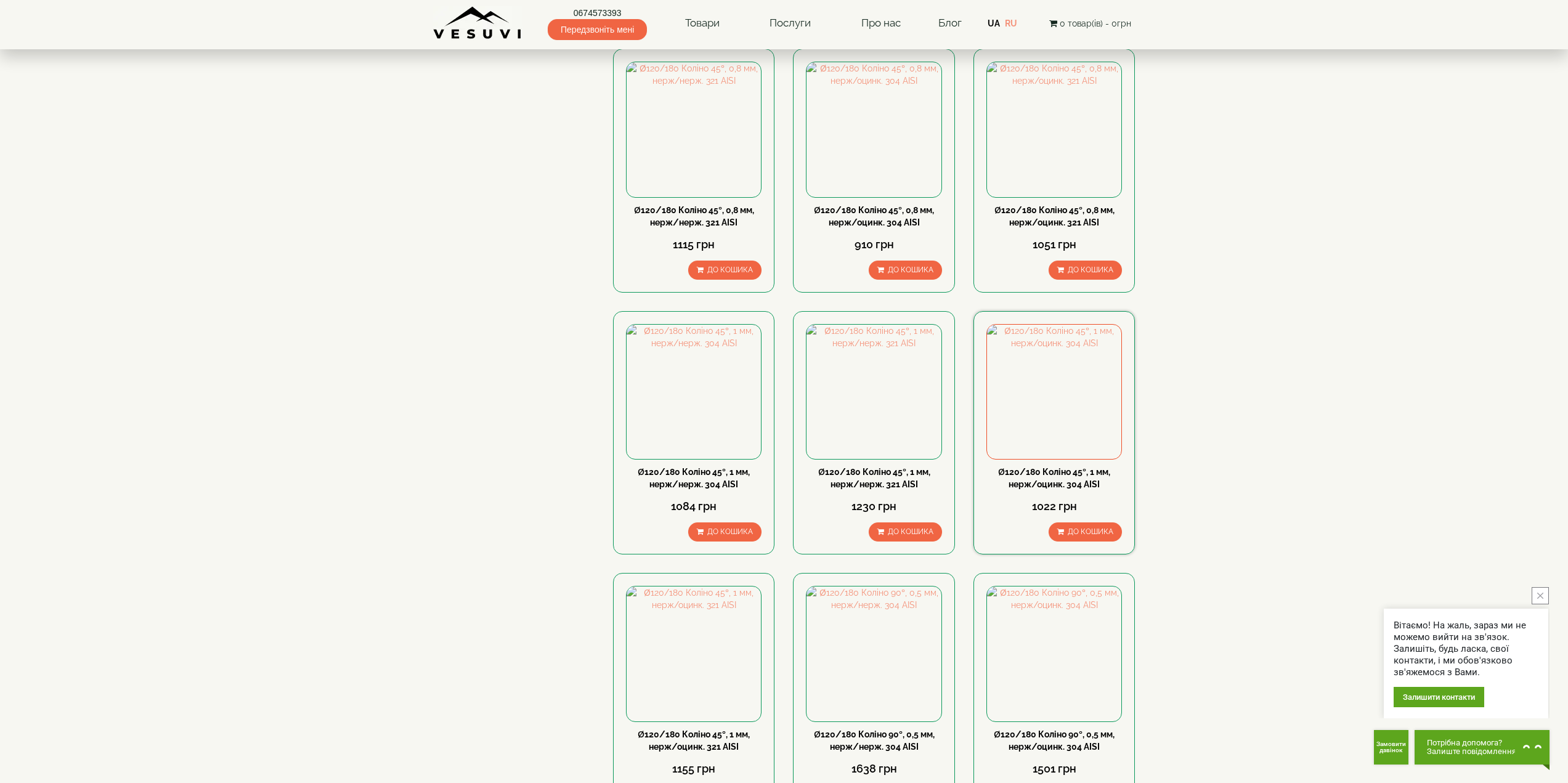
scroll to position [309, 0]
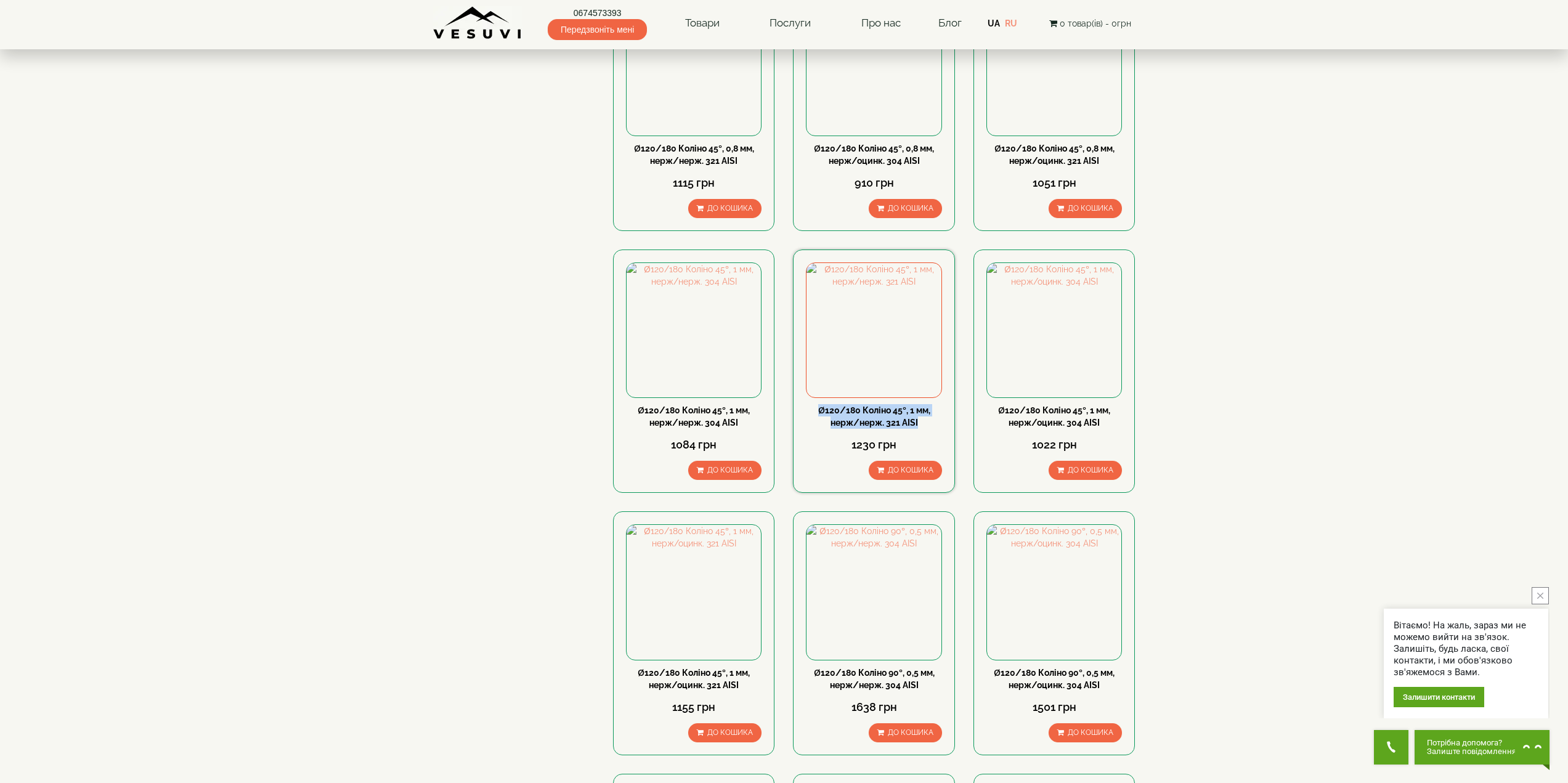
drag, startPoint x: 813, startPoint y: 371, endPoint x: 937, endPoint y: 383, distance: 124.6
click at [937, 404] on div "Ø120/180 Коліно 45°, 1 мм, нерж/нерж. 321 АISI" at bounding box center [873, 416] width 135 height 25
copy link "Ø120/180 Коліно 45°, 1 мм, нерж/нерж. 321 АISI"
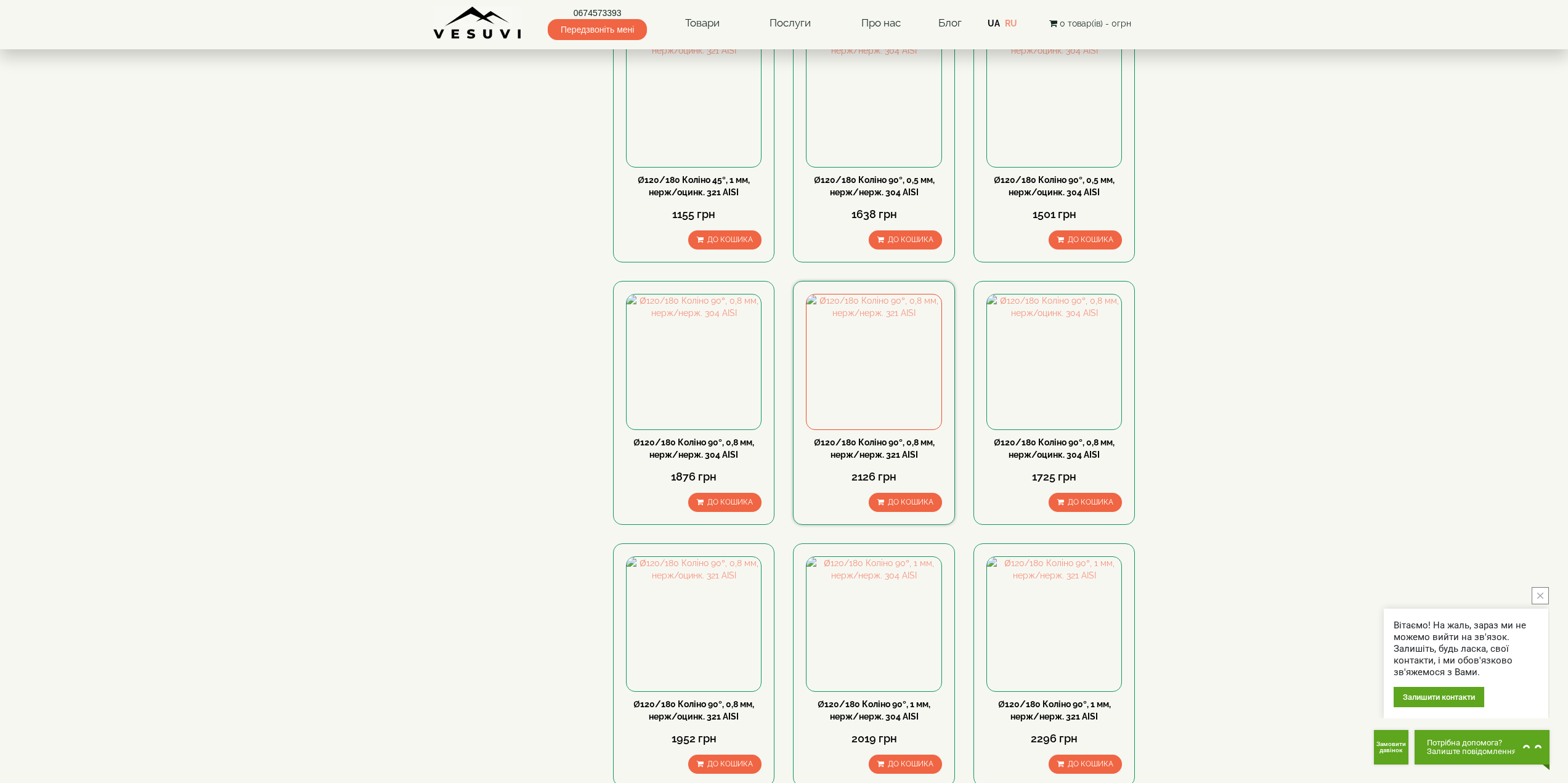
scroll to position [925, 0]
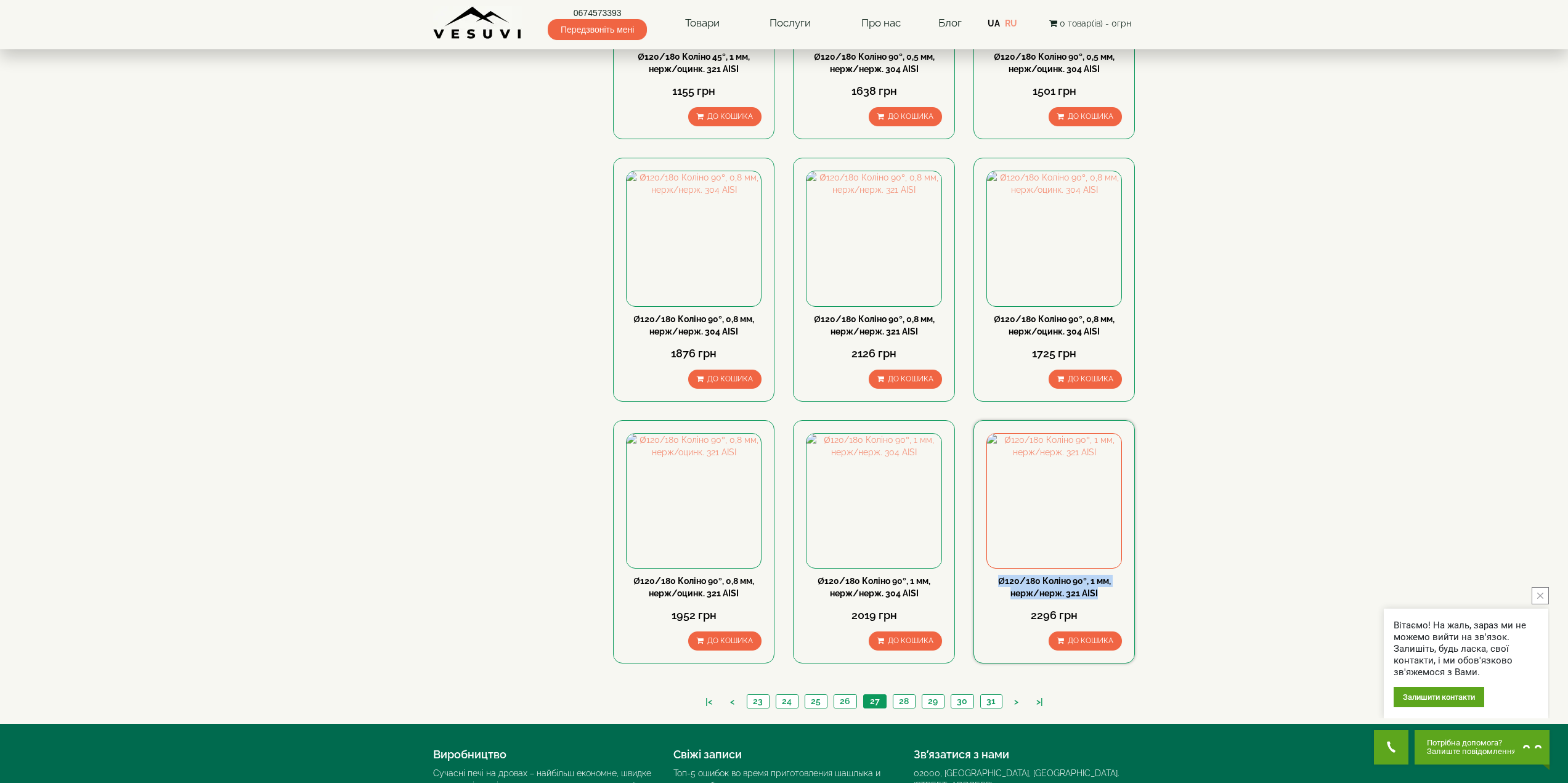
drag, startPoint x: 996, startPoint y: 540, endPoint x: 1110, endPoint y: 558, distance: 115.4
click at [1110, 575] on div "Ø120/180 Коліно 90°, 1 мм, нерж/нерж. 321 АISI" at bounding box center [1054, 587] width 135 height 25
copy link "Ø120/180 Коліно 90°, 1 мм, нерж/нерж. 321 АISI"
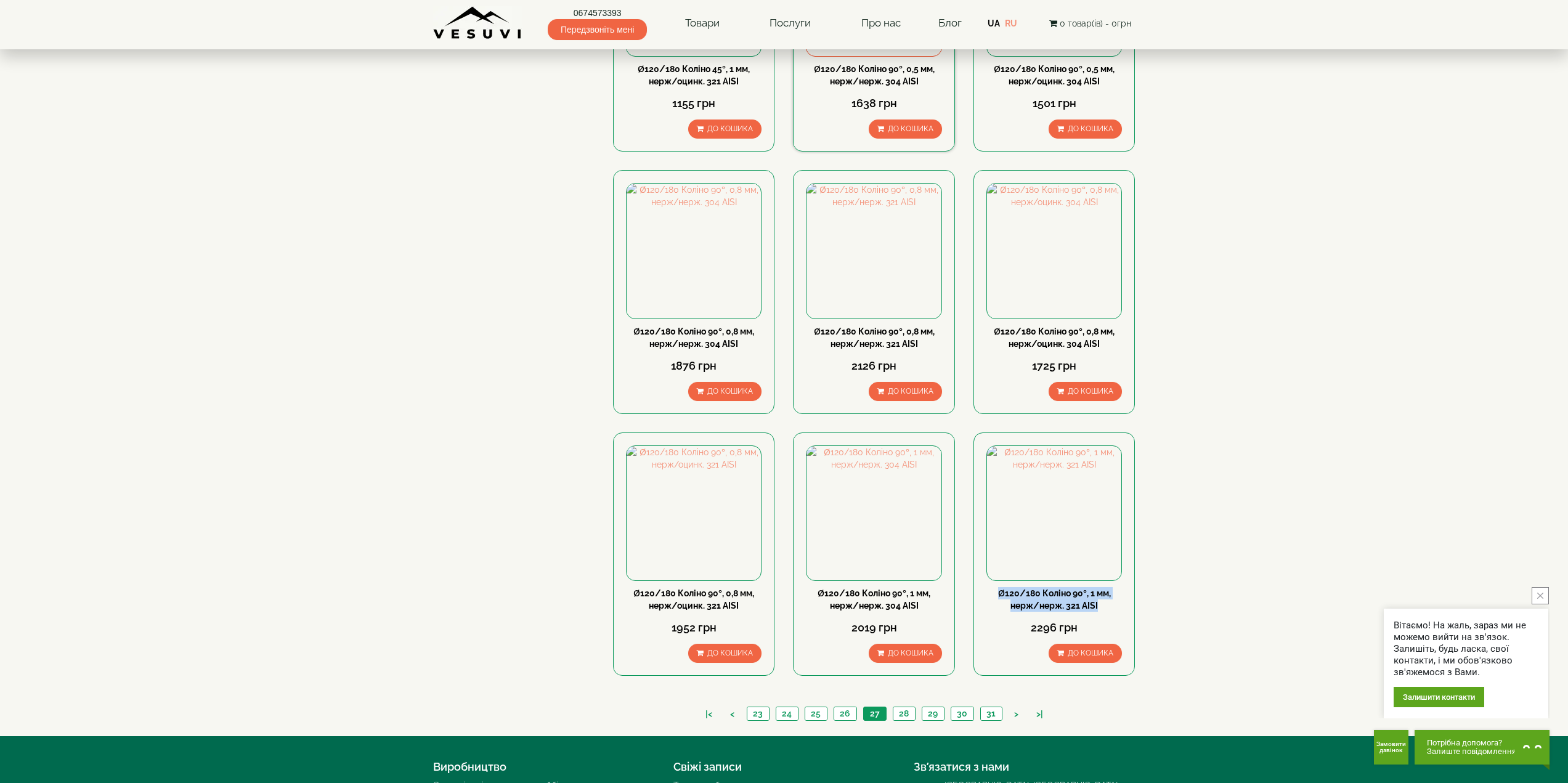
scroll to position [986, 0]
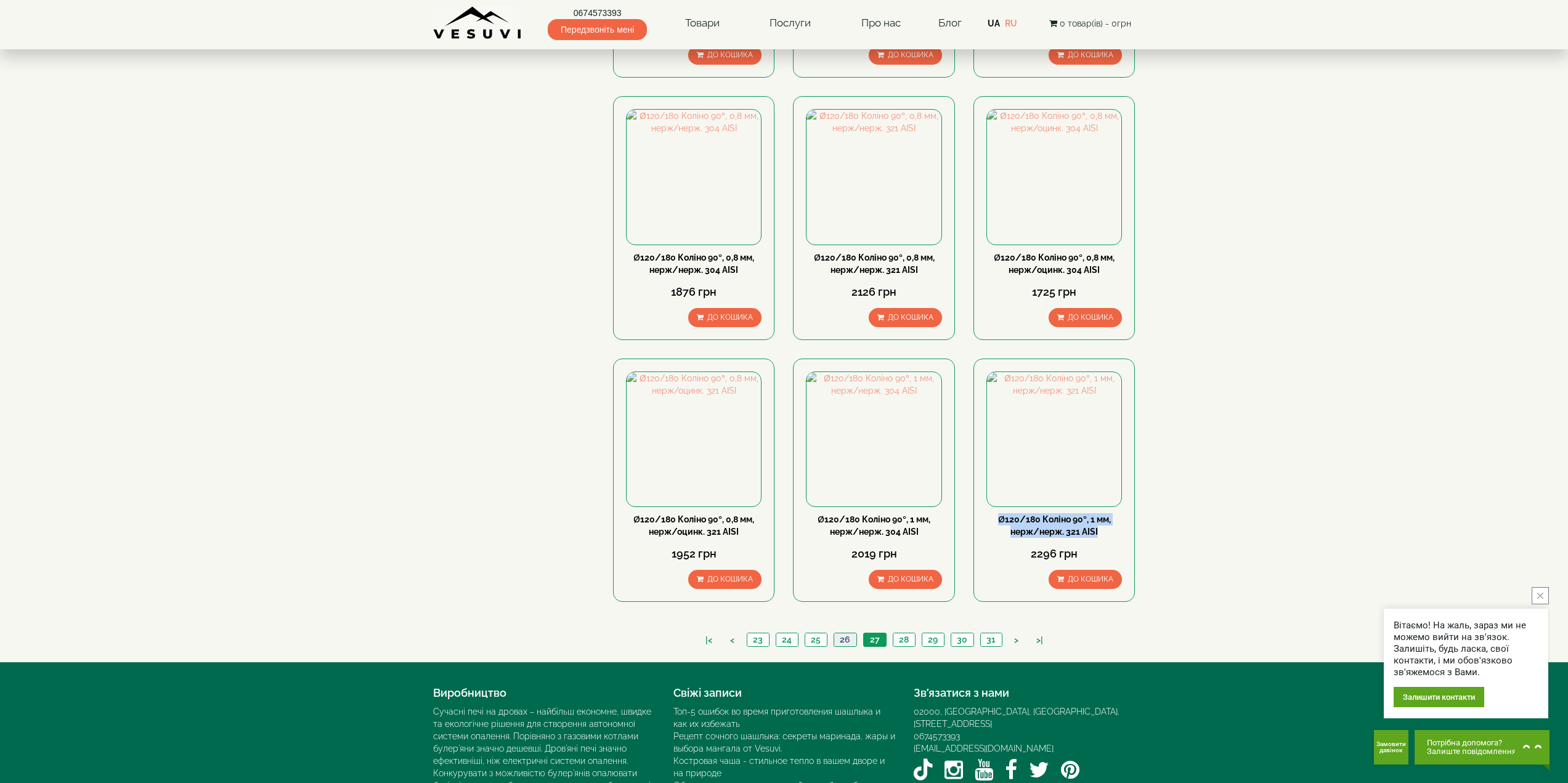
click at [845, 634] on link "26" at bounding box center [845, 640] width 23 height 13
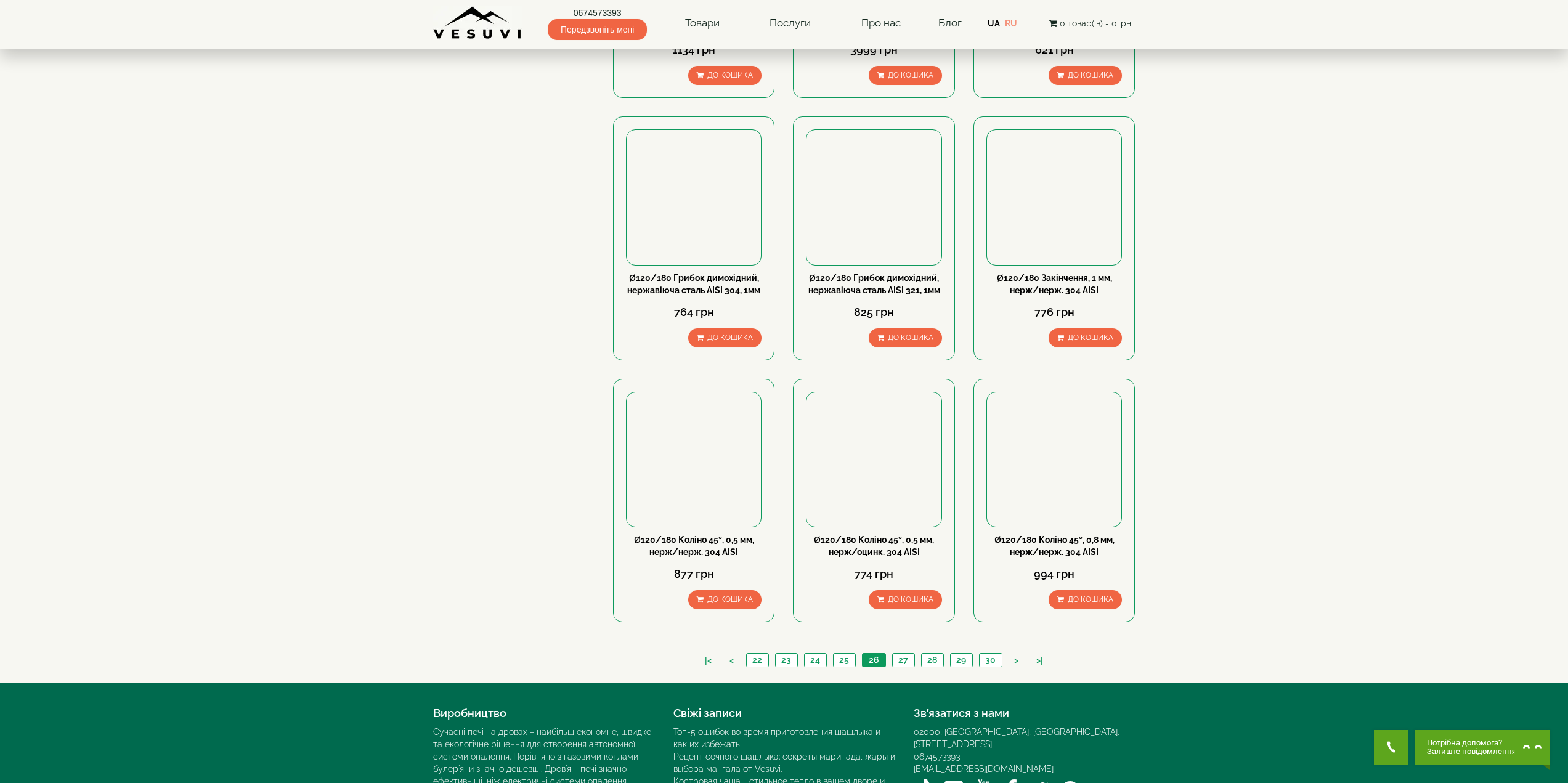
scroll to position [986, 0]
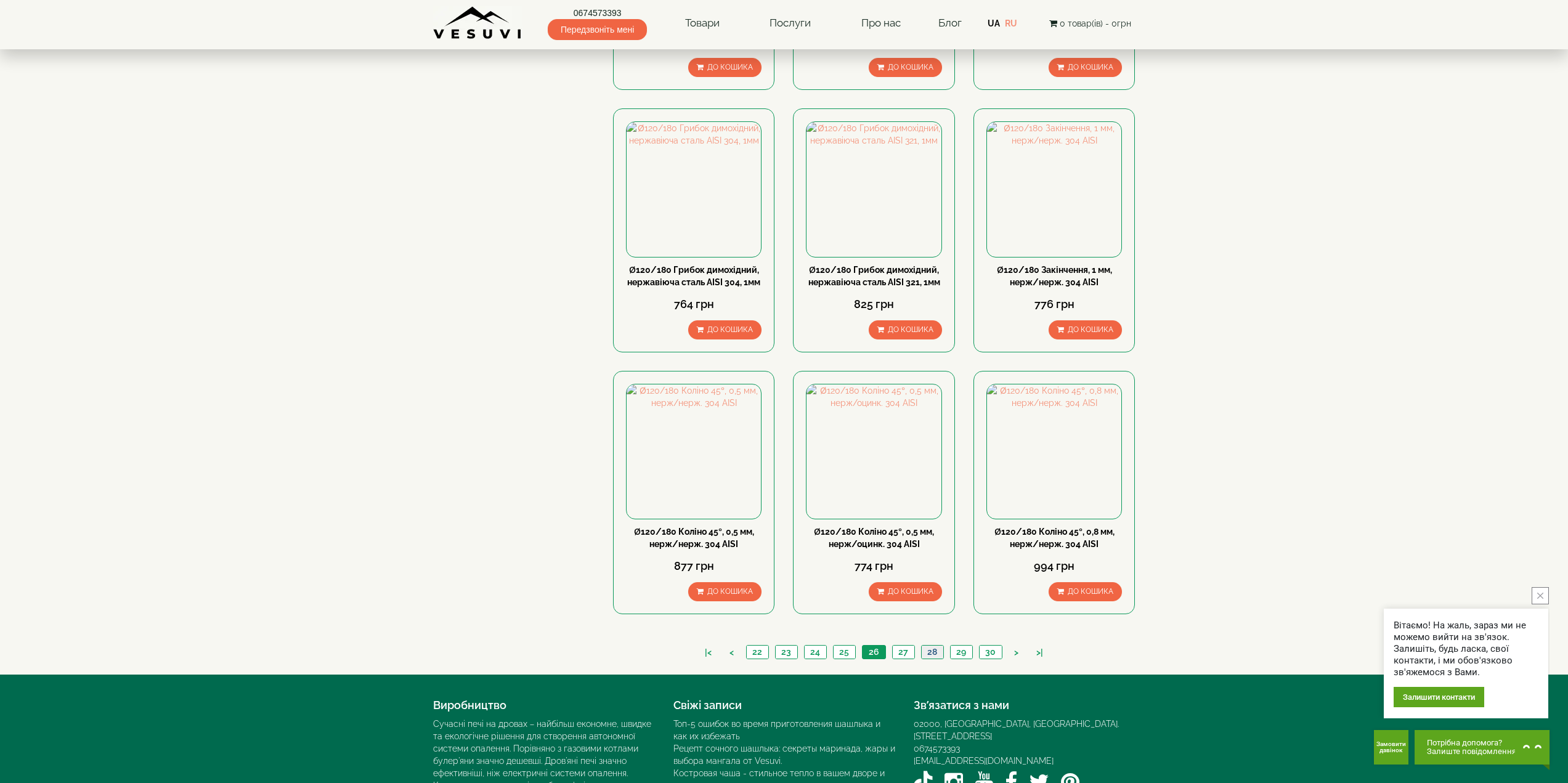
click at [928, 646] on link "28" at bounding box center [932, 652] width 22 height 13
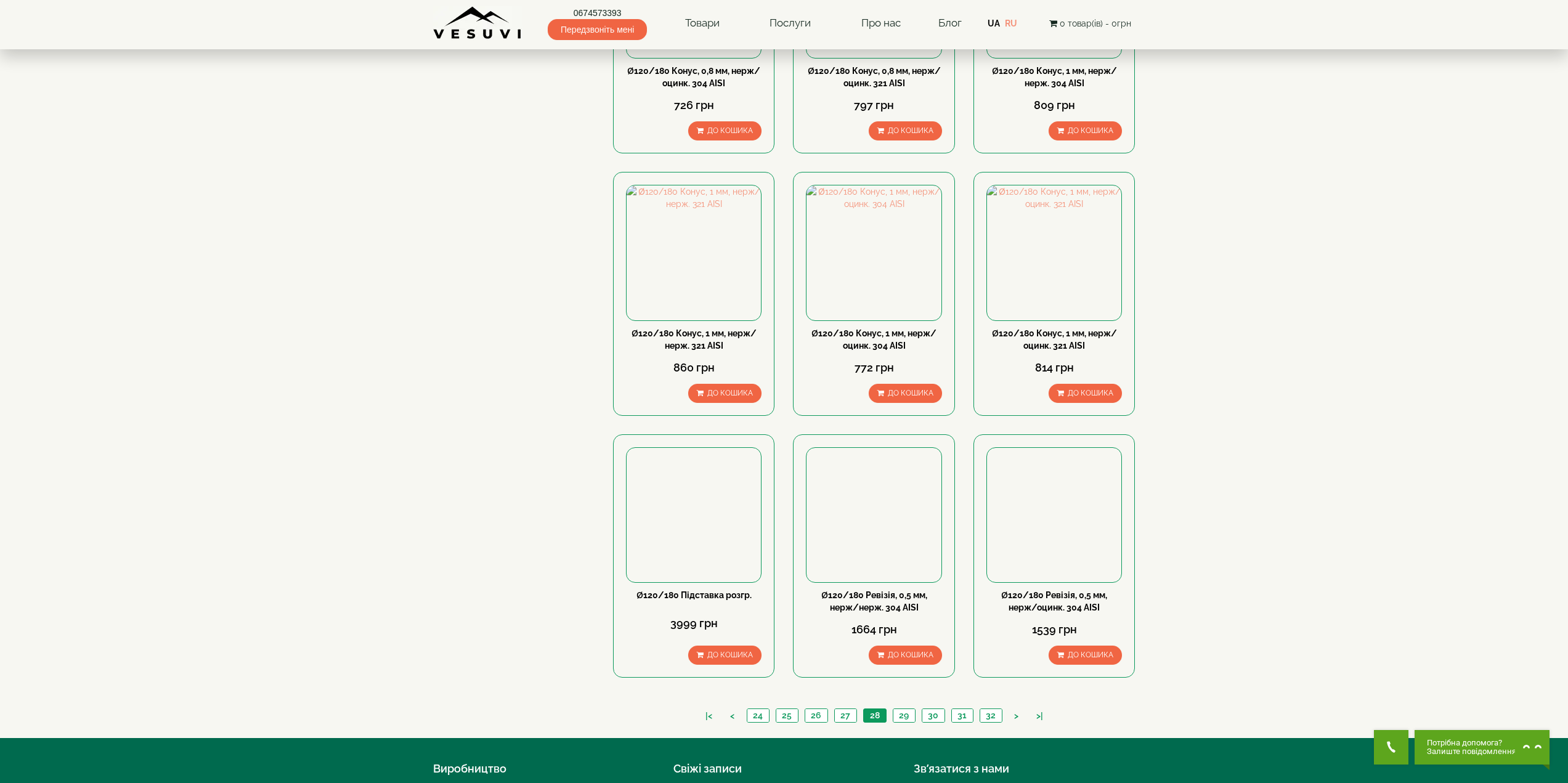
scroll to position [925, 0]
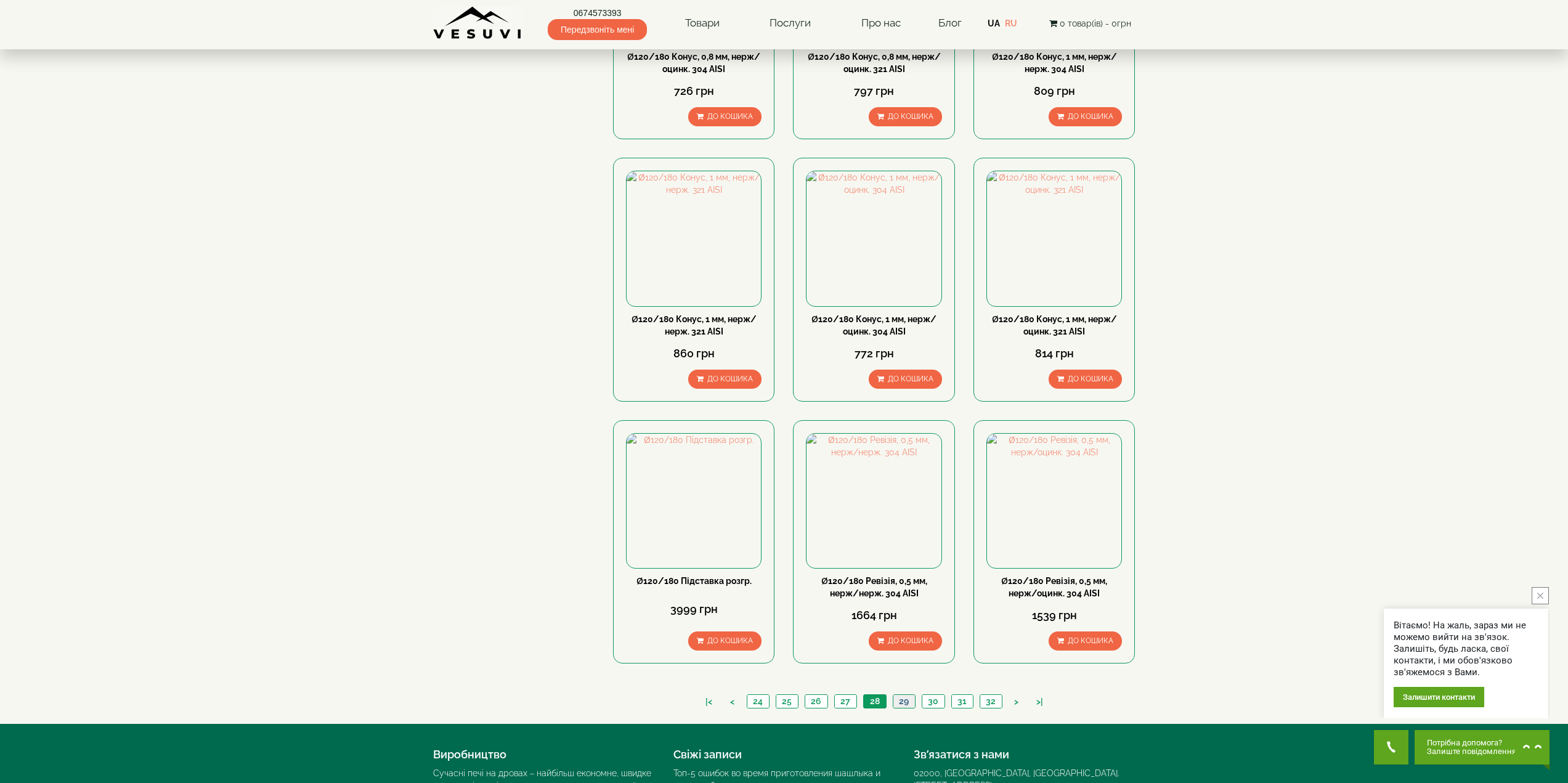
click at [904, 695] on link "29" at bounding box center [904, 701] width 22 height 13
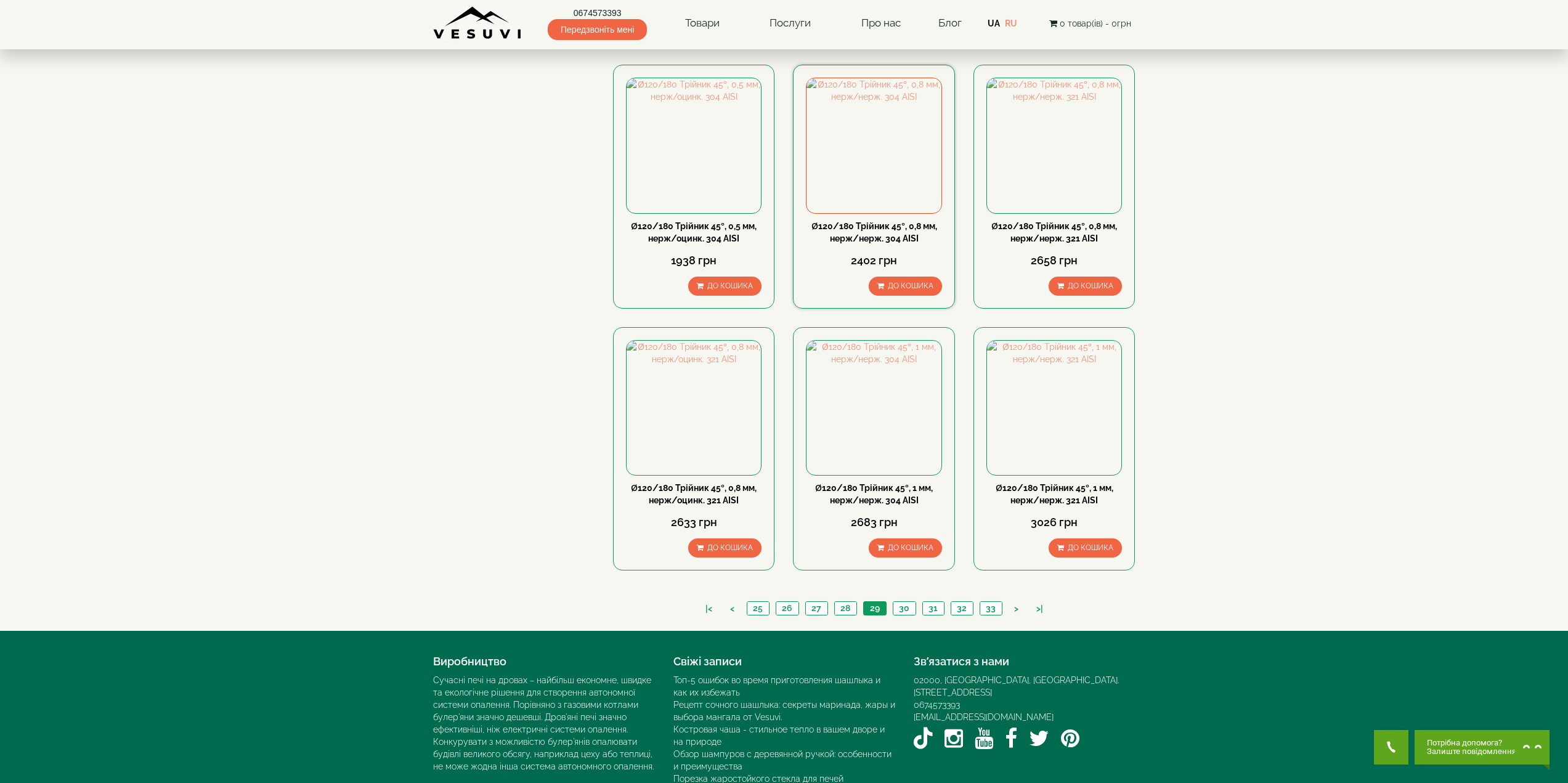
scroll to position [1037, 0]
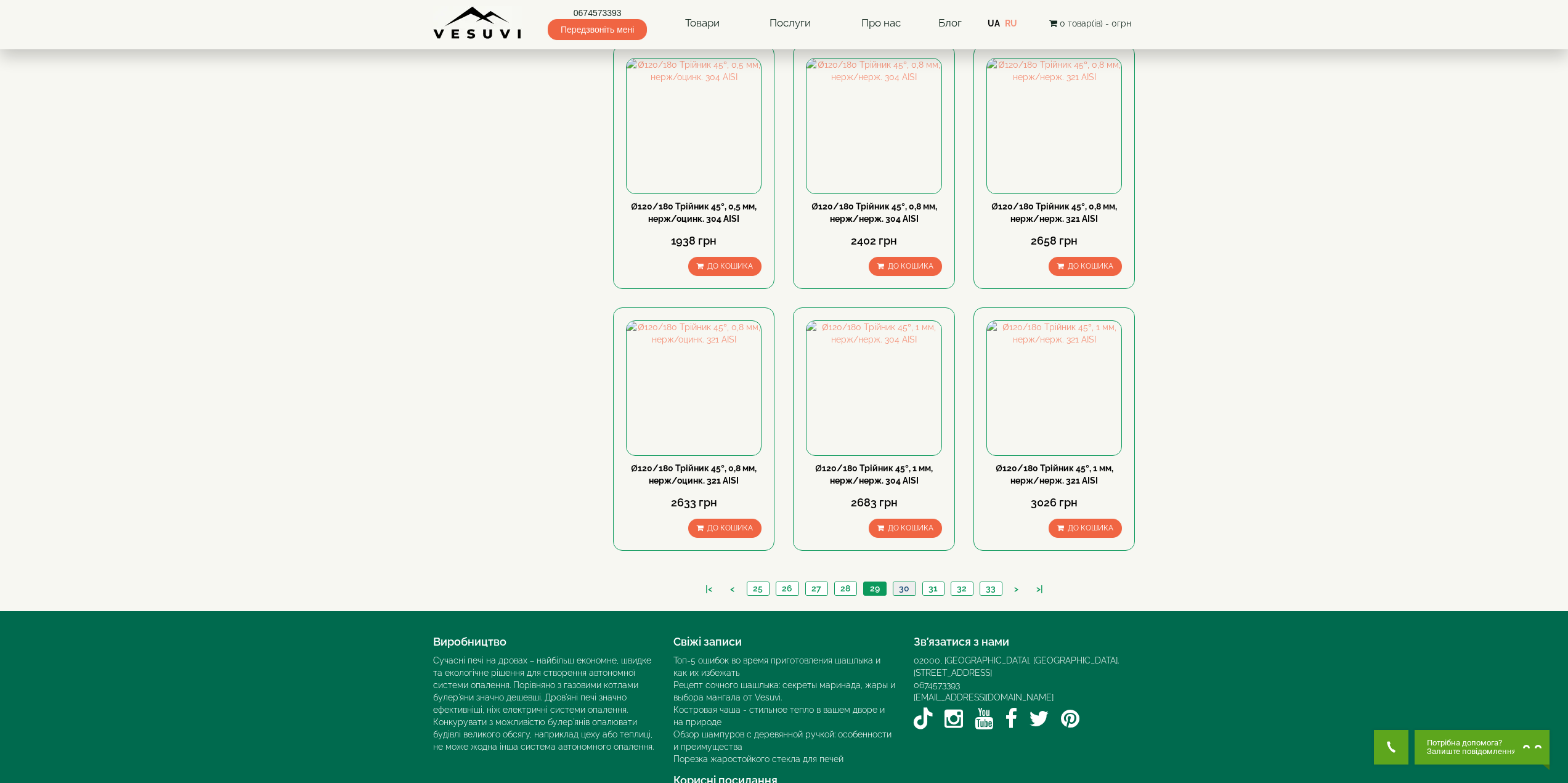
click at [901, 583] on link "30" at bounding box center [904, 589] width 23 height 13
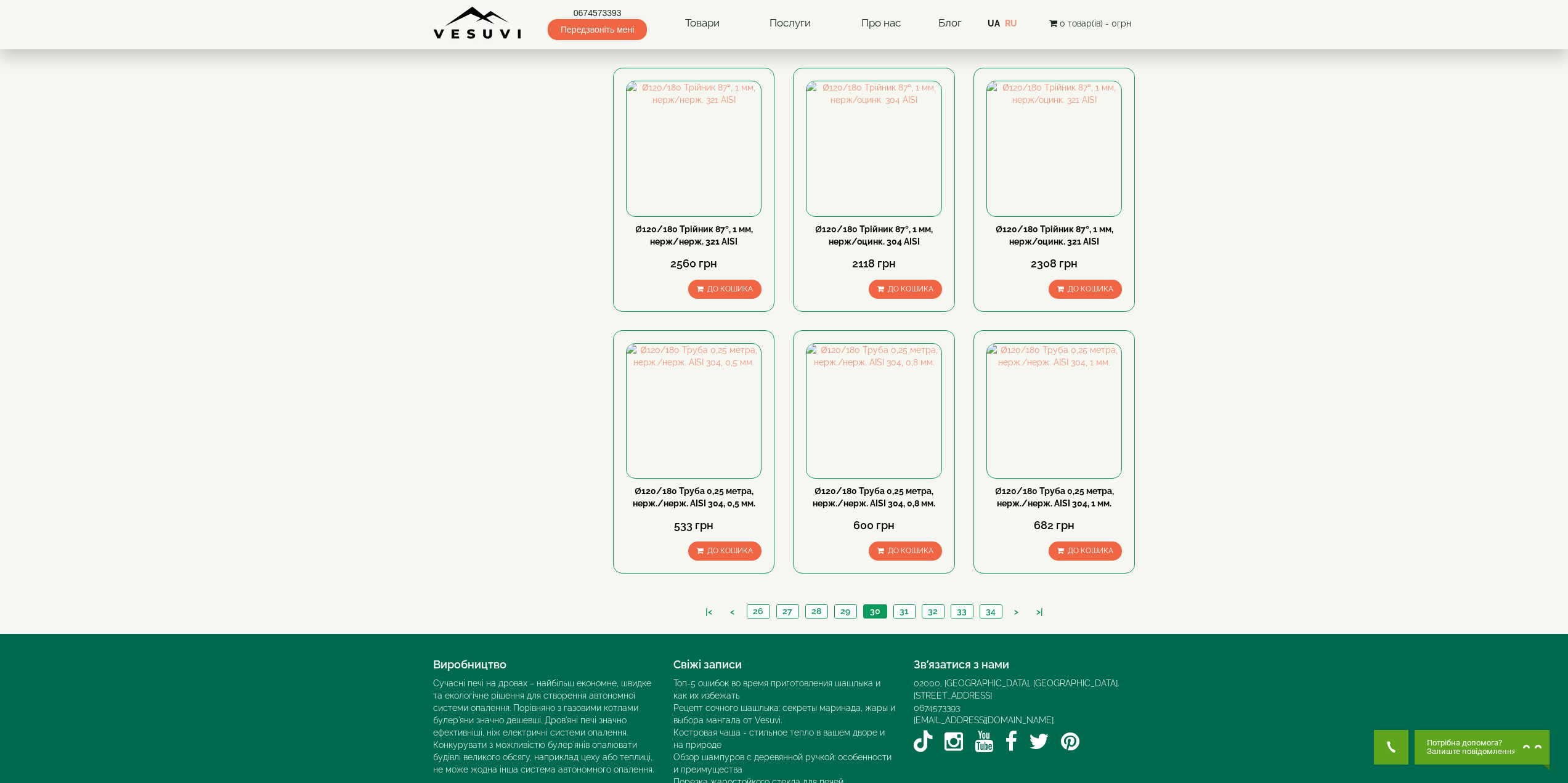
scroll to position [1037, 0]
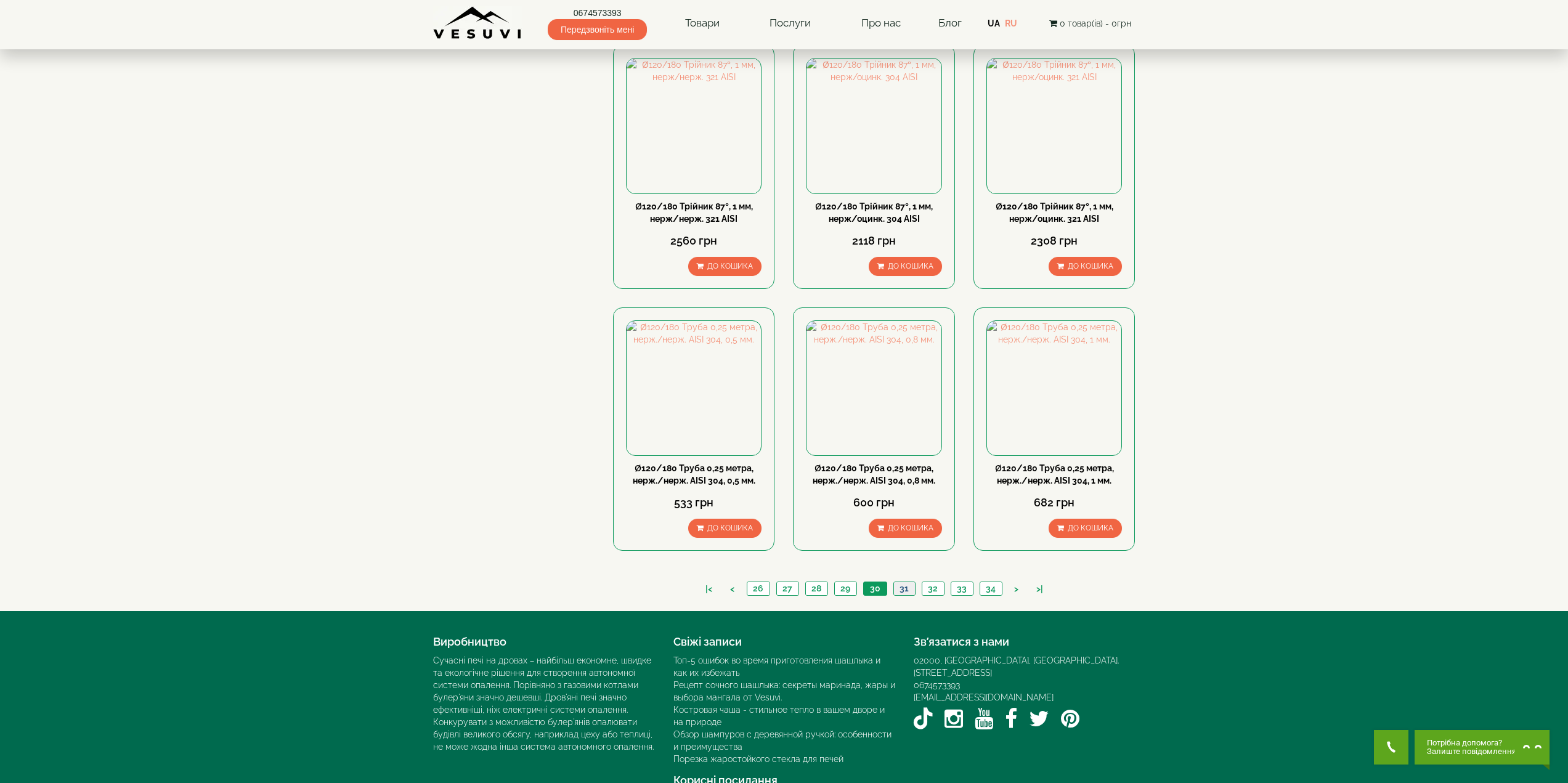
click at [910, 583] on link "31" at bounding box center [903, 589] width 21 height 13
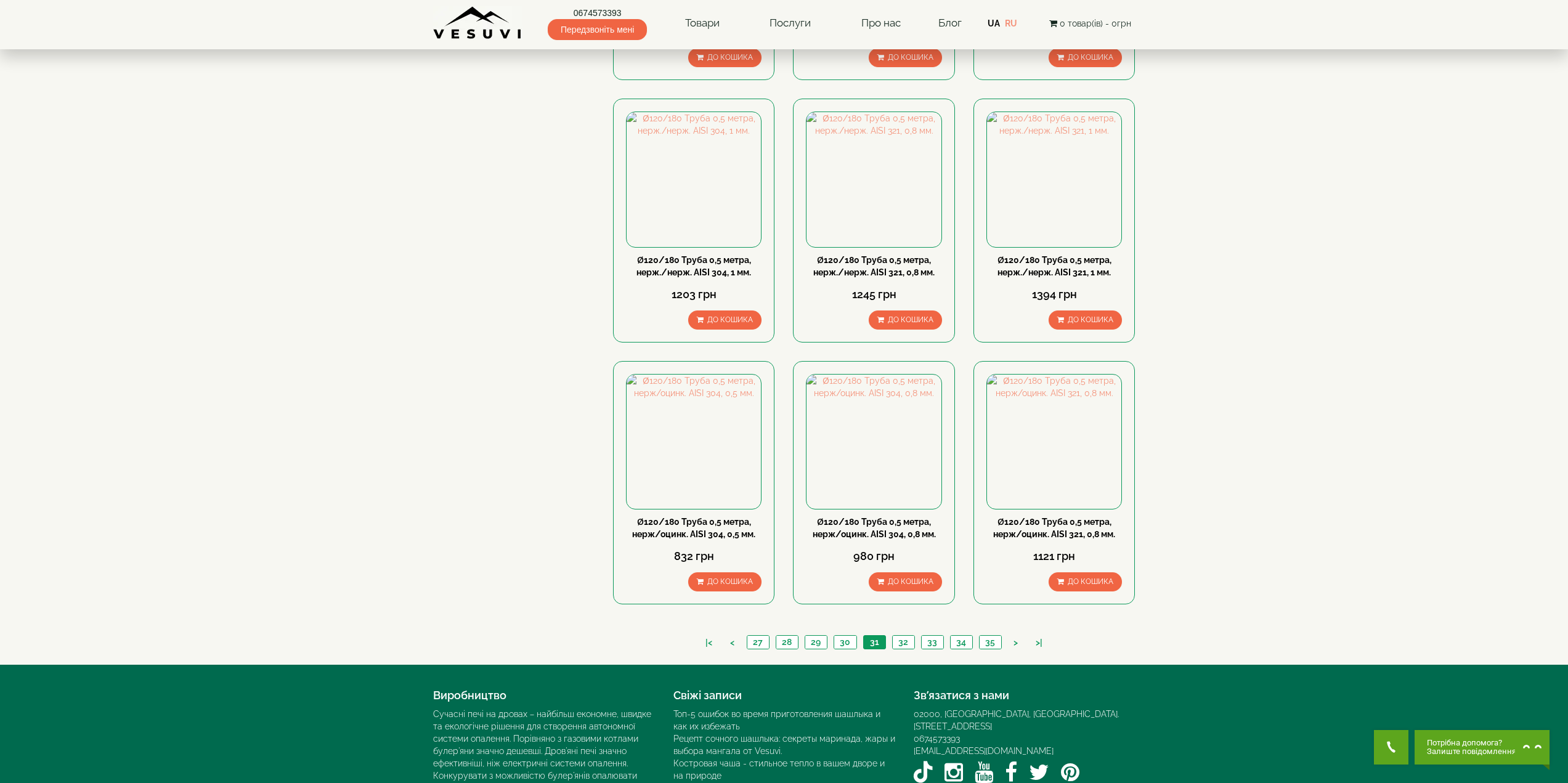
scroll to position [986, 0]
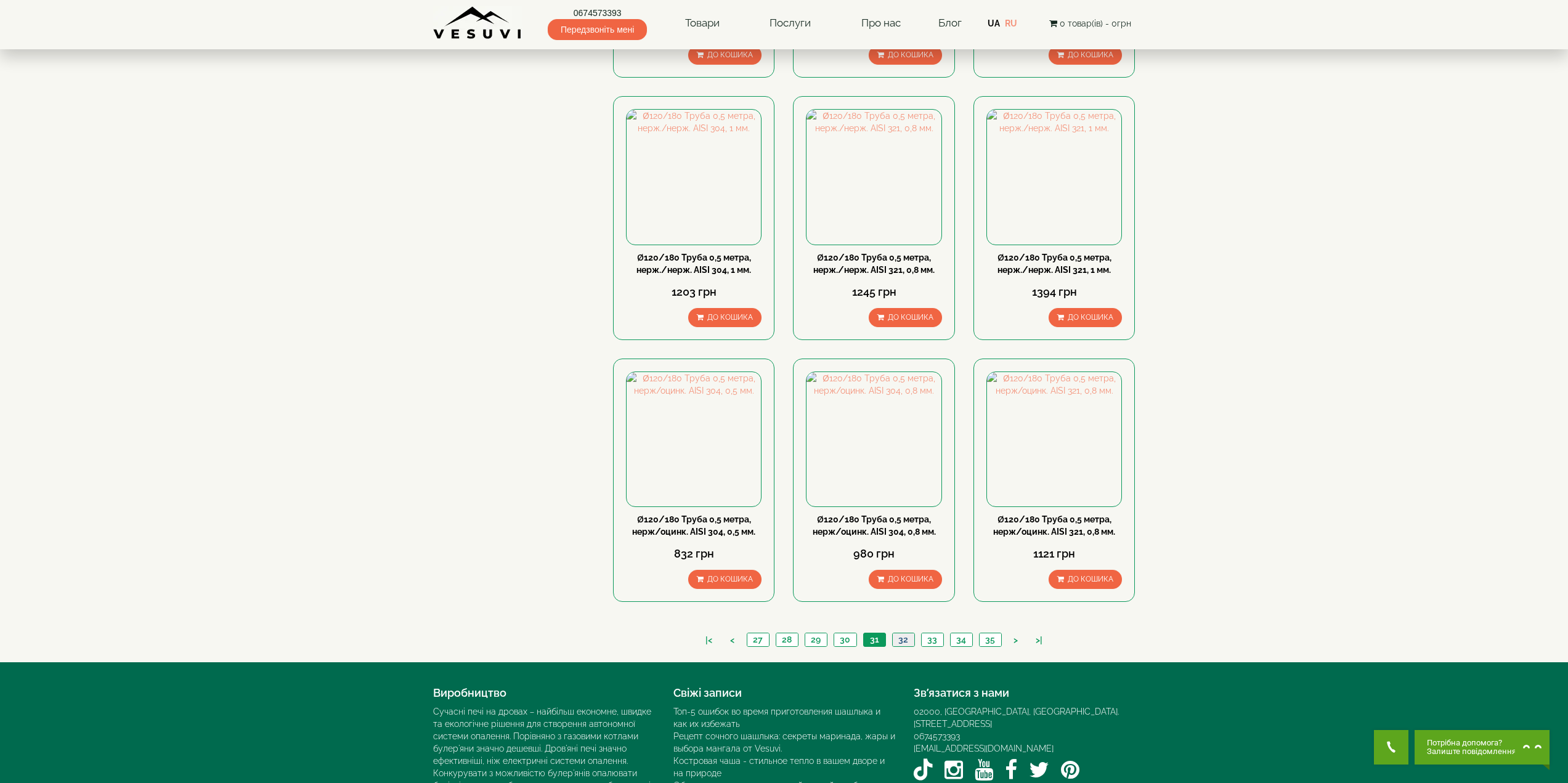
click at [904, 634] on link "32" at bounding box center [903, 640] width 22 height 13
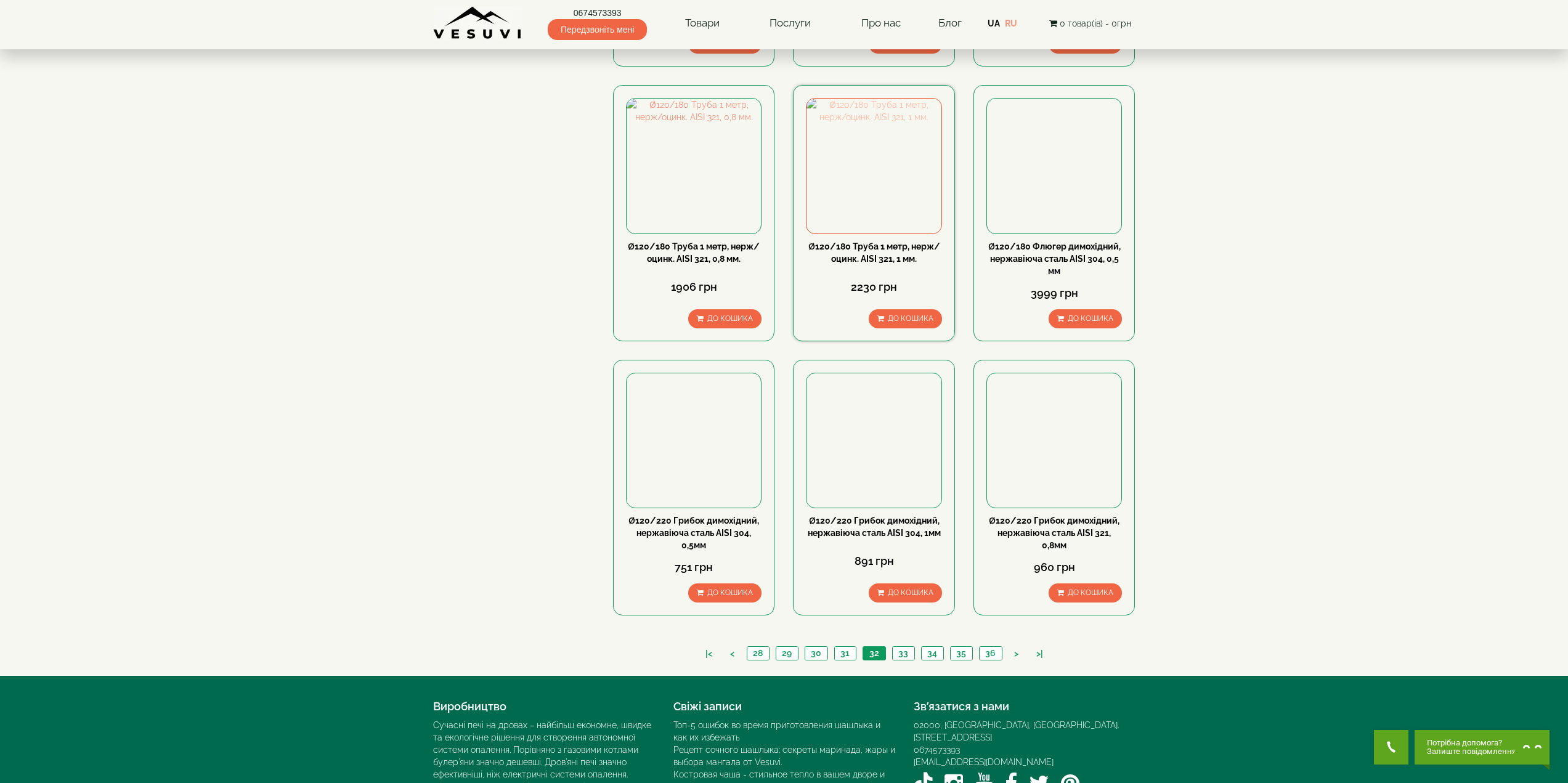
scroll to position [1062, 0]
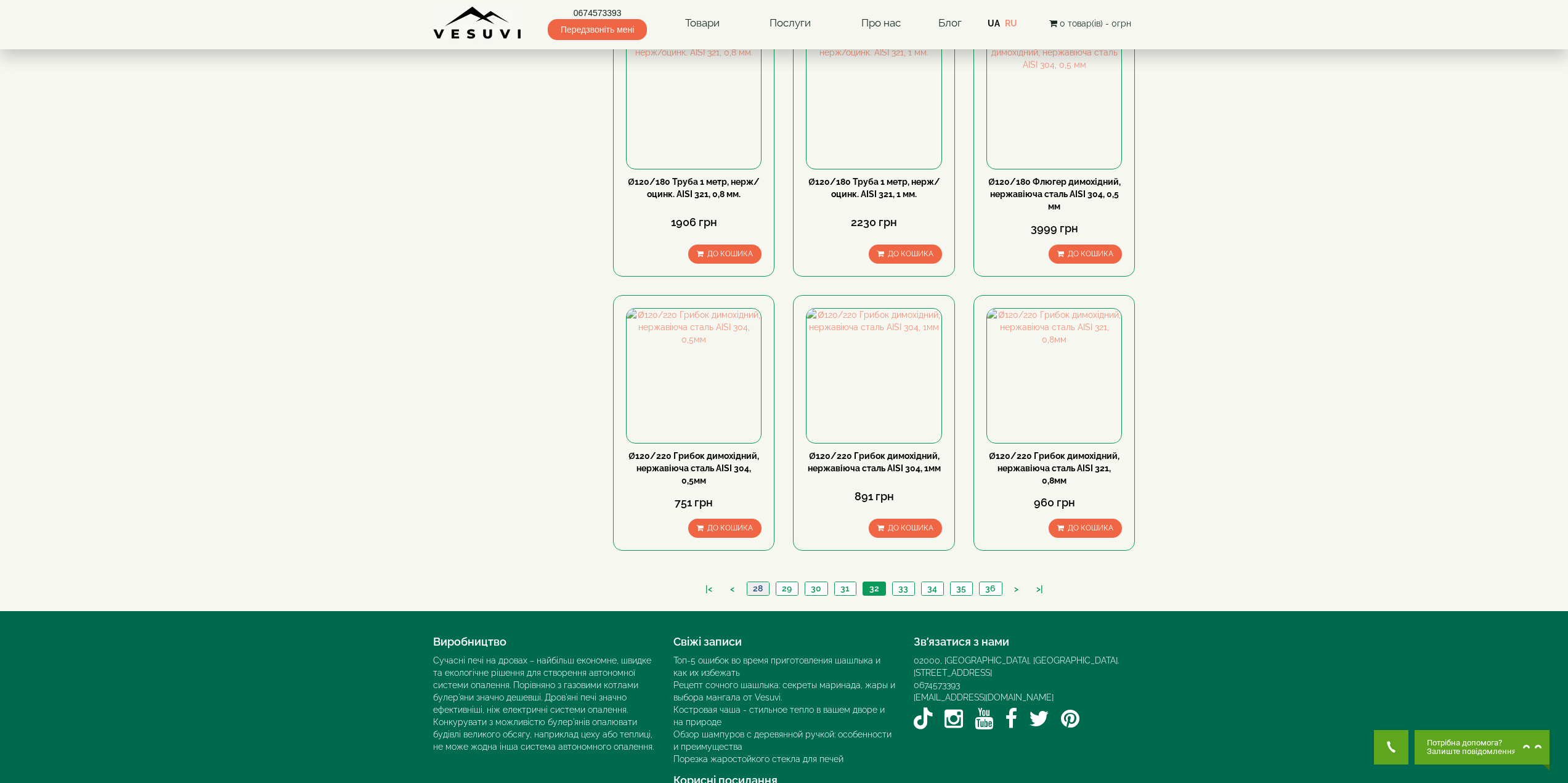
click at [760, 583] on link "28" at bounding box center [758, 589] width 22 height 13
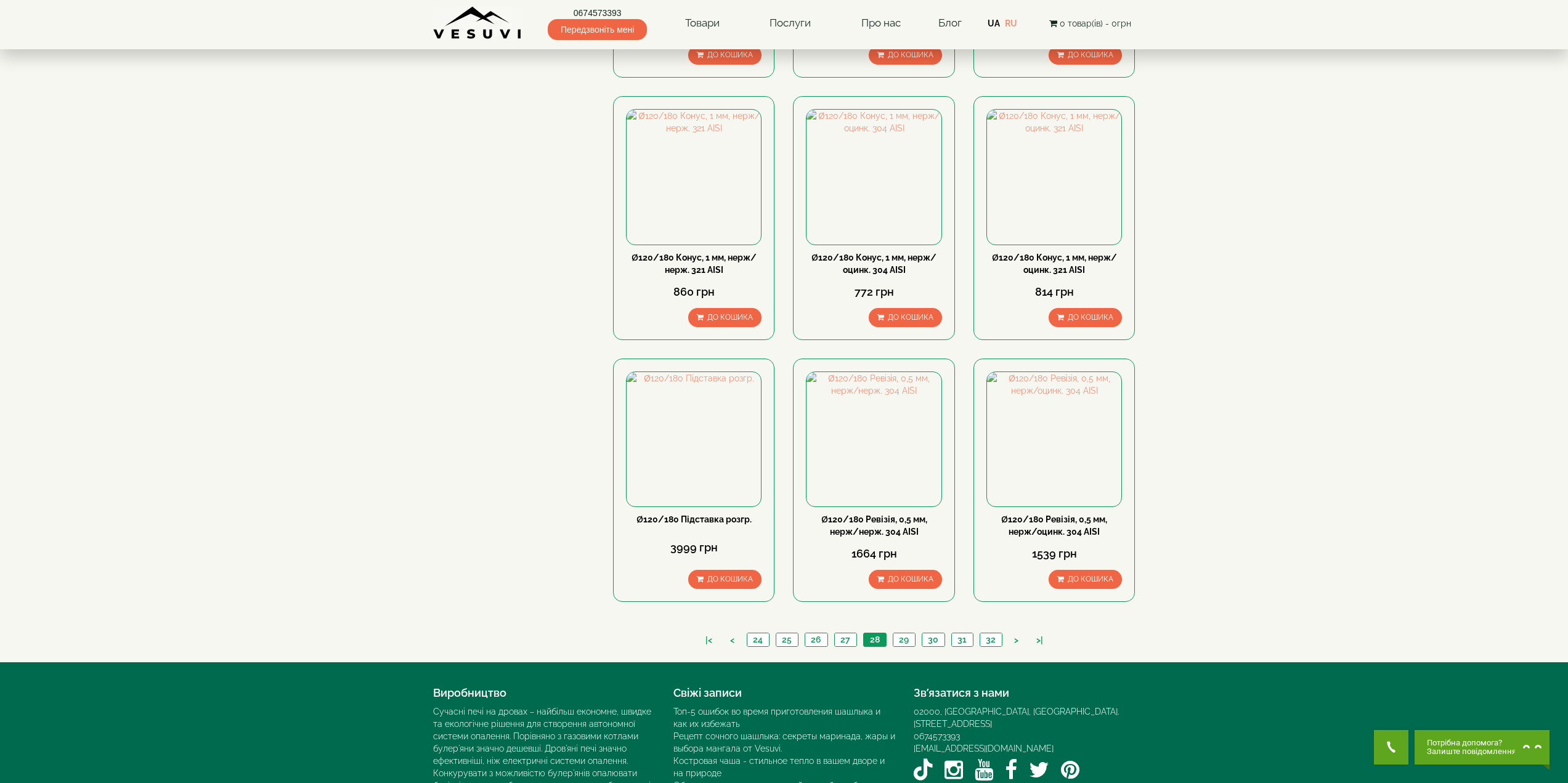
scroll to position [1037, 0]
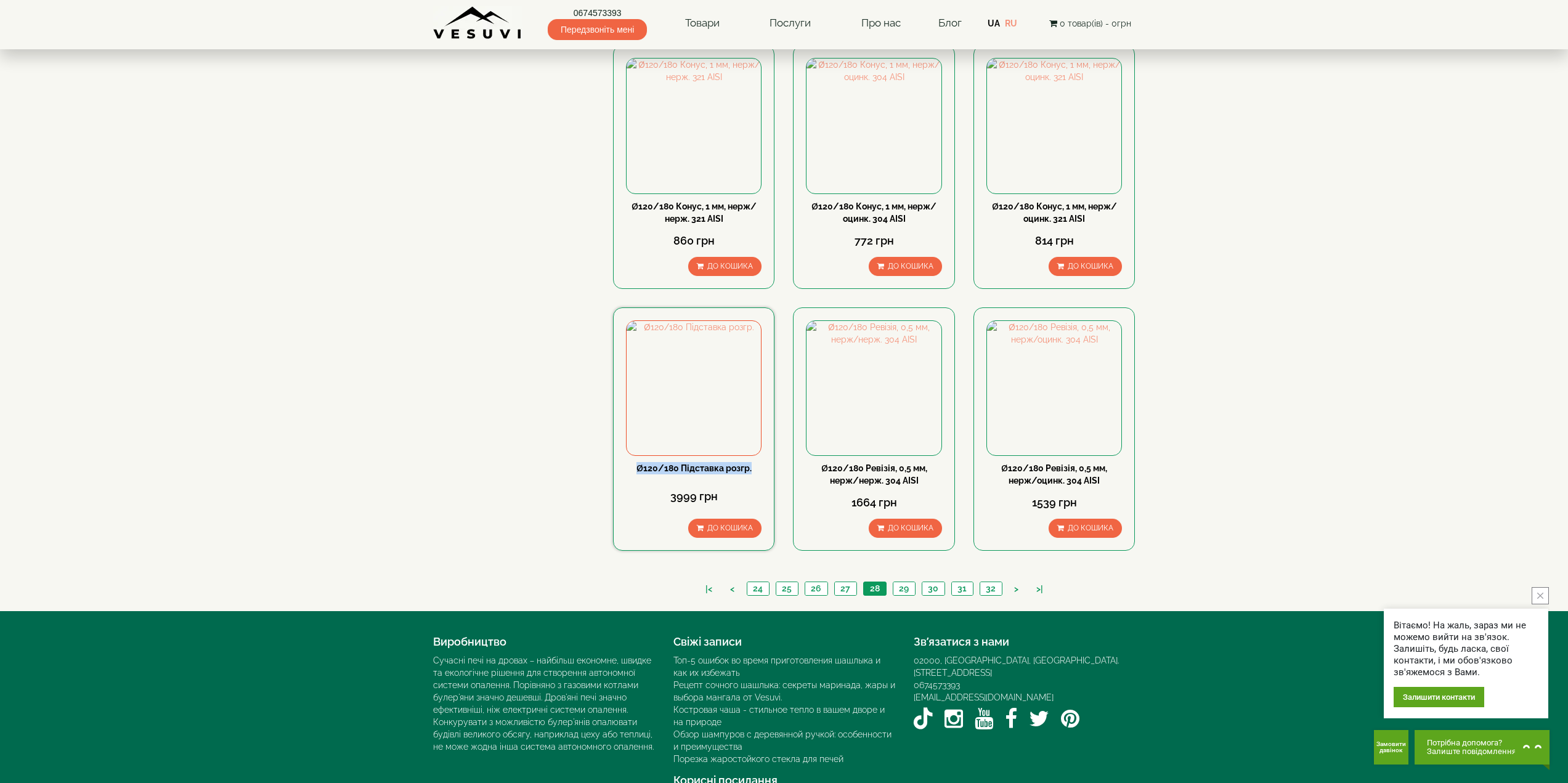
drag, startPoint x: 635, startPoint y: 428, endPoint x: 752, endPoint y: 426, distance: 117.0
click at [766, 426] on div "Ø120/180 Підставка розгр. 3999 грн До кошика" at bounding box center [694, 429] width 161 height 244
copy link "Ø120/180 Підставка розгр."
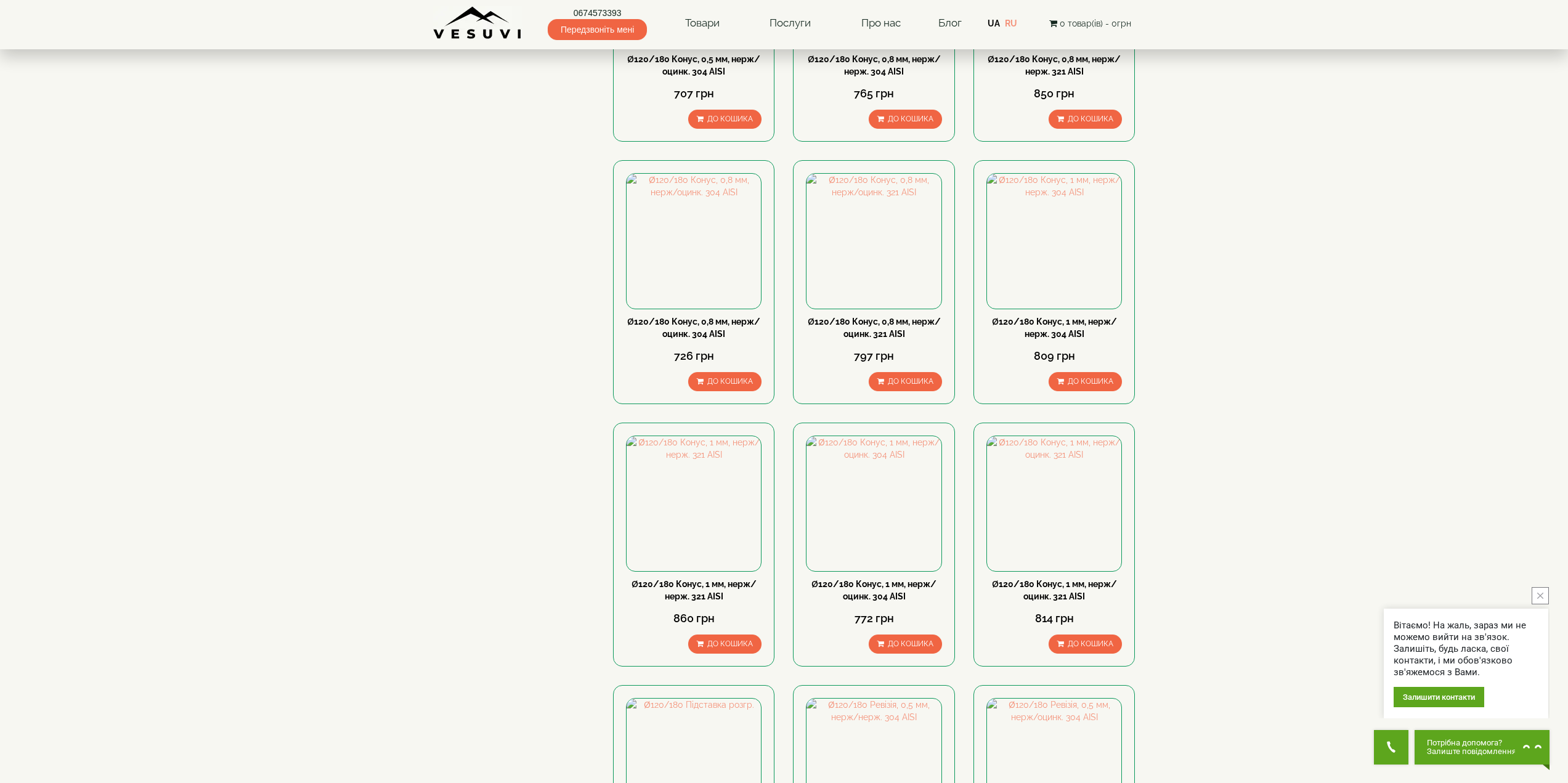
scroll to position [667, 0]
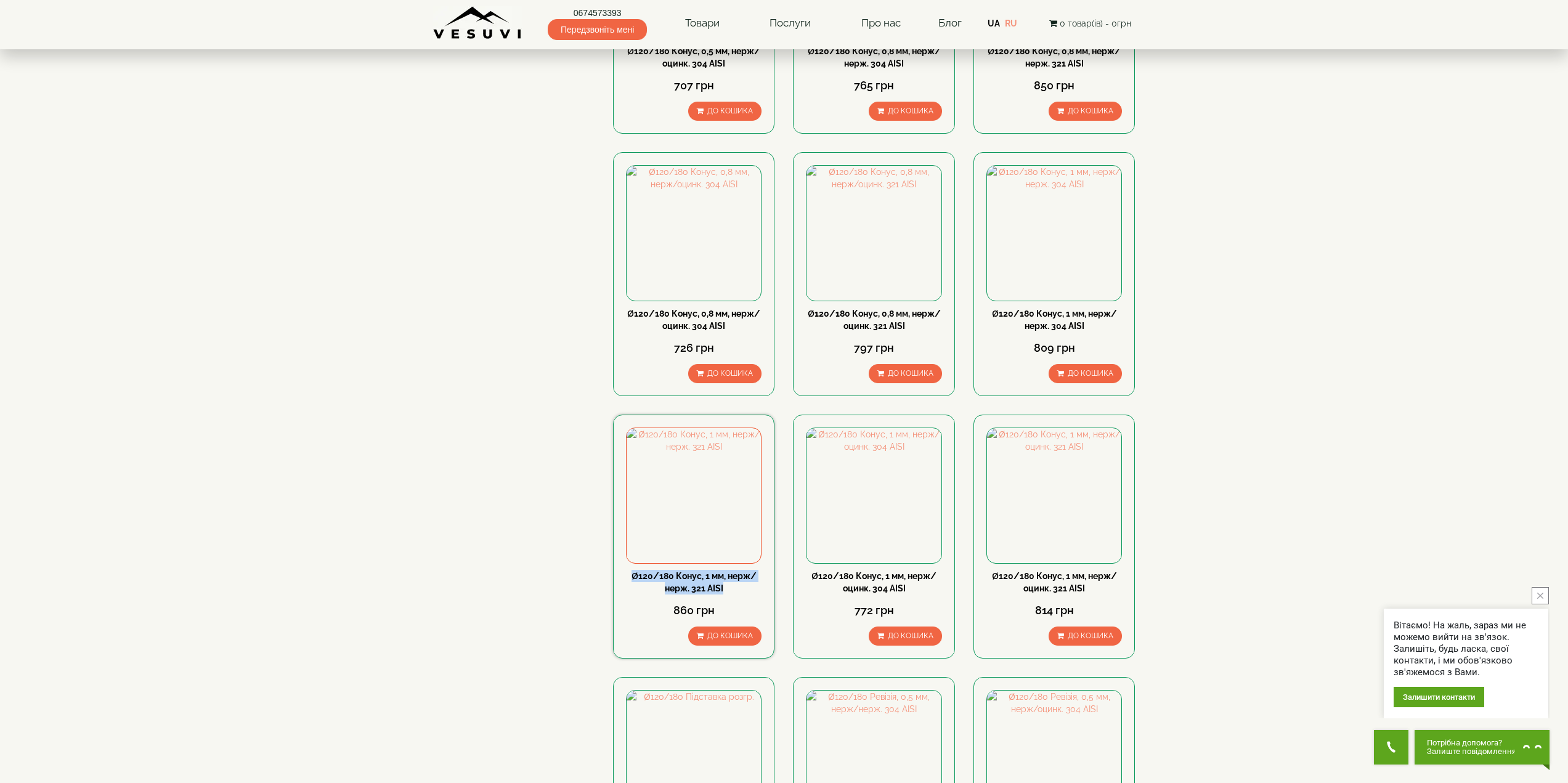
drag, startPoint x: 630, startPoint y: 537, endPoint x: 726, endPoint y: 551, distance: 97.0
click at [726, 570] on div "Ø120/180 Конус, 1 мм, нерж/нерж. 321 АISI" at bounding box center [694, 582] width 135 height 25
copy link "Ø120/180 Конус, 1 мм, нерж/нерж. 321 АISI"
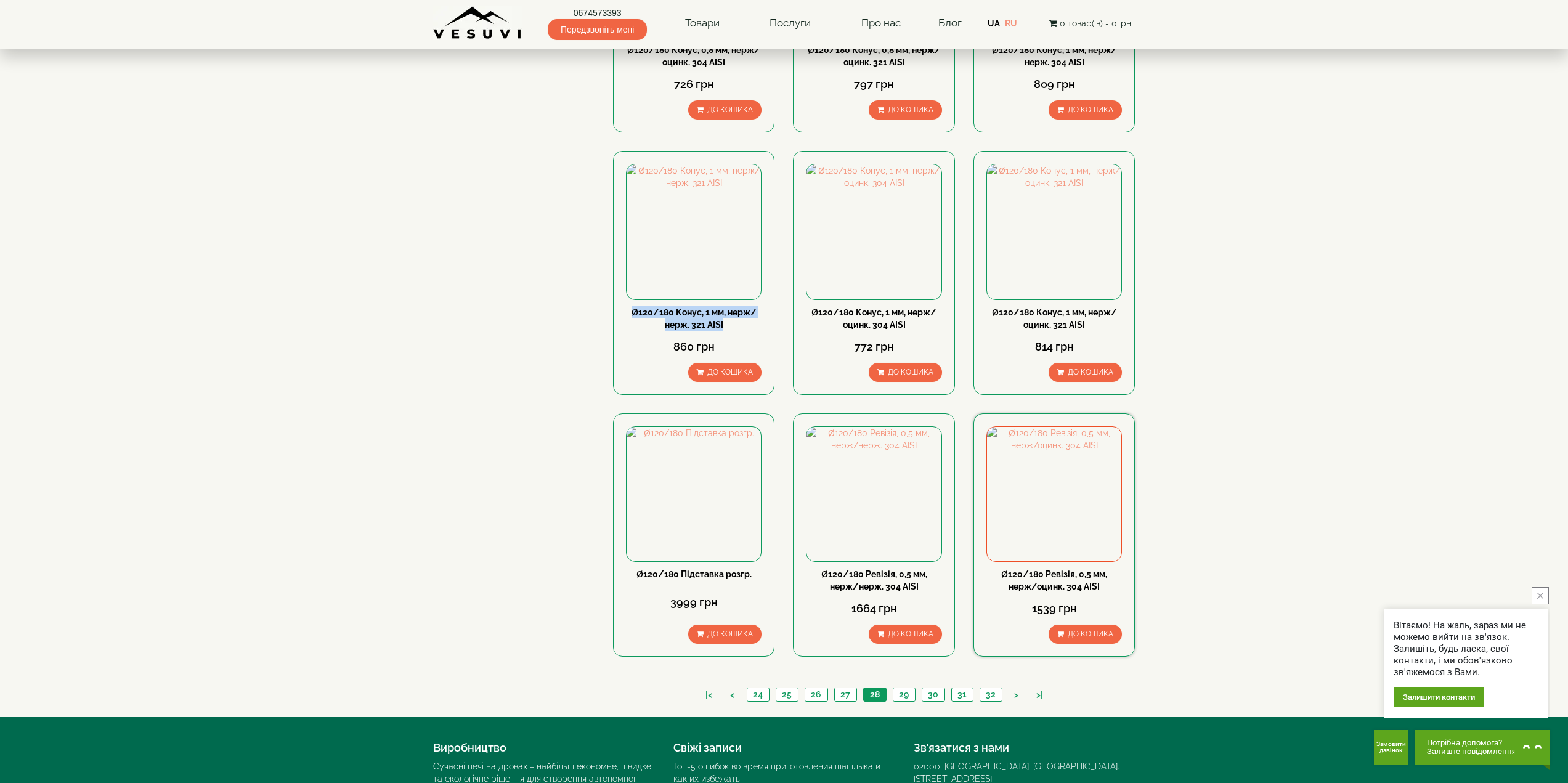
scroll to position [976, 0]
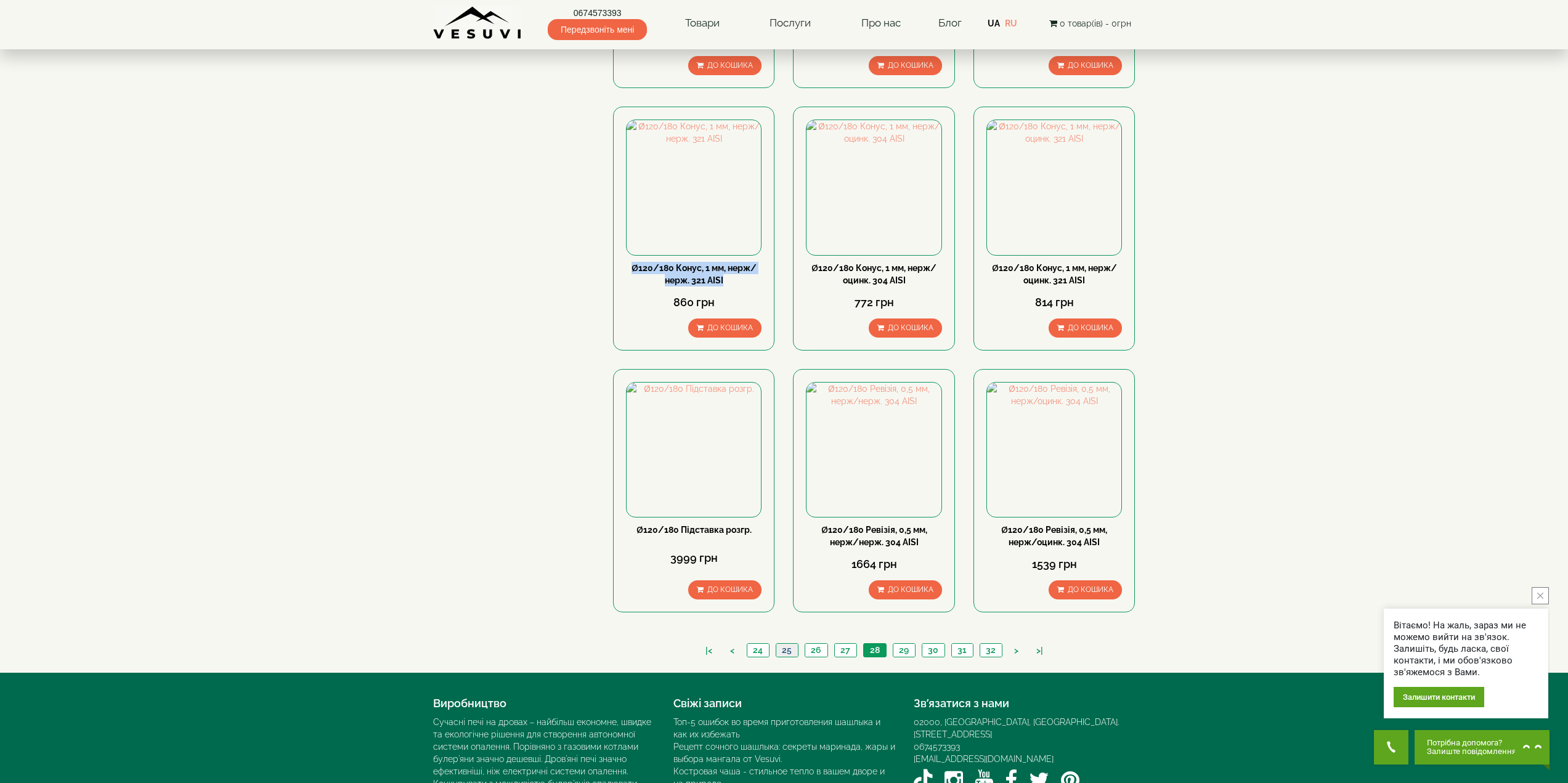
click at [792, 644] on link "25" at bounding box center [786, 650] width 22 height 13
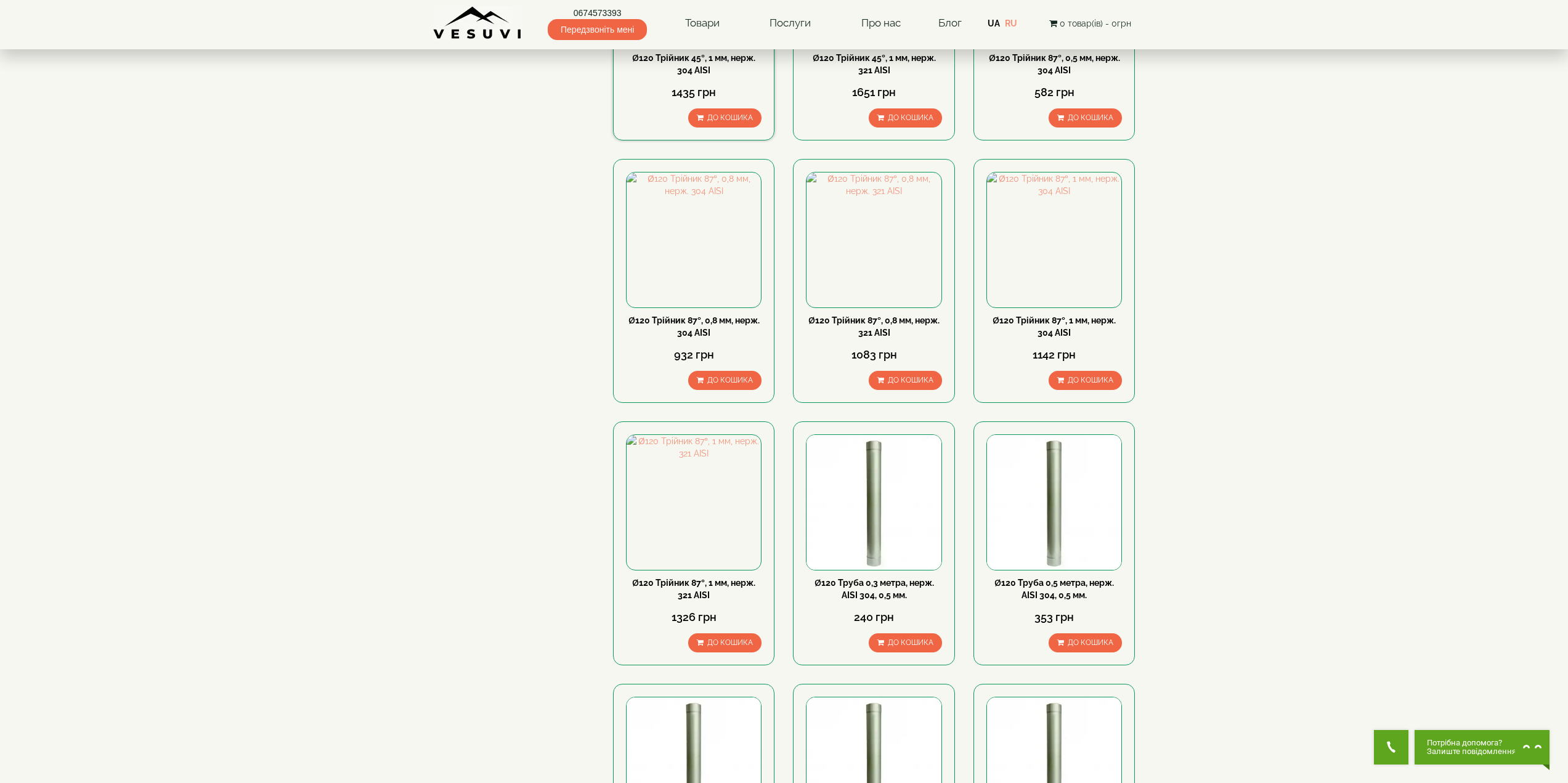
scroll to position [914, 0]
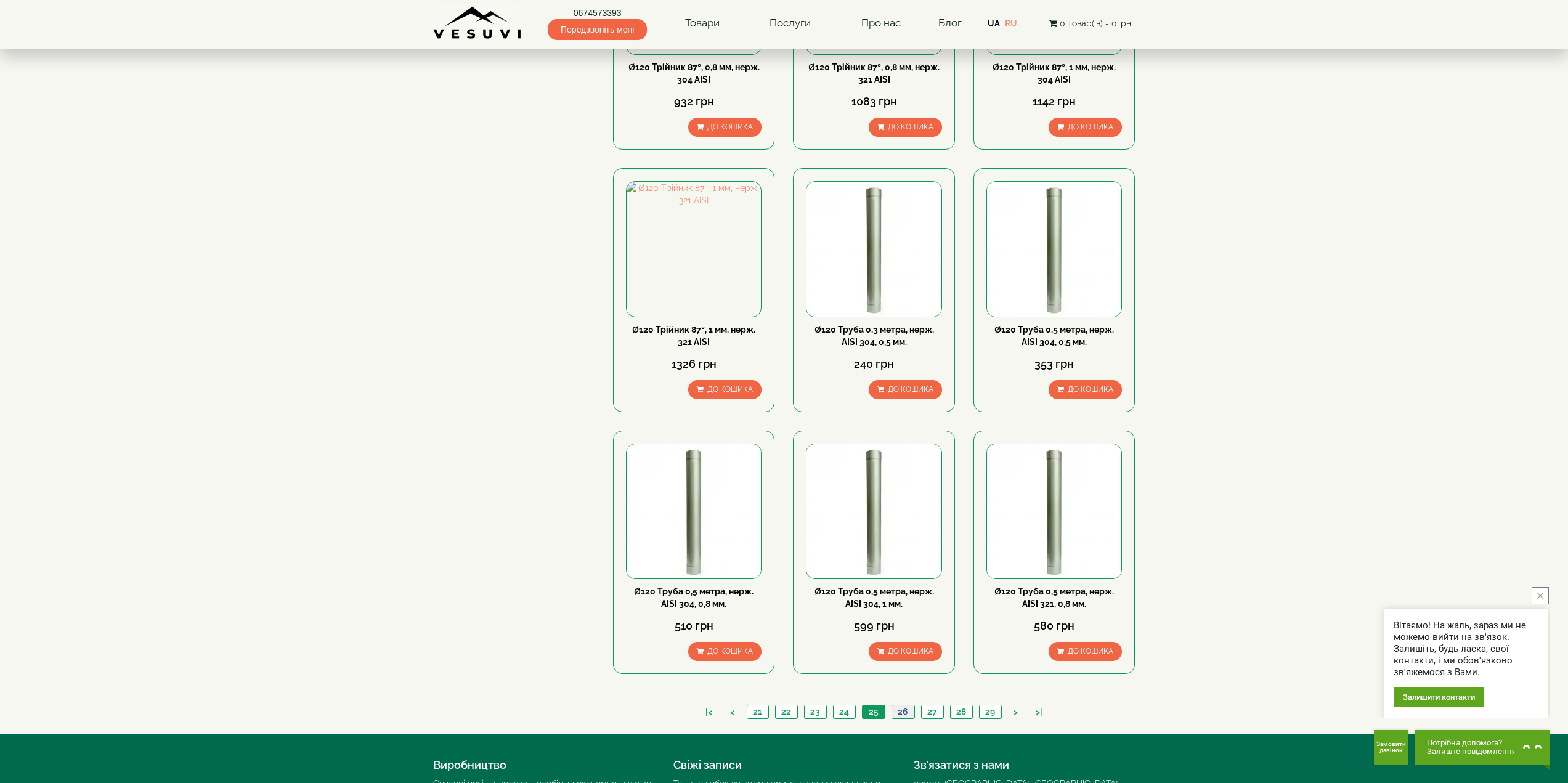
click at [897, 706] on link "26" at bounding box center [902, 713] width 23 height 13
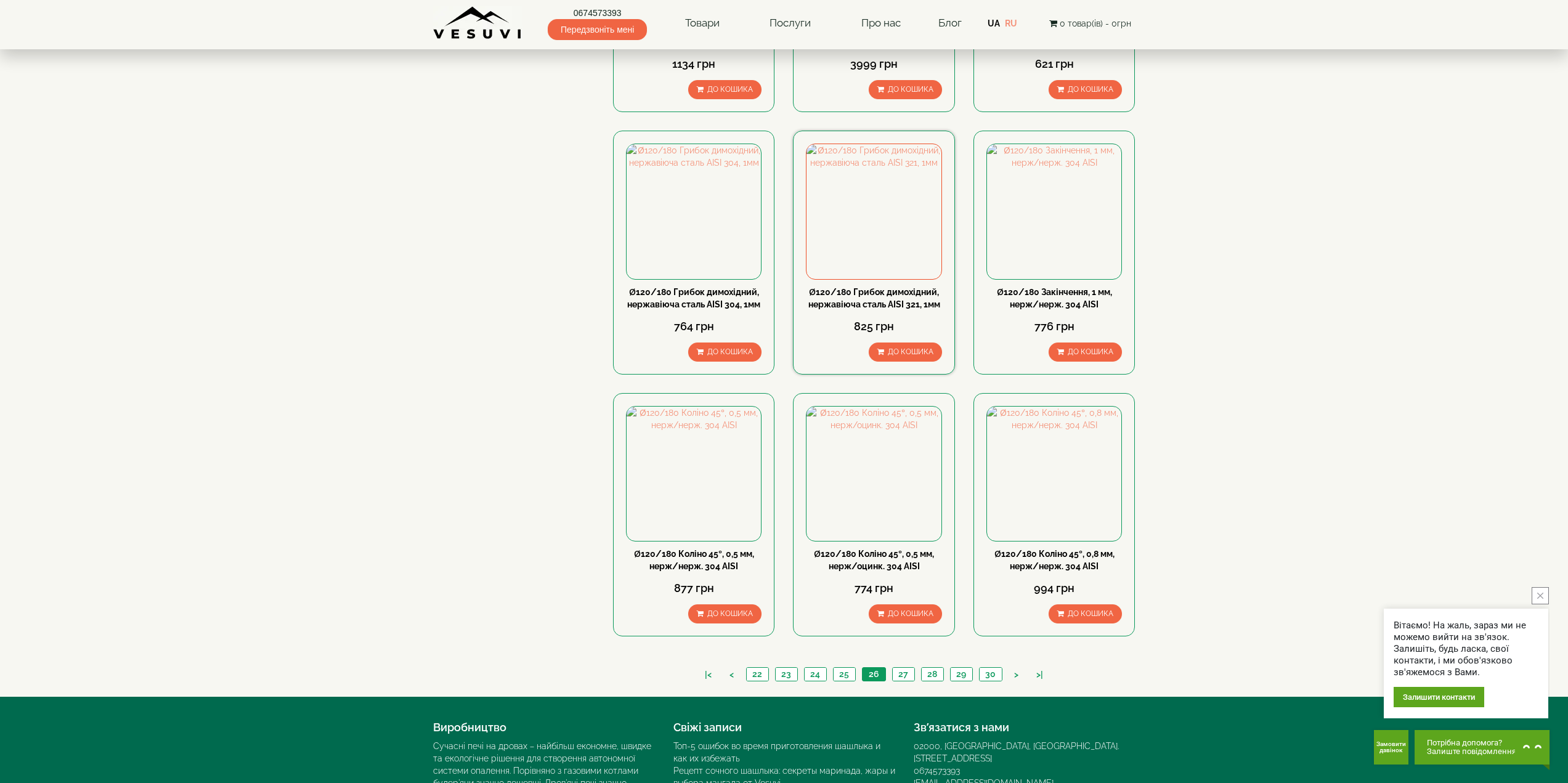
scroll to position [986, 0]
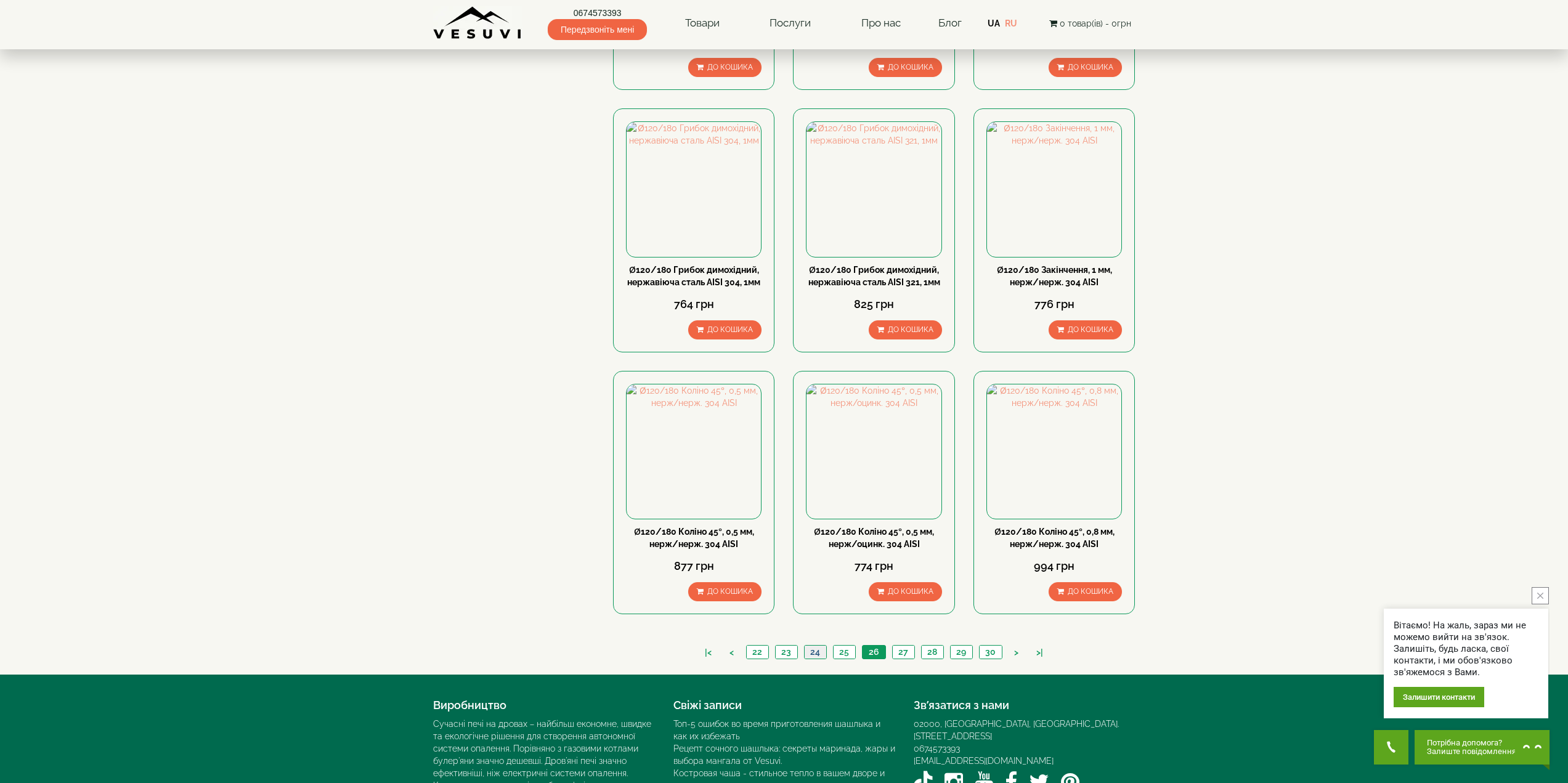
click at [817, 646] on link "24" at bounding box center [815, 652] width 22 height 13
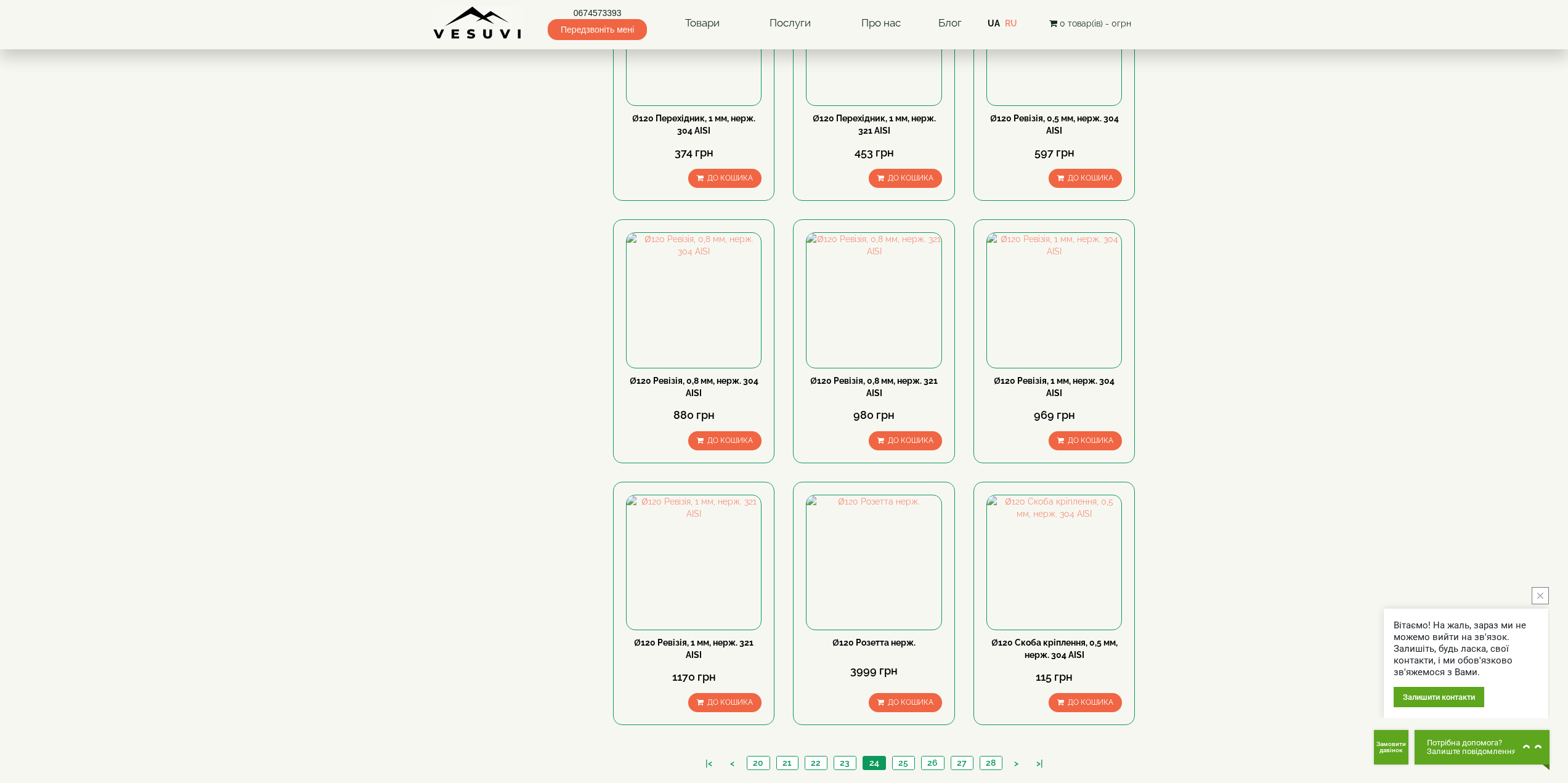
scroll to position [925, 0]
